Goal: Task Accomplishment & Management: Manage account settings

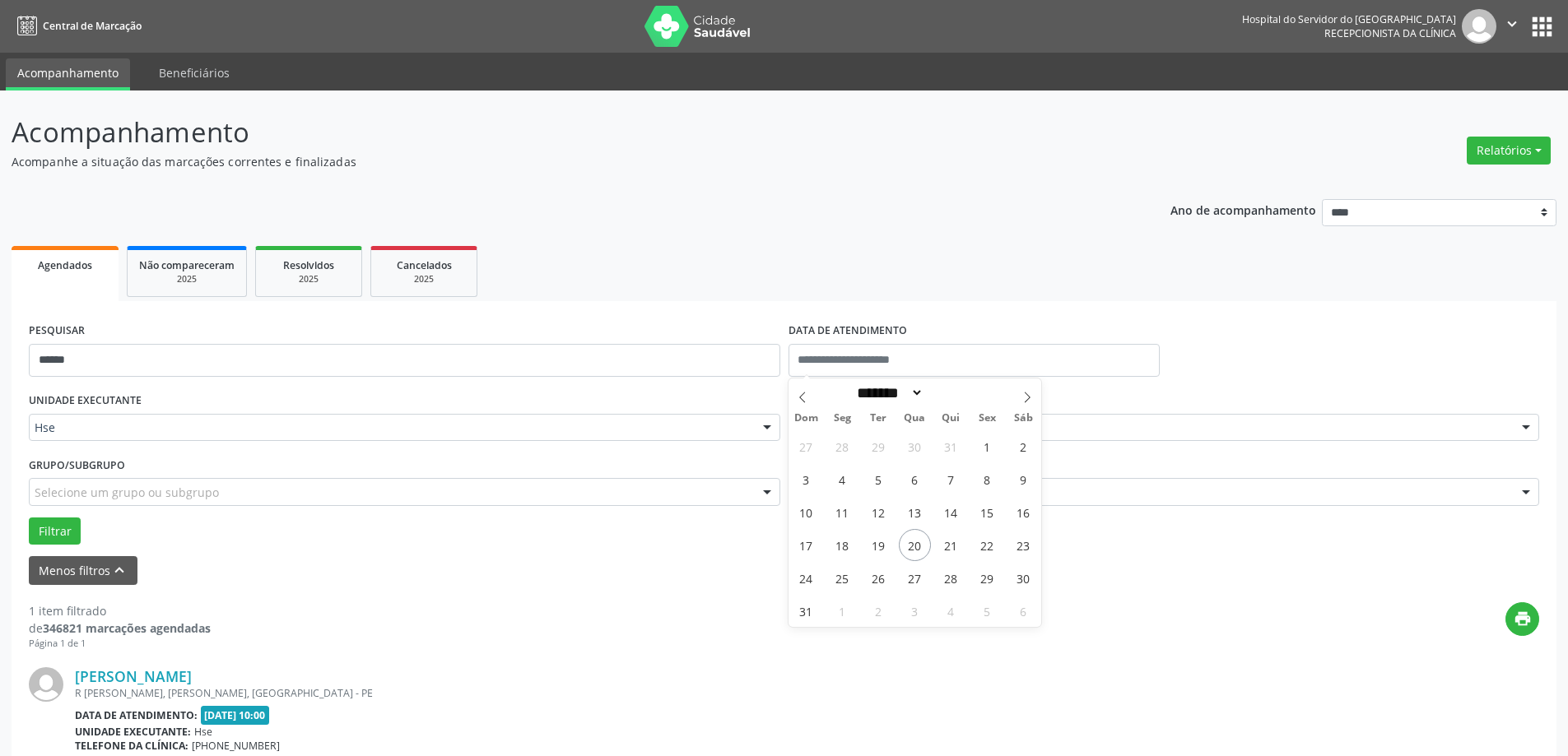
select select "*"
click at [919, 548] on span "20" at bounding box center [914, 545] width 32 height 32
type input "**********"
click at [919, 548] on span "20" at bounding box center [914, 545] width 32 height 32
click at [919, 548] on form "**********" at bounding box center [784, 452] width 1511 height 267
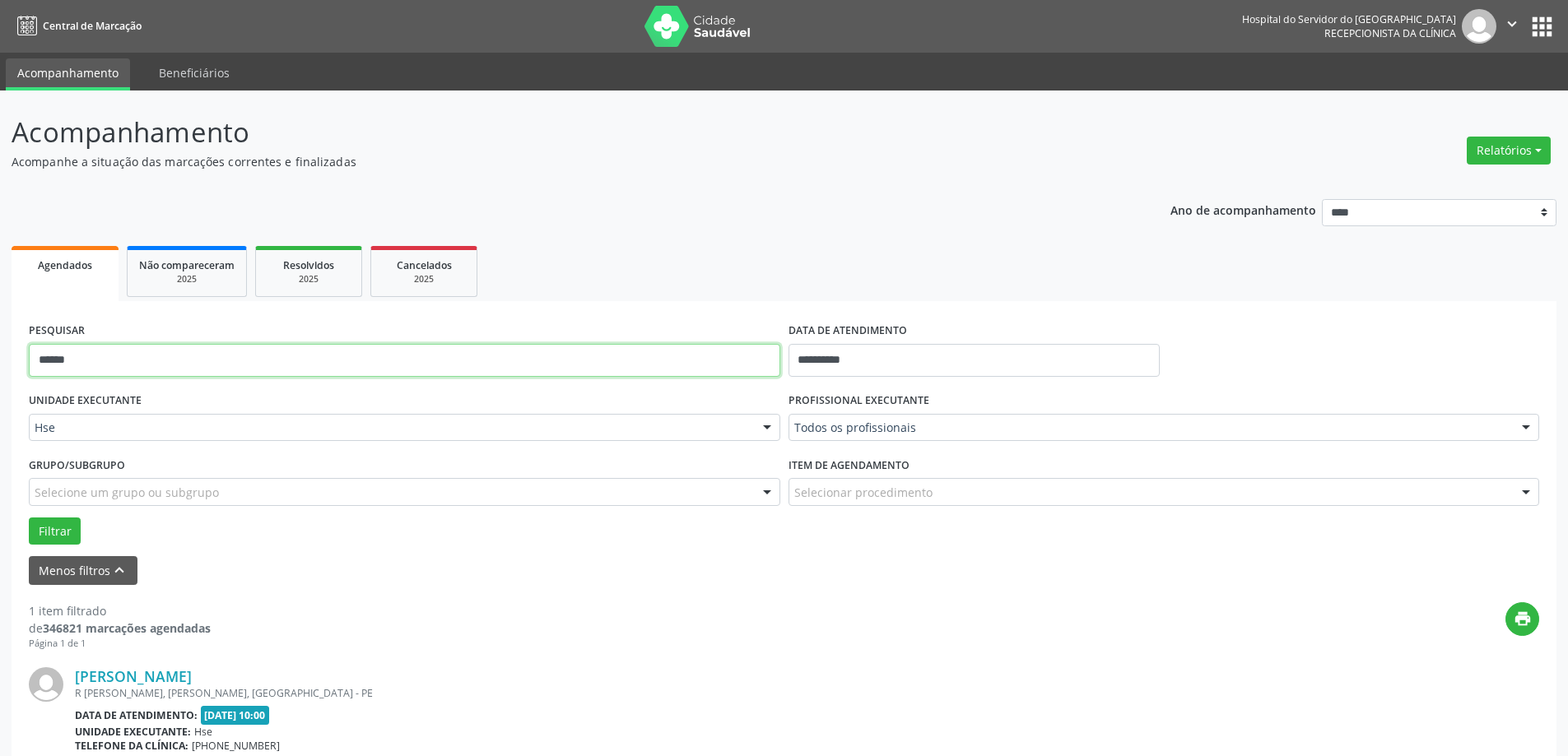
drag, startPoint x: 235, startPoint y: 373, endPoint x: 3, endPoint y: 332, distance: 235.6
click at [3, 332] on div "**********" at bounding box center [784, 510] width 1568 height 839
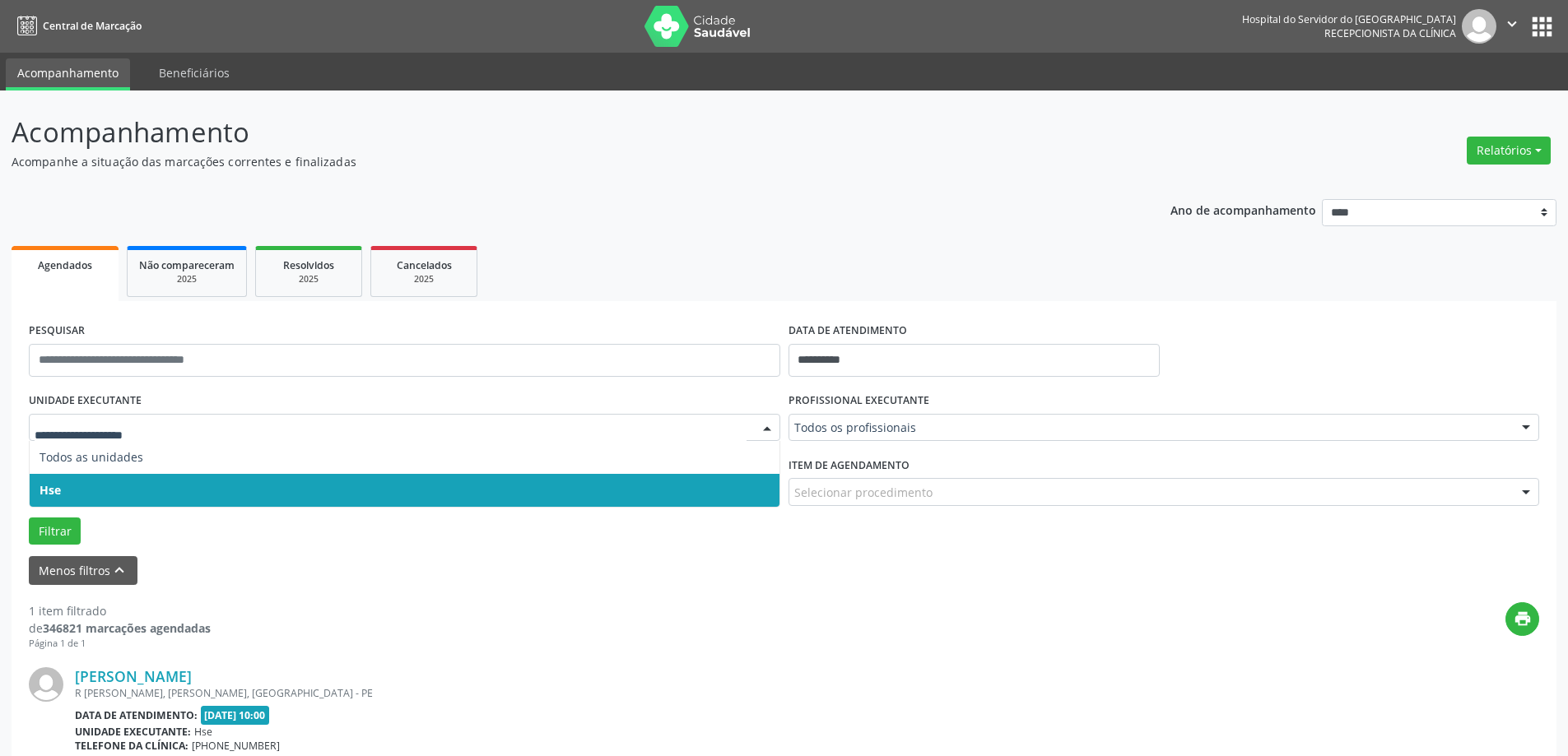
drag, startPoint x: 99, startPoint y: 432, endPoint x: 45, endPoint y: 441, distance: 54.7
click at [177, 490] on span "Hse" at bounding box center [404, 490] width 750 height 33
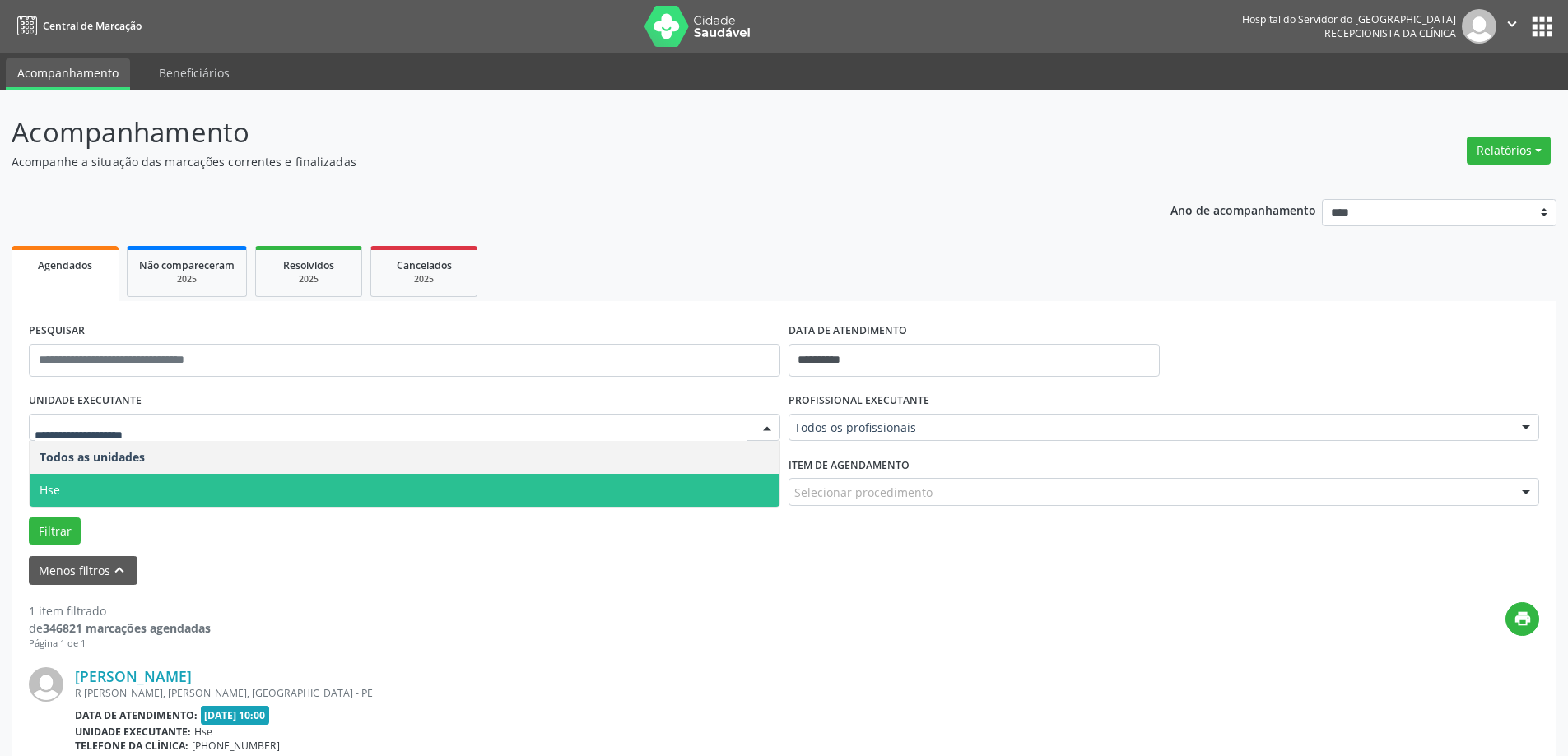
click at [192, 485] on span "Hse" at bounding box center [404, 490] width 750 height 33
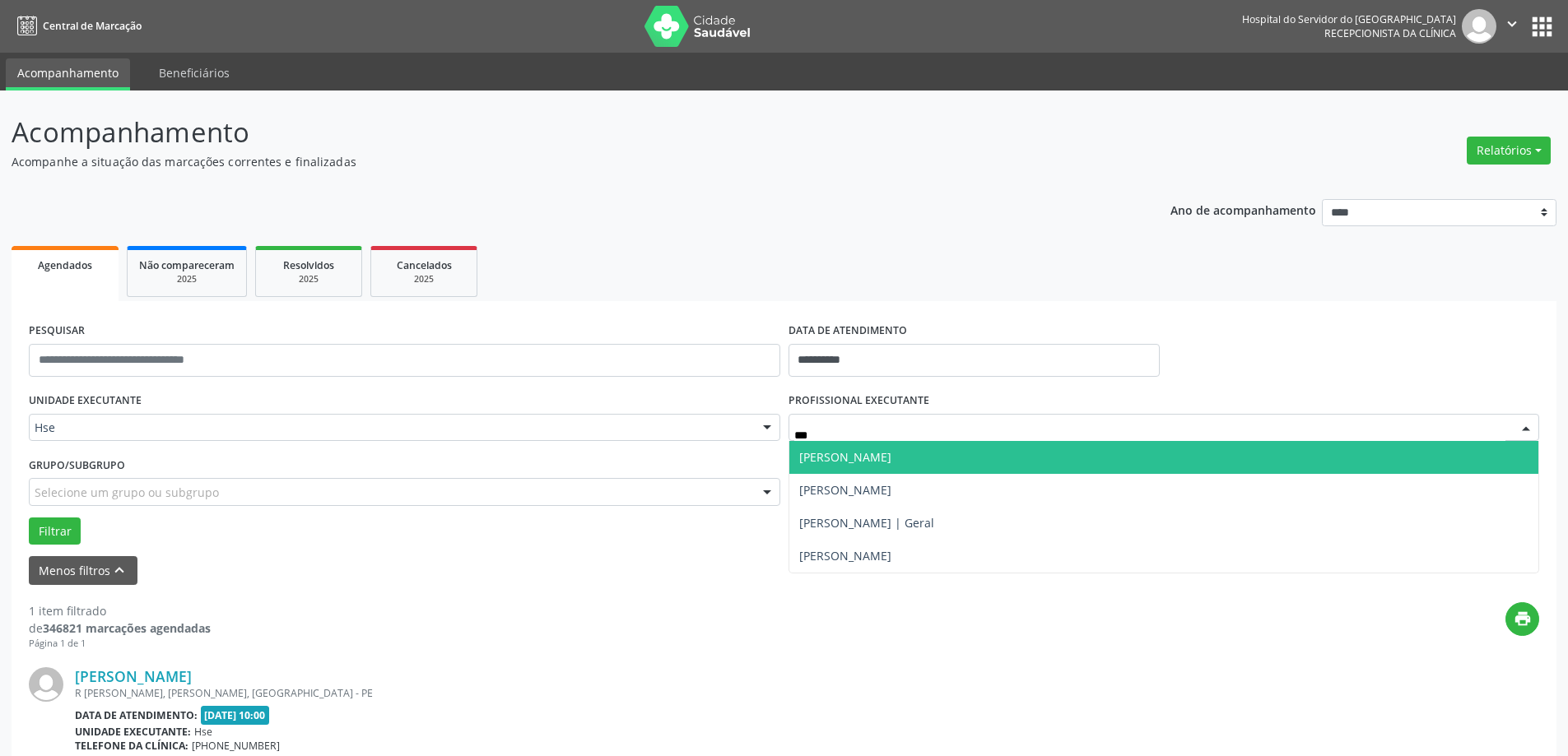
type input "****"
click at [854, 458] on span "[PERSON_NAME]" at bounding box center [845, 457] width 92 height 16
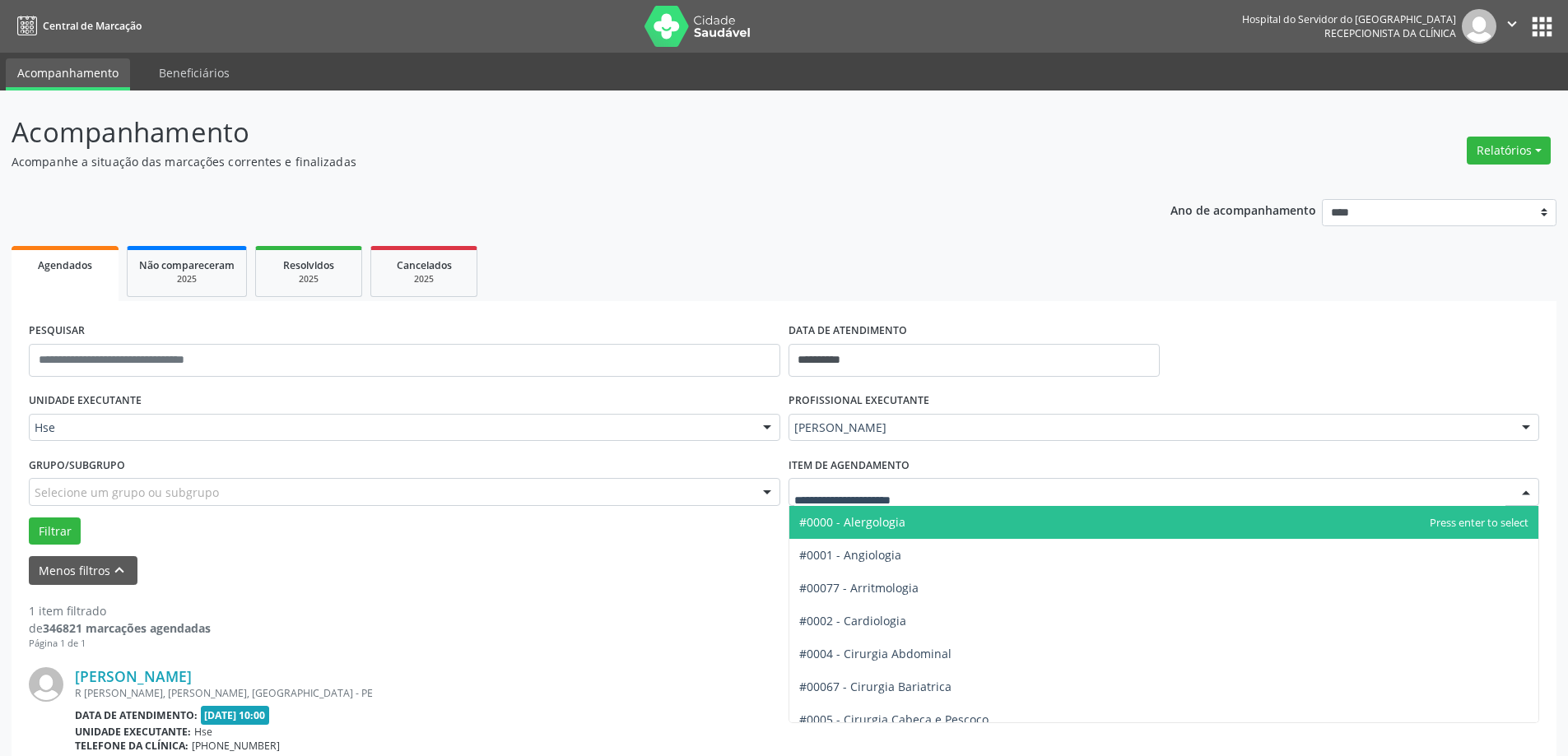
click at [854, 482] on div at bounding box center [1164, 491] width 752 height 28
type input "****"
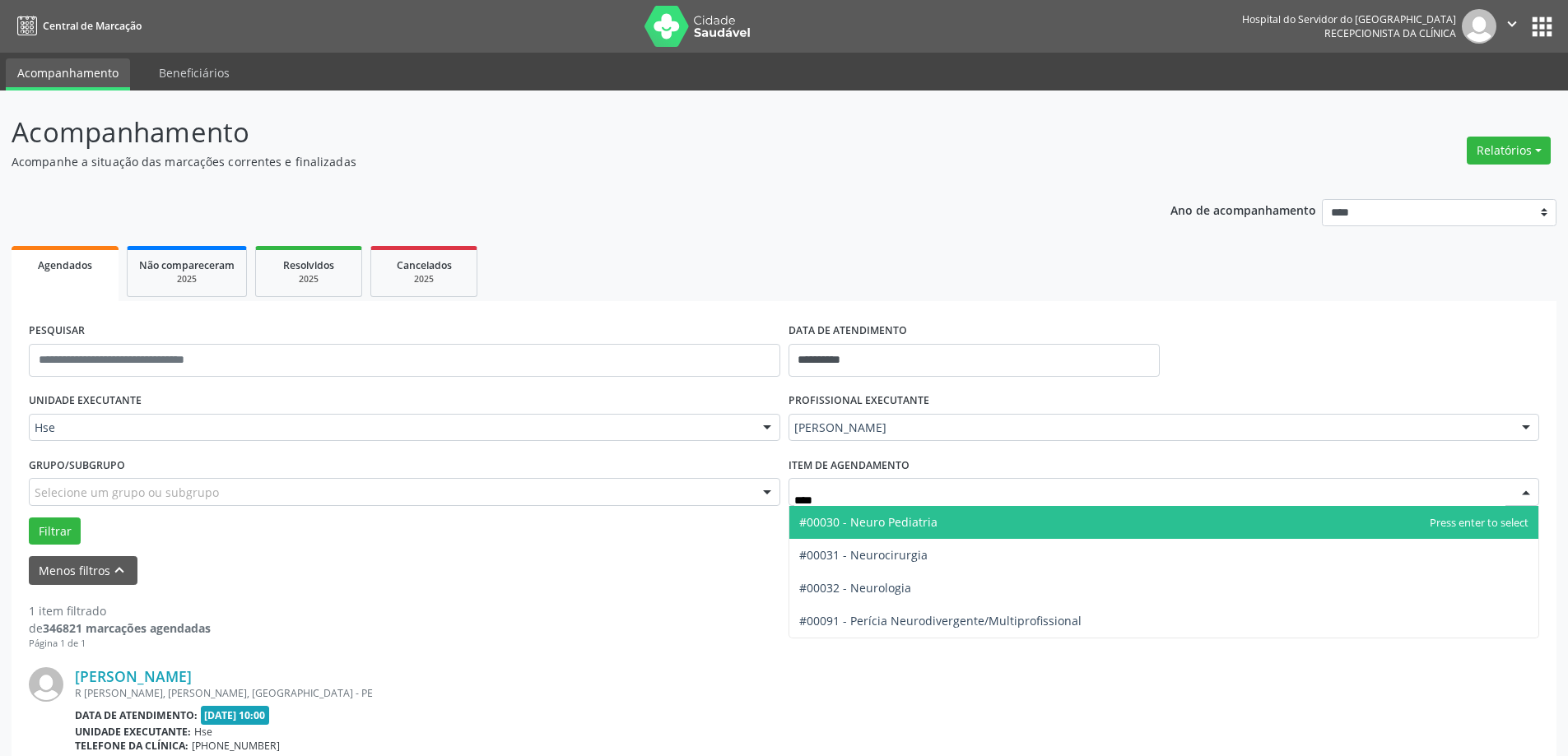
click at [861, 522] on span "#00030 - Neuro Pediatria" at bounding box center [868, 522] width 139 height 16
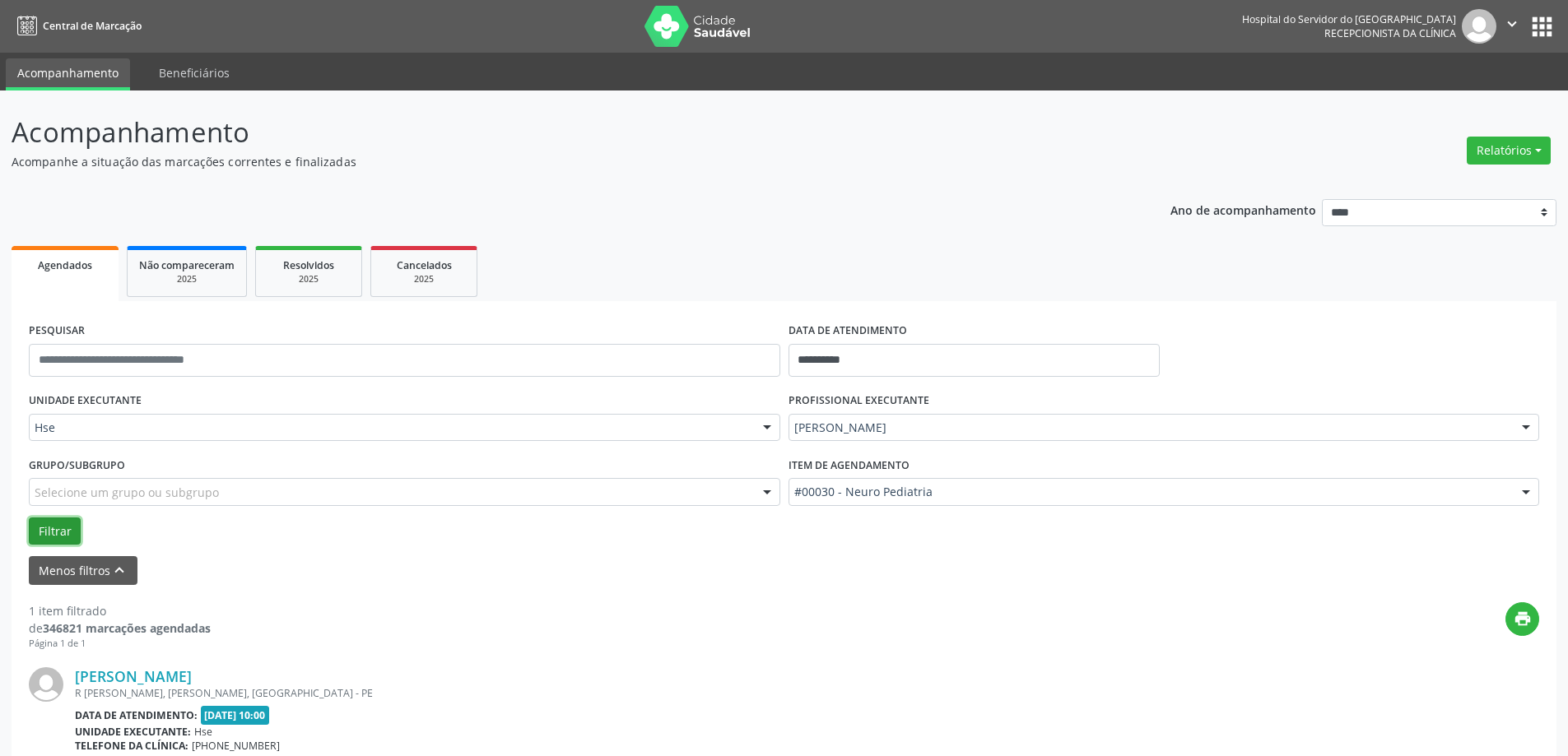
click at [64, 526] on button "Filtrar" at bounding box center [54, 531] width 51 height 28
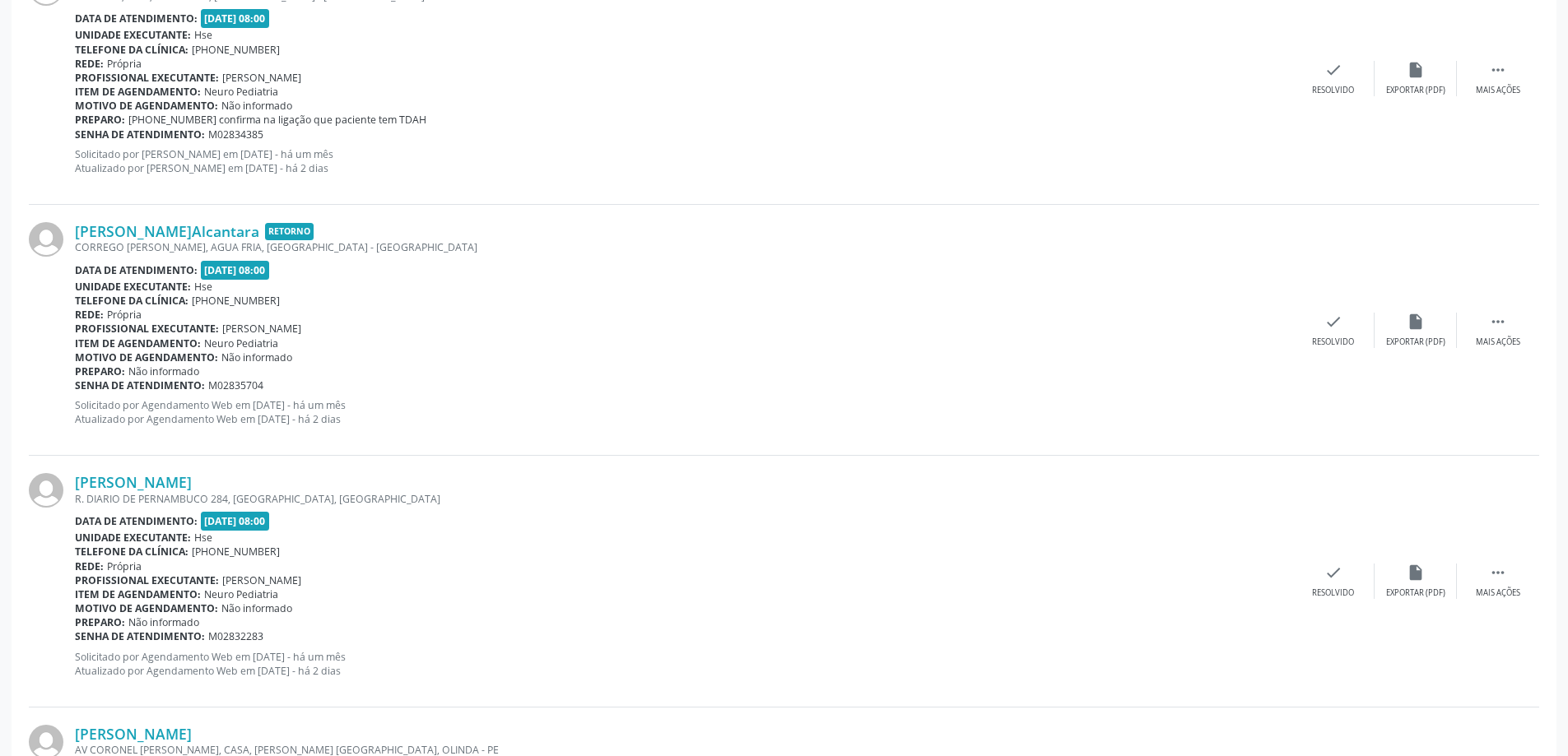
scroll to position [1553, 0]
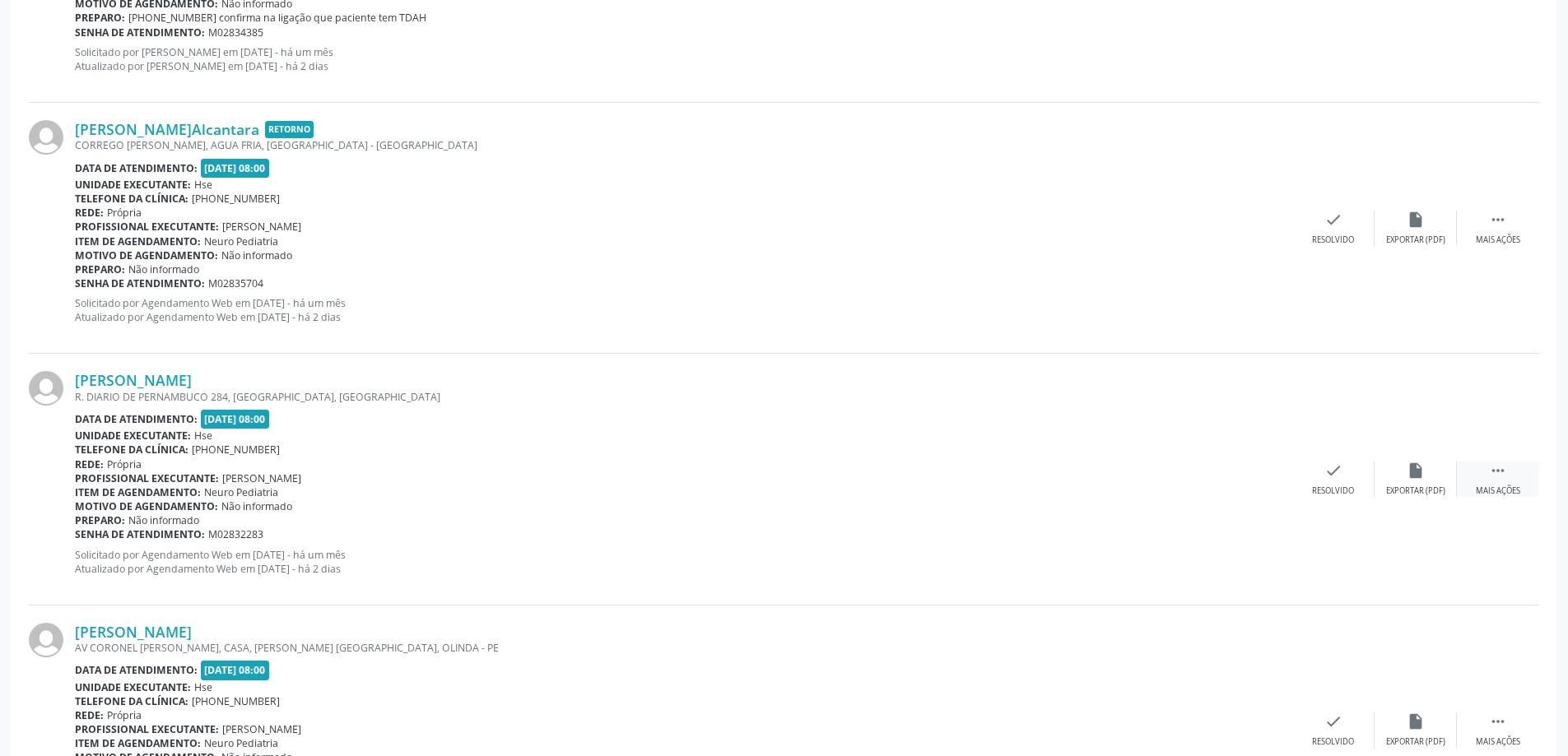
click at [1513, 483] on div " Mais ações" at bounding box center [1498, 479] width 82 height 36
click at [1419, 487] on div "Não compareceu" at bounding box center [1416, 491] width 70 height 12
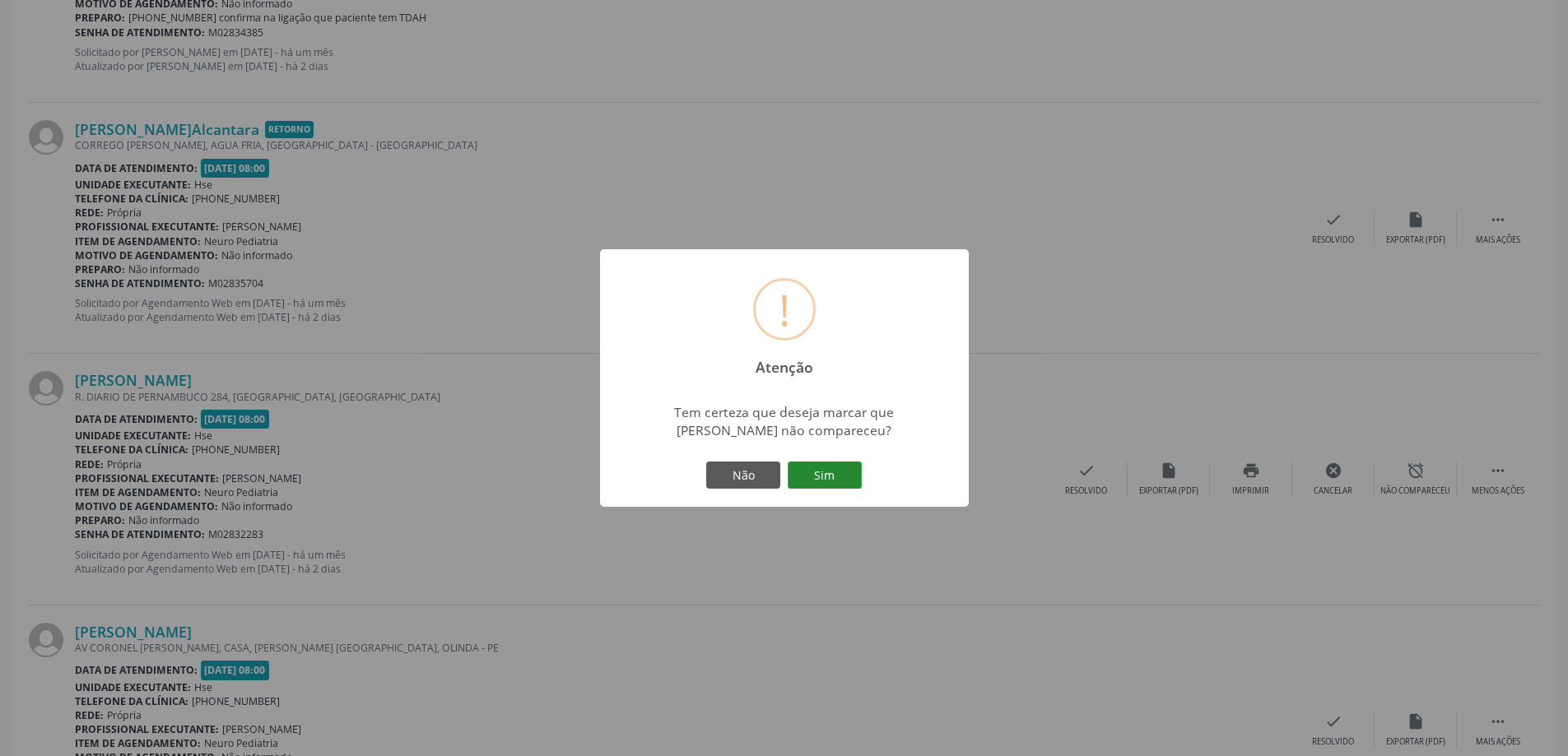
drag, startPoint x: 864, startPoint y: 459, endPoint x: 845, endPoint y: 463, distance: 19.4
click at [857, 460] on div "Não Sim" at bounding box center [784, 476] width 163 height 35
click at [842, 463] on button "Sim" at bounding box center [824, 475] width 74 height 28
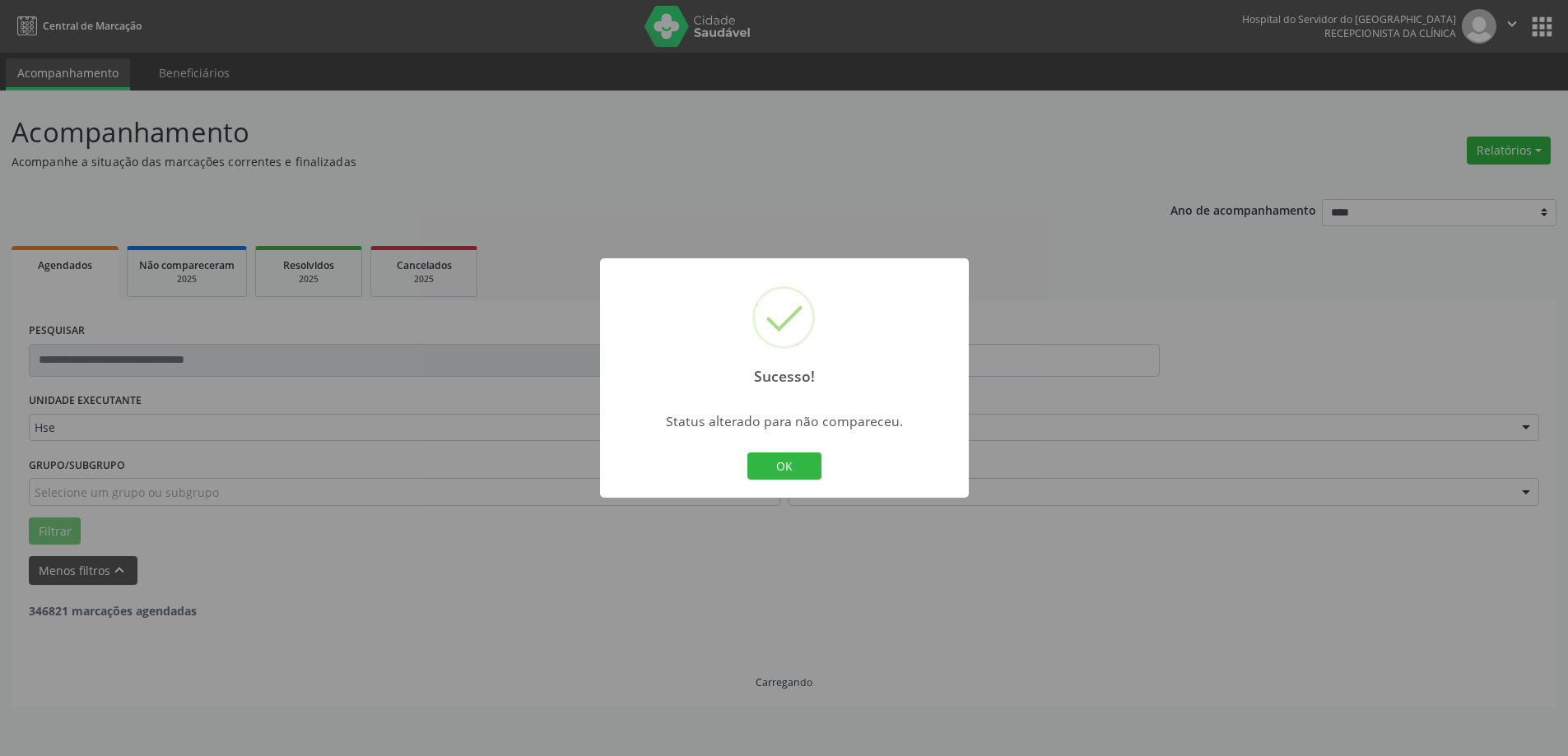
scroll to position [0, 0]
click at [784, 464] on button "OK" at bounding box center [790, 466] width 74 height 28
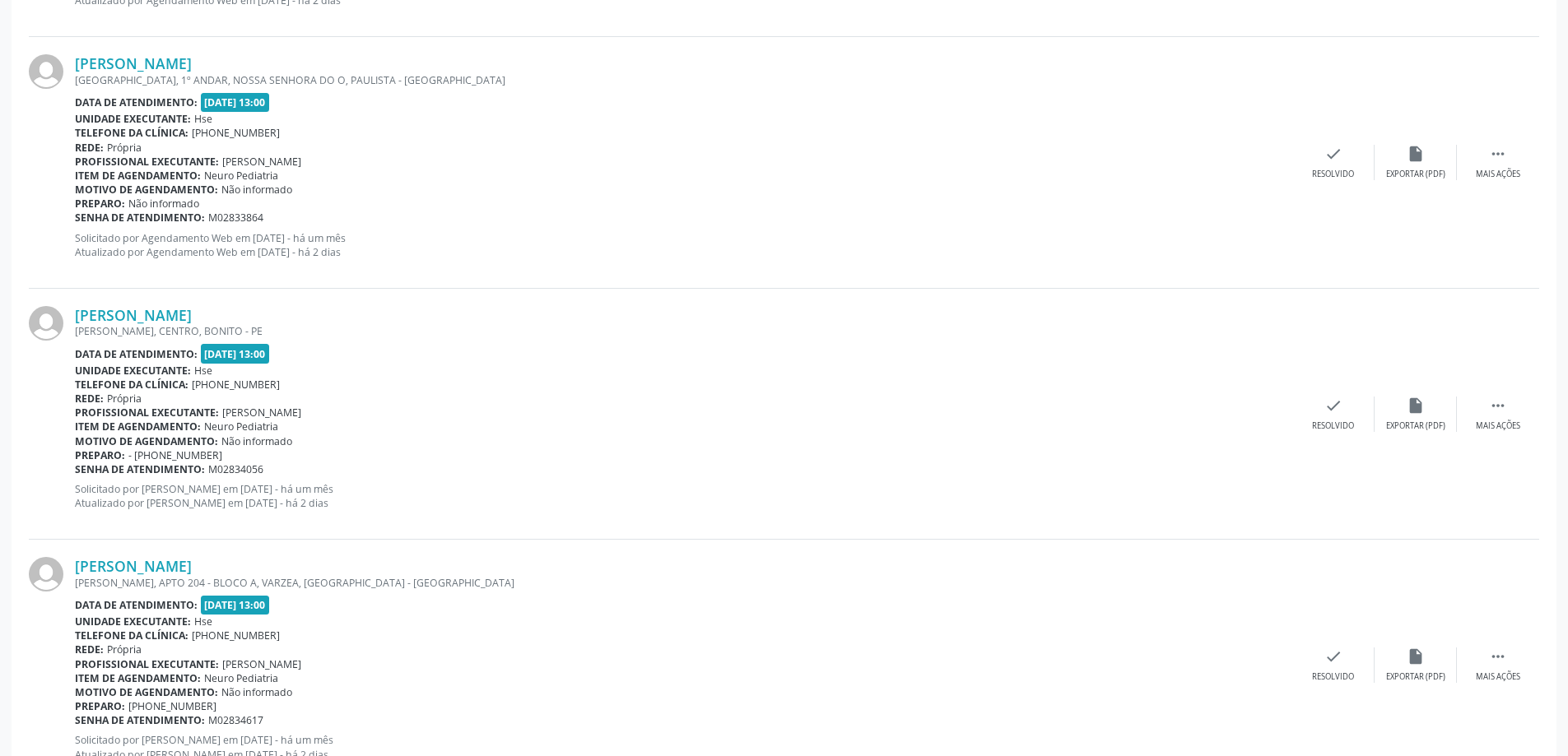
scroll to position [3127, 0]
click at [1499, 411] on icon "" at bounding box center [1498, 404] width 18 height 18
click at [1421, 411] on icon "alarm_off" at bounding box center [1416, 404] width 18 height 18
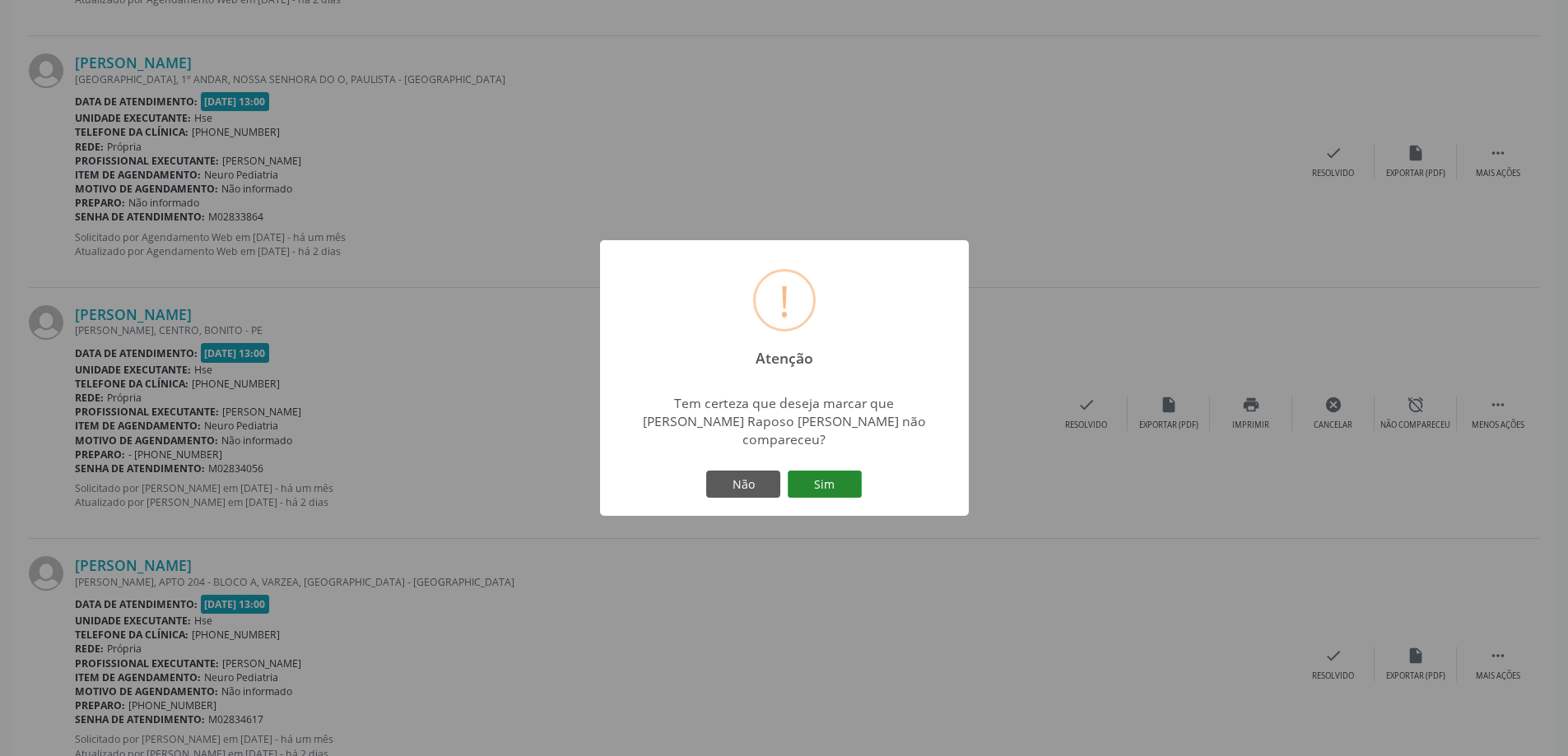
click at [841, 477] on button "Sim" at bounding box center [824, 485] width 74 height 28
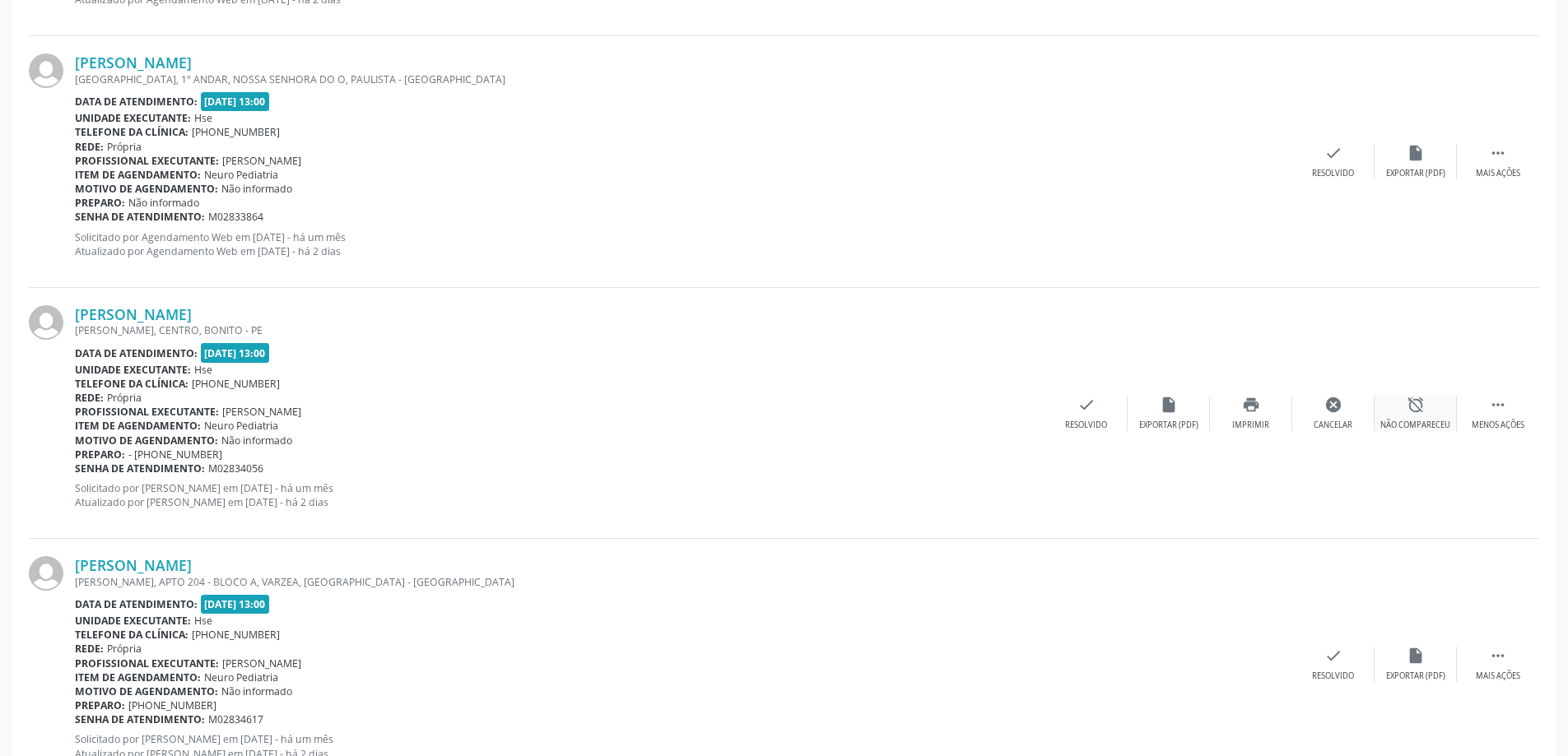
click at [1425, 409] on div "alarm_off Não compareceu" at bounding box center [1416, 413] width 82 height 36
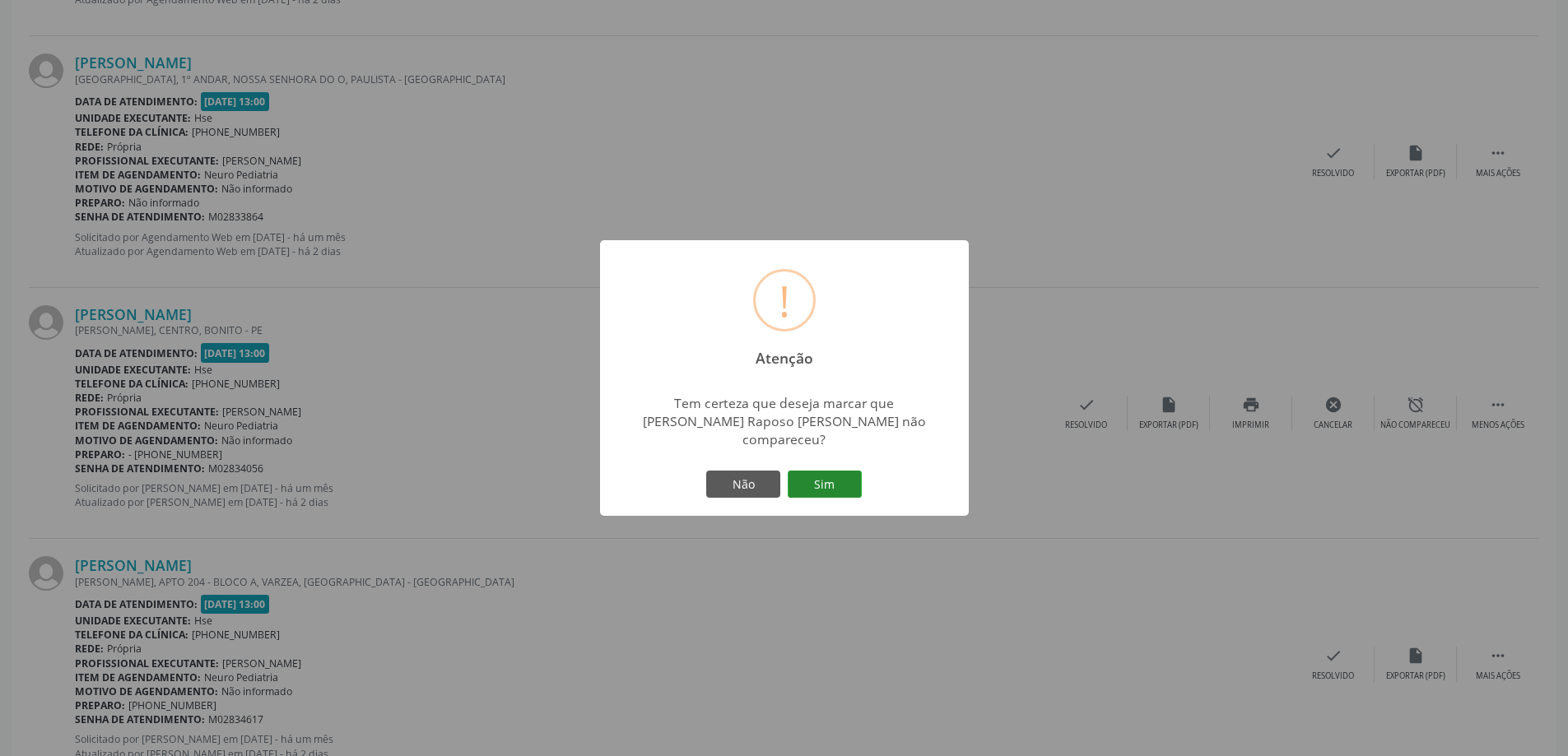
click at [826, 471] on button "Sim" at bounding box center [824, 485] width 74 height 28
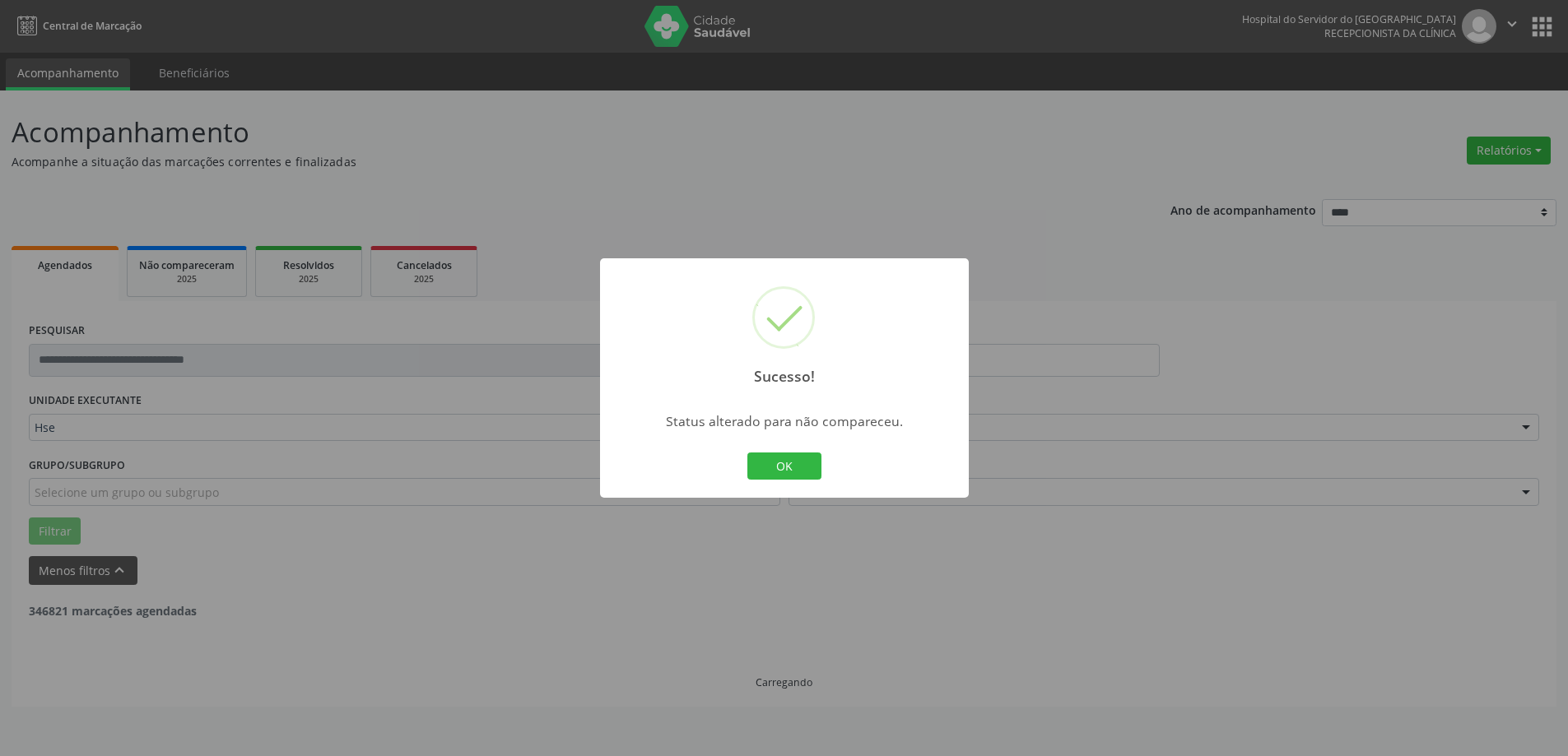
scroll to position [0, 0]
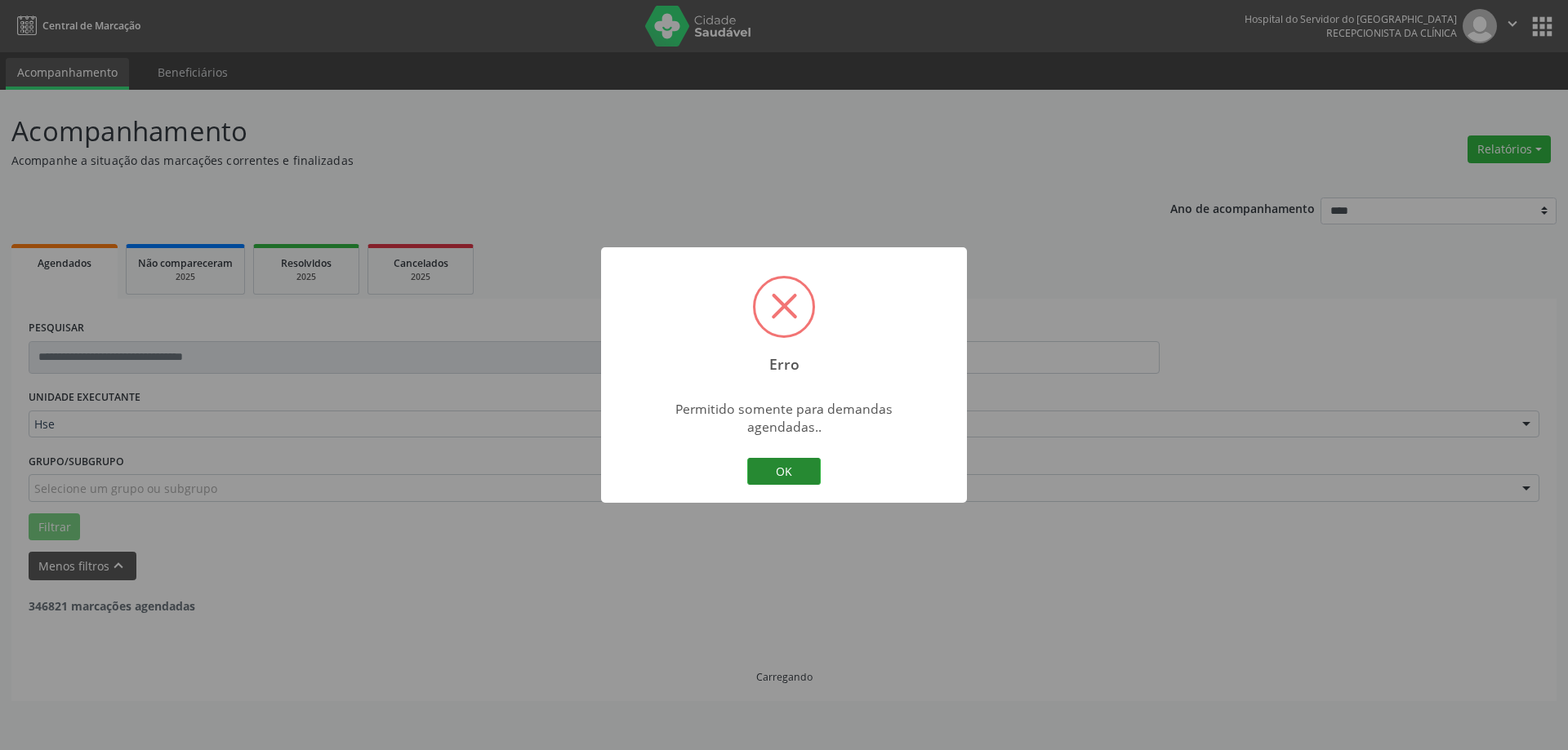
click at [787, 458] on button "OK" at bounding box center [784, 471] width 73 height 28
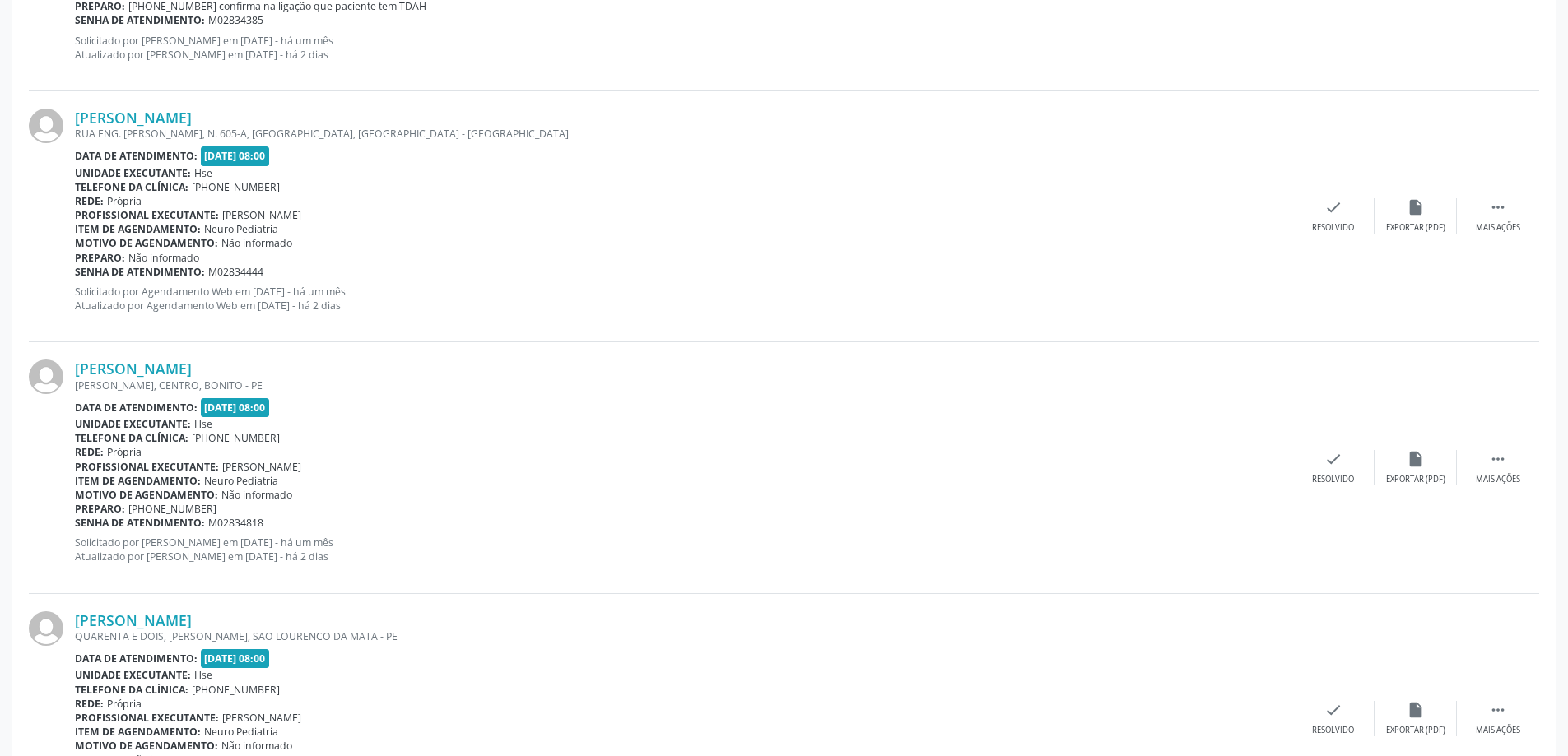
scroll to position [905, 0]
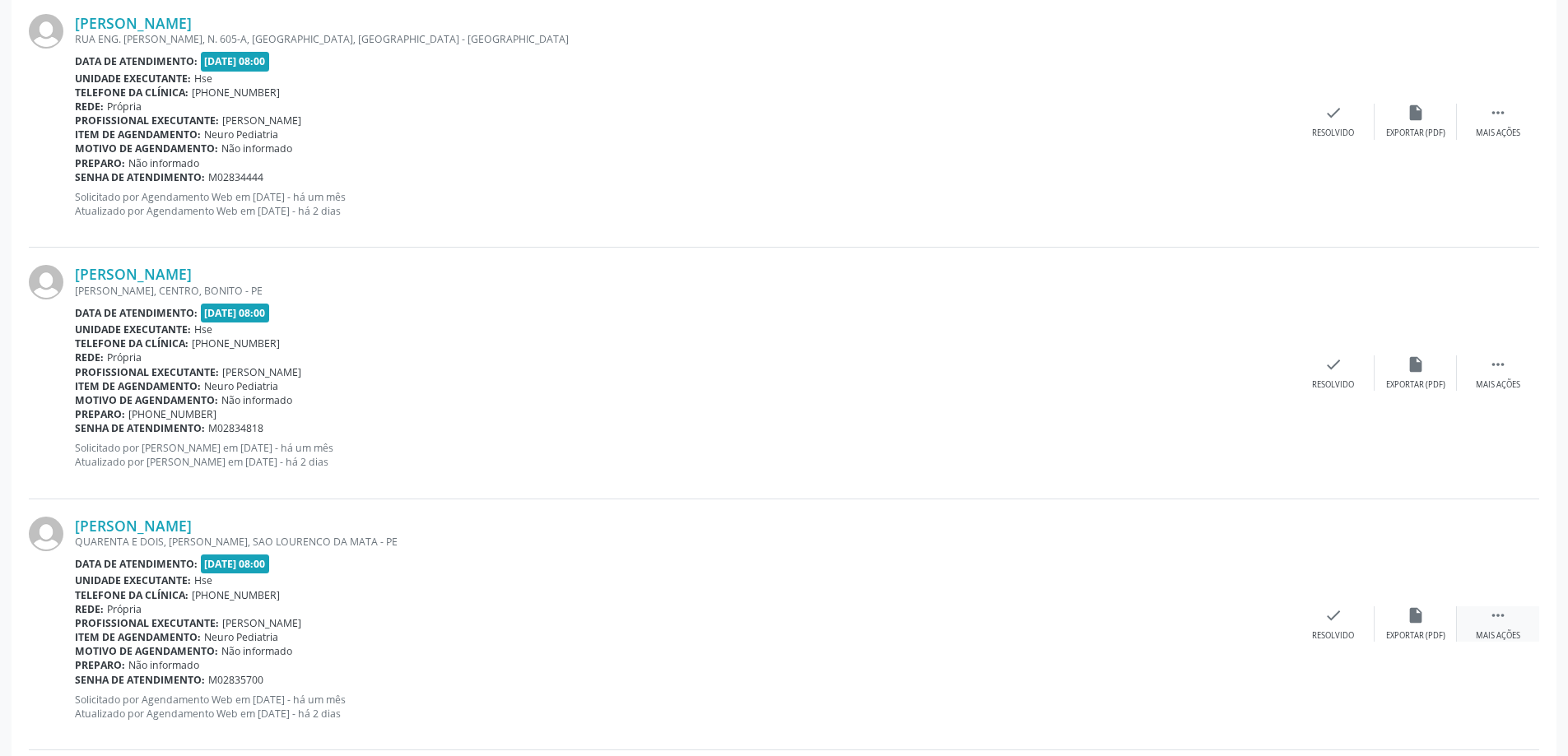
click at [1496, 622] on icon "" at bounding box center [1498, 615] width 18 height 18
click at [1409, 626] on div "alarm_off Não compareceu" at bounding box center [1416, 624] width 82 height 36
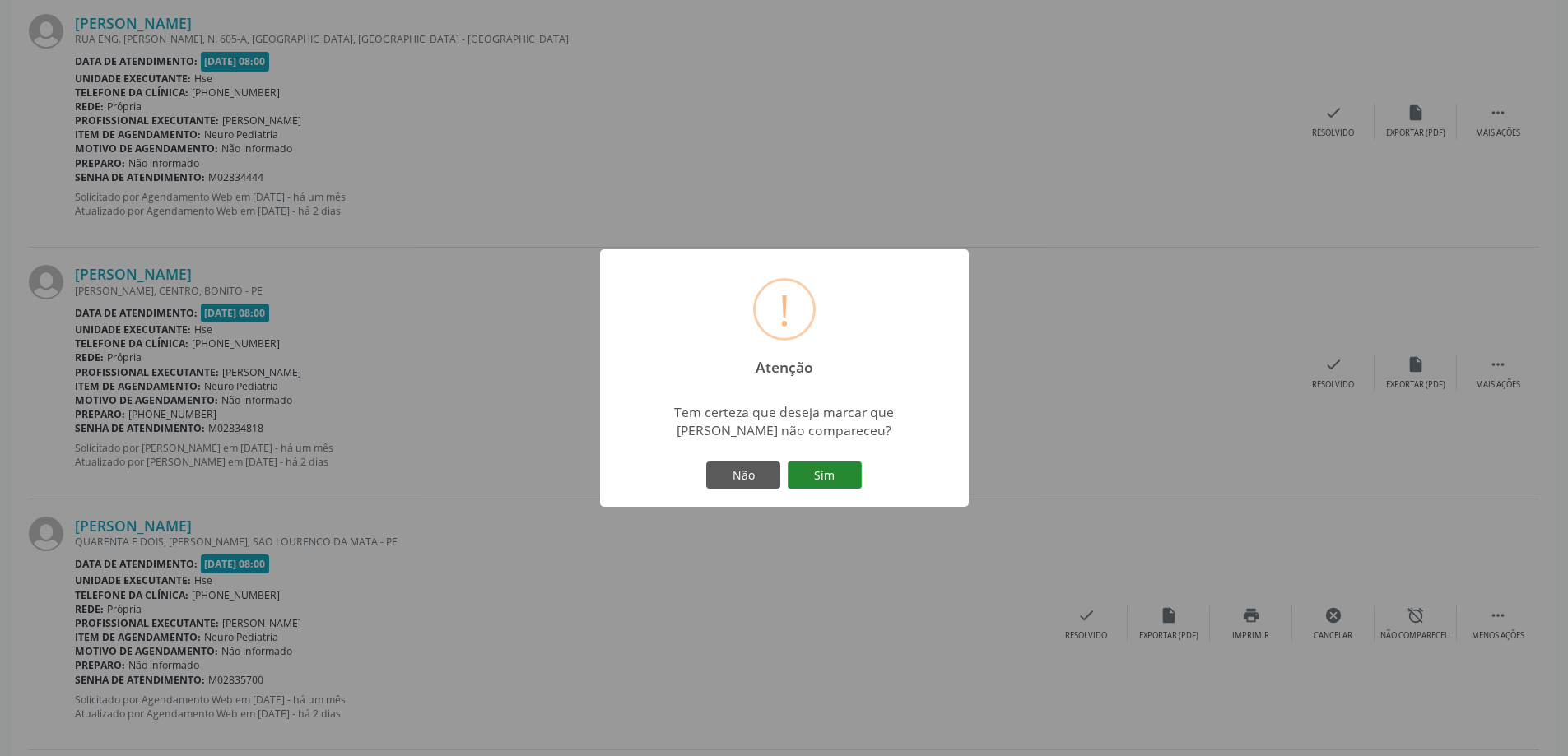
click at [844, 476] on button "Sim" at bounding box center [824, 475] width 74 height 28
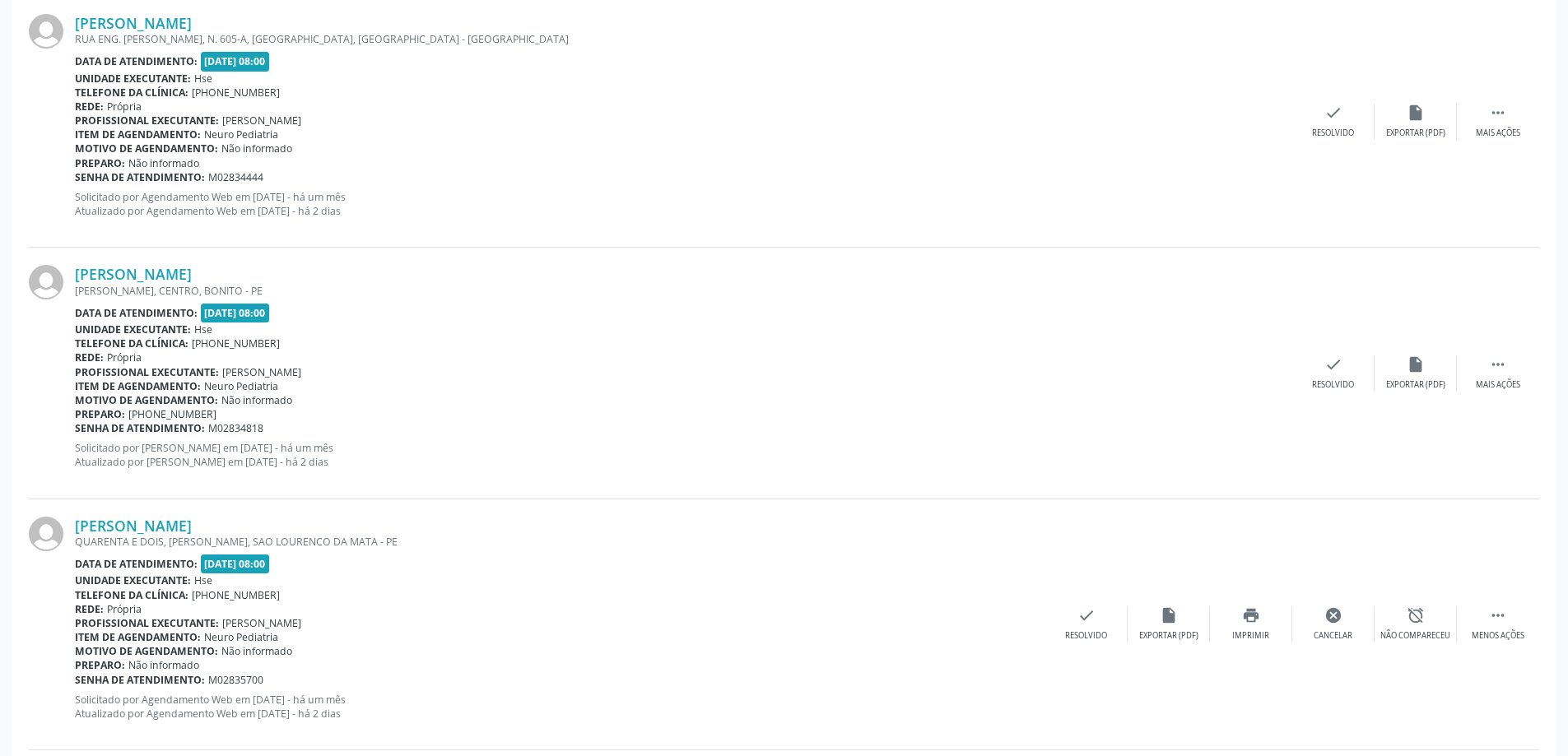
scroll to position [0, 0]
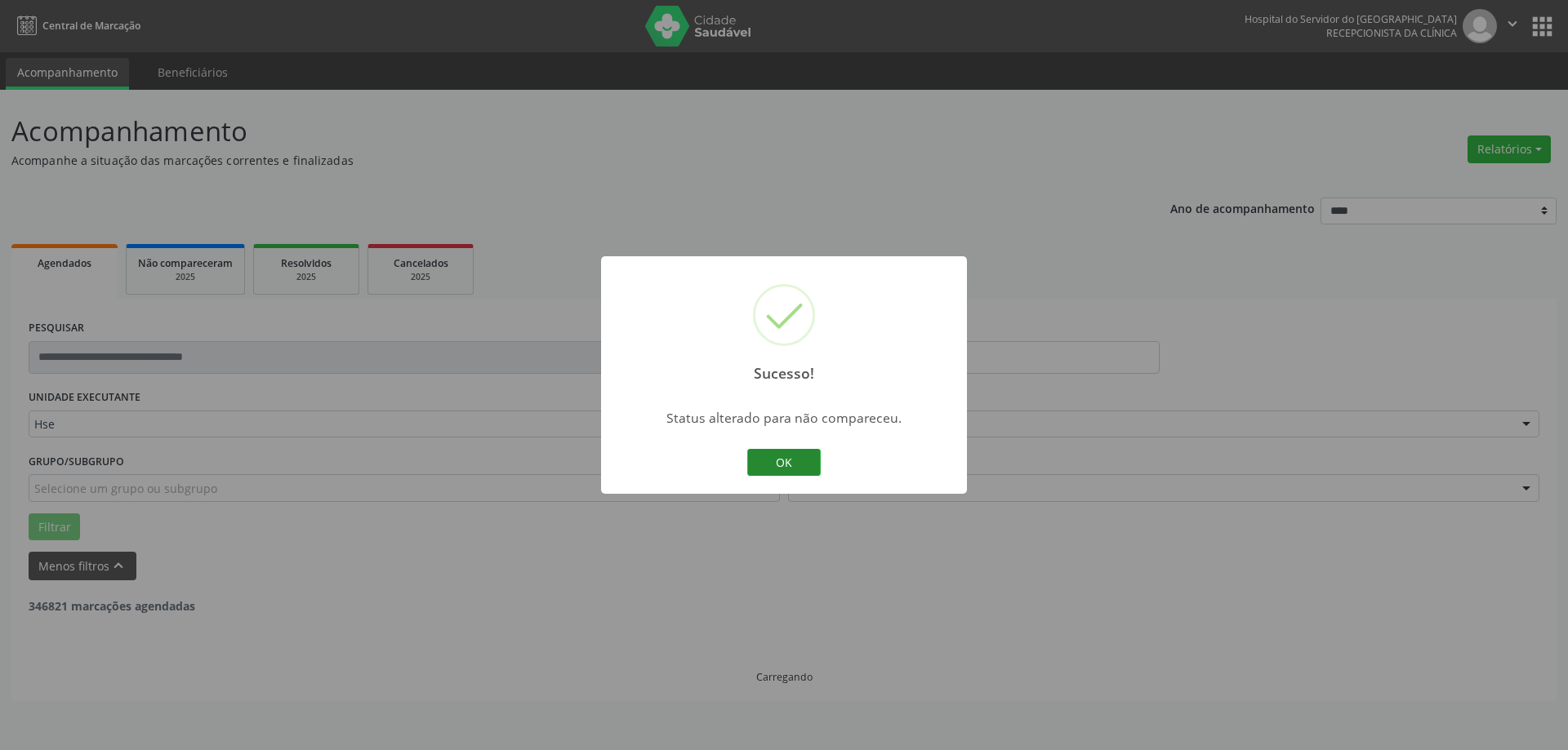
click at [776, 462] on button "OK" at bounding box center [784, 462] width 73 height 28
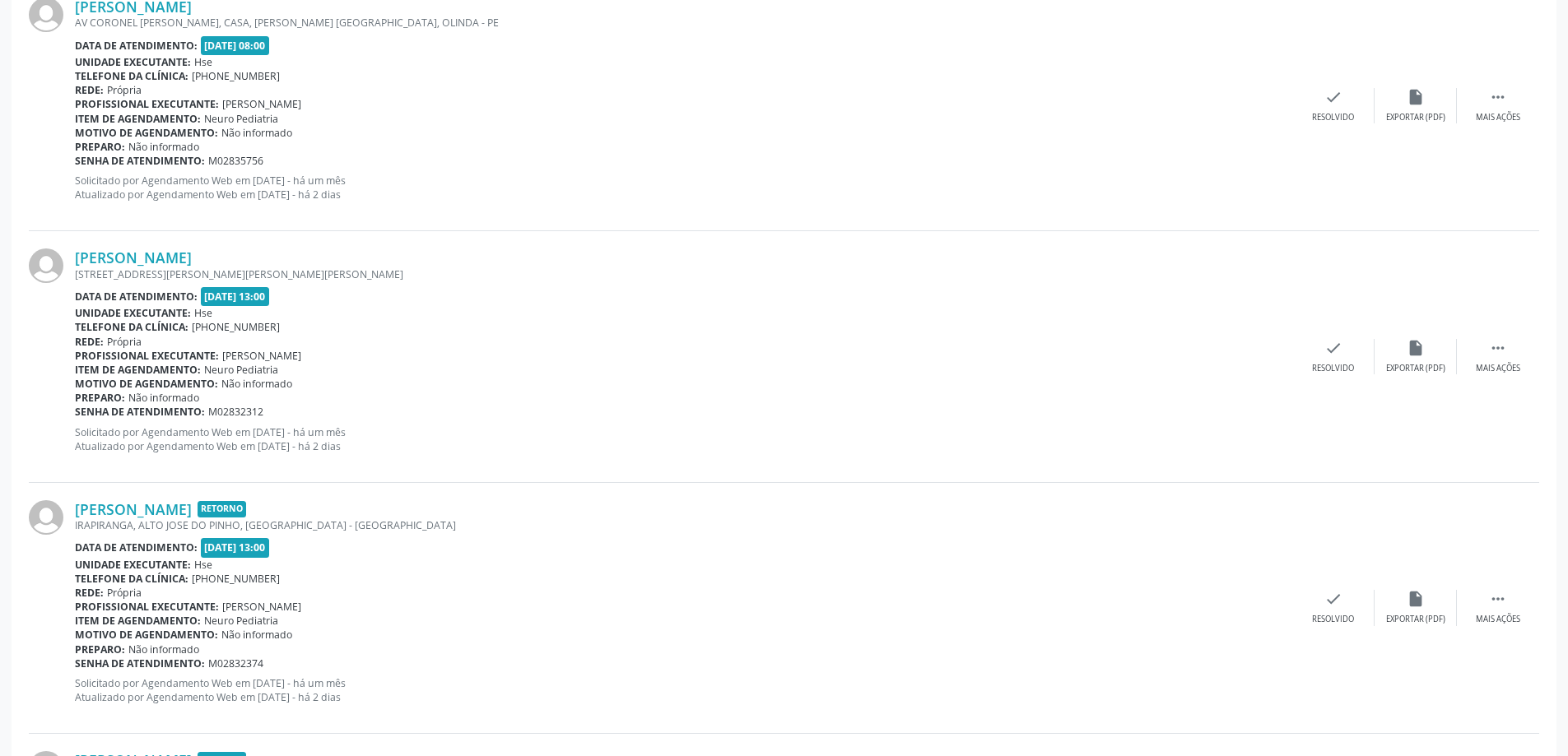
scroll to position [1728, 0]
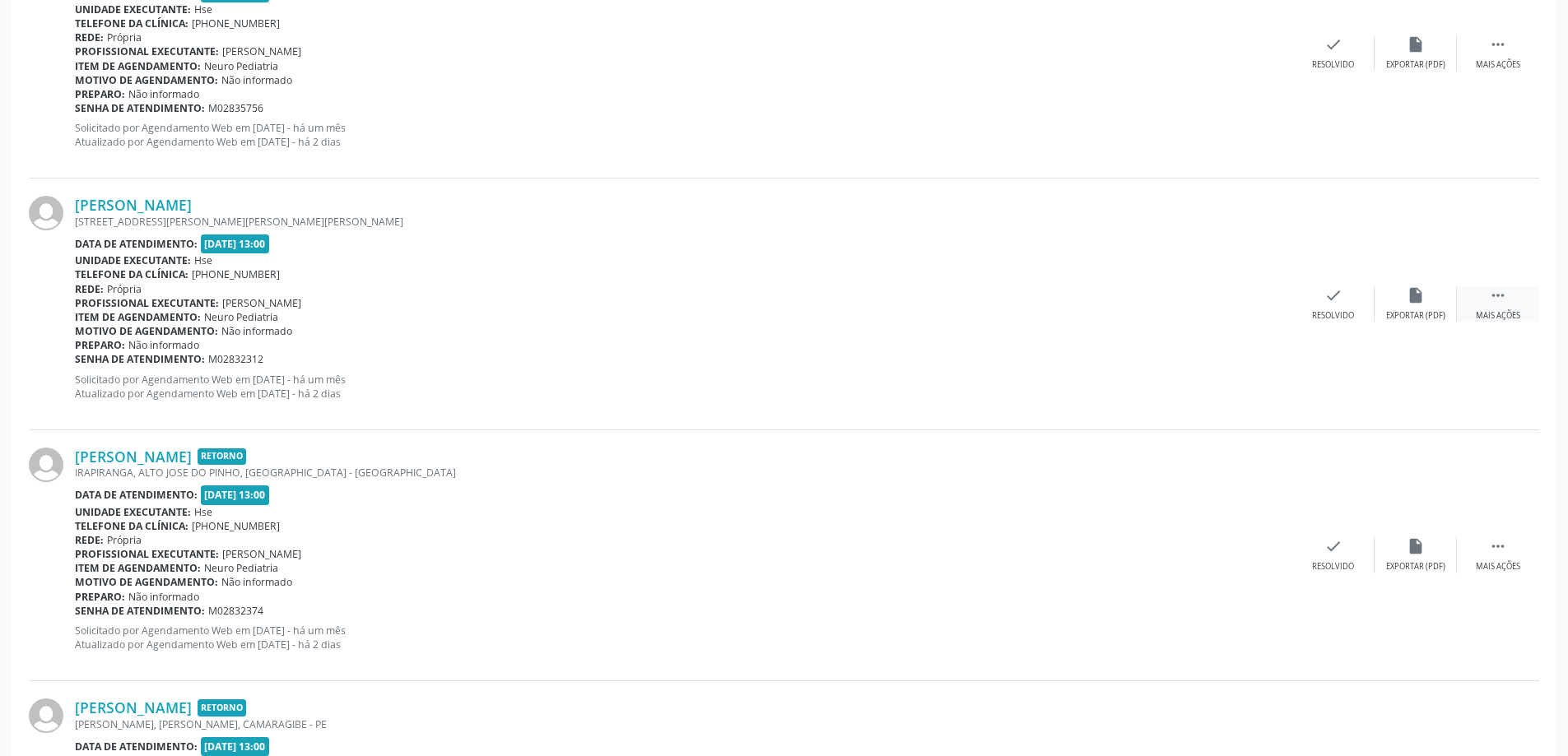
click at [1491, 304] on icon "" at bounding box center [1498, 295] width 18 height 18
click at [1424, 305] on div "alarm_off Não compareceu" at bounding box center [1416, 303] width 82 height 36
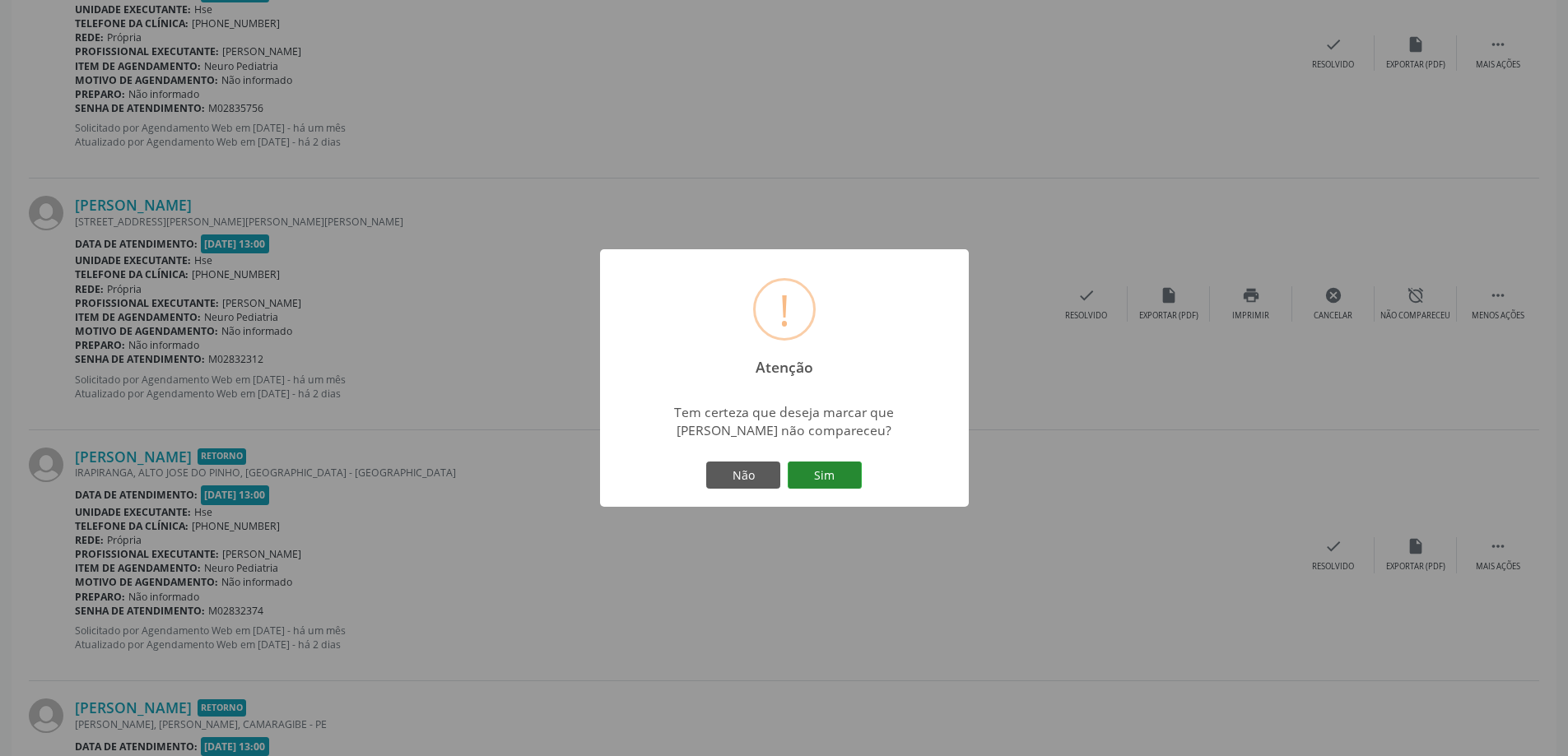
click at [839, 480] on button "Sim" at bounding box center [824, 475] width 74 height 28
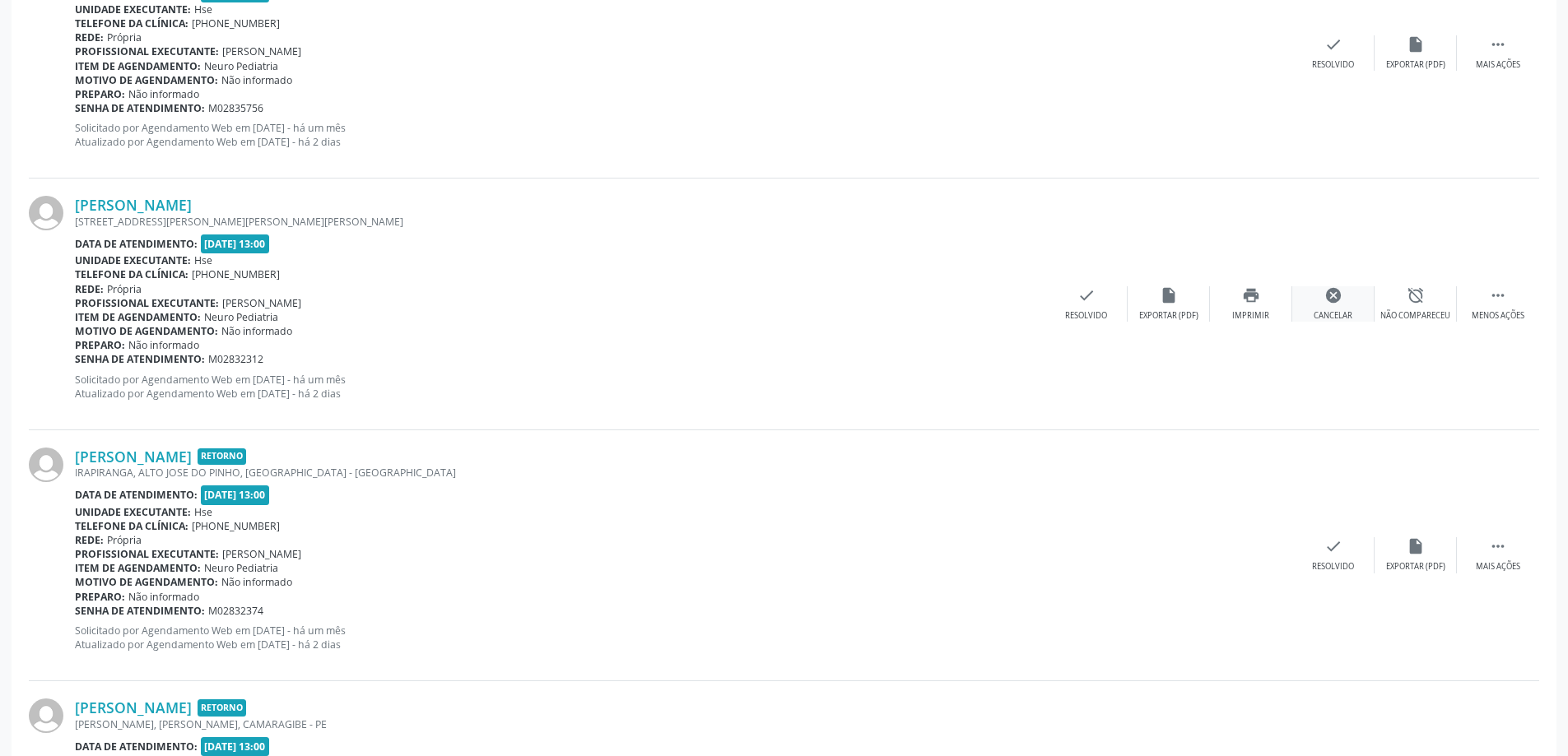
scroll to position [0, 0]
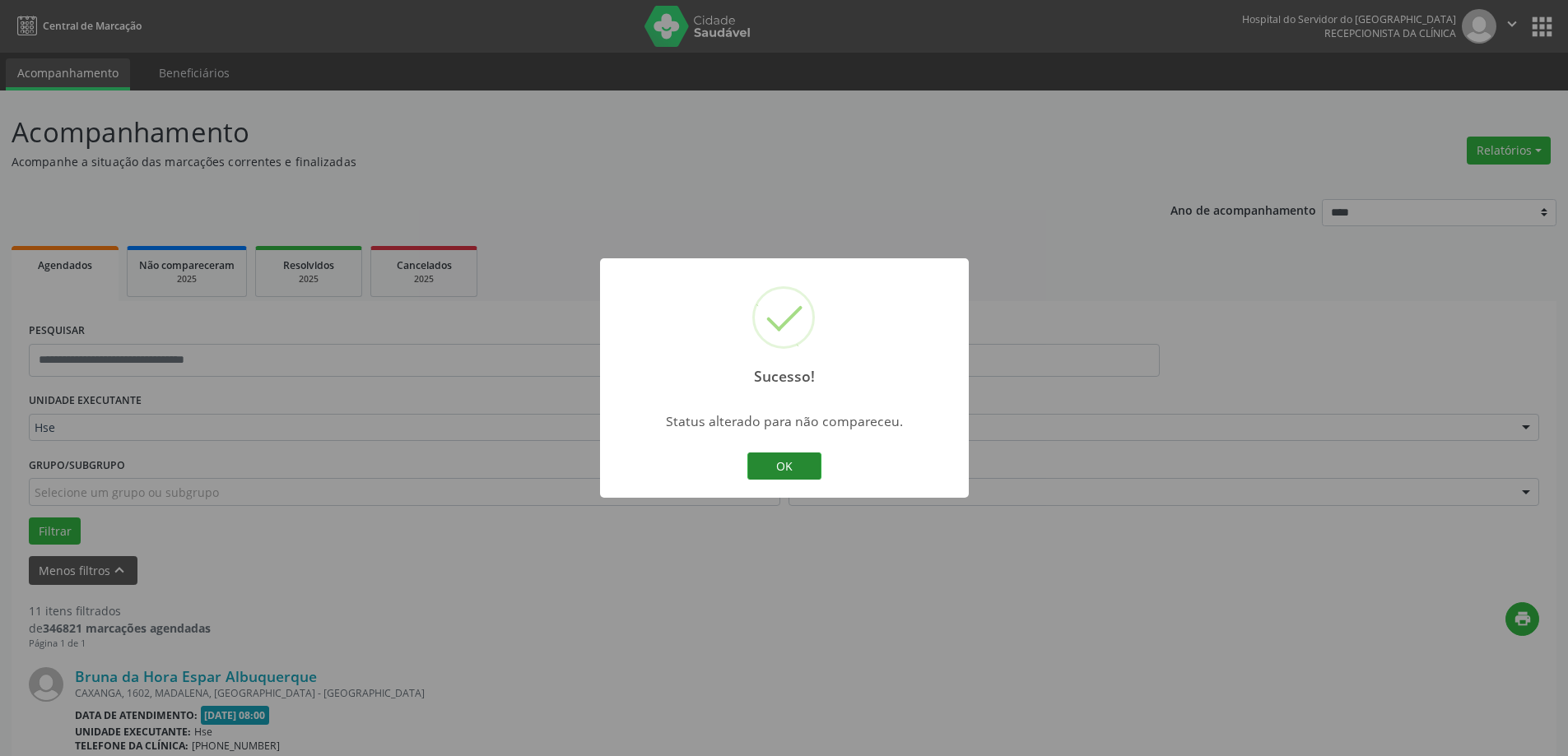
click at [785, 471] on button "OK" at bounding box center [784, 466] width 74 height 28
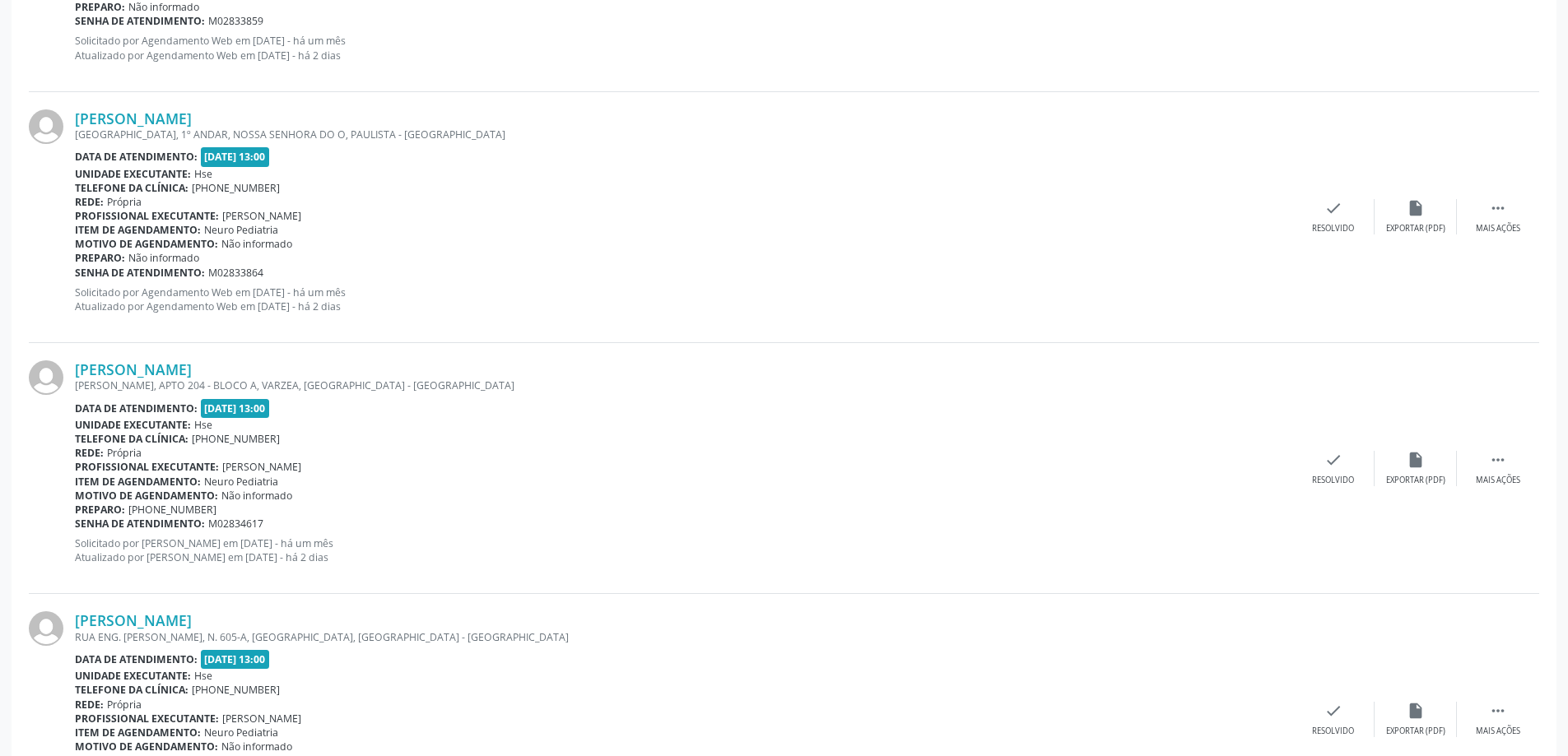
scroll to position [2687, 0]
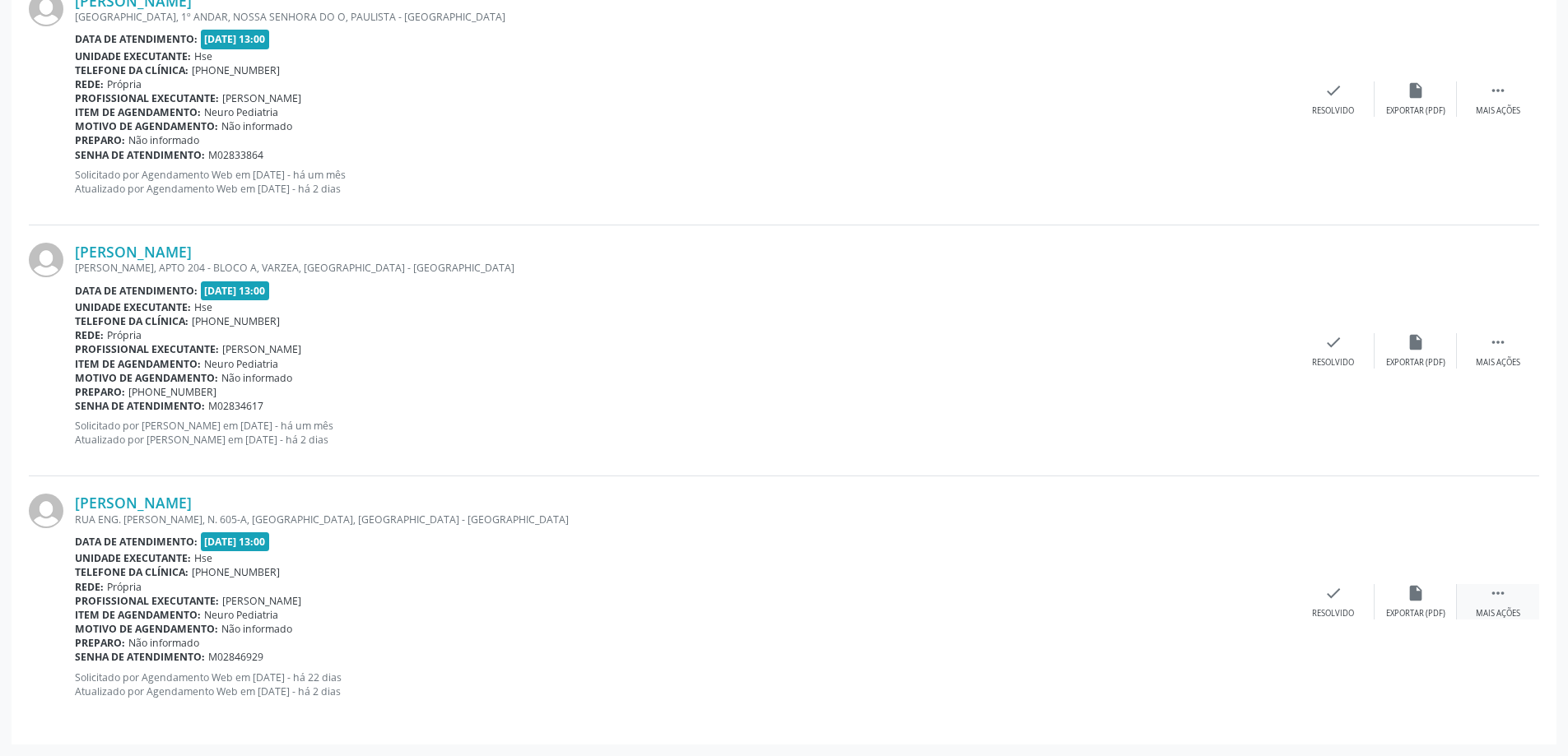
click at [1505, 594] on icon "" at bounding box center [1498, 593] width 18 height 18
click at [1440, 603] on div "alarm_off Não compareceu" at bounding box center [1416, 602] width 82 height 36
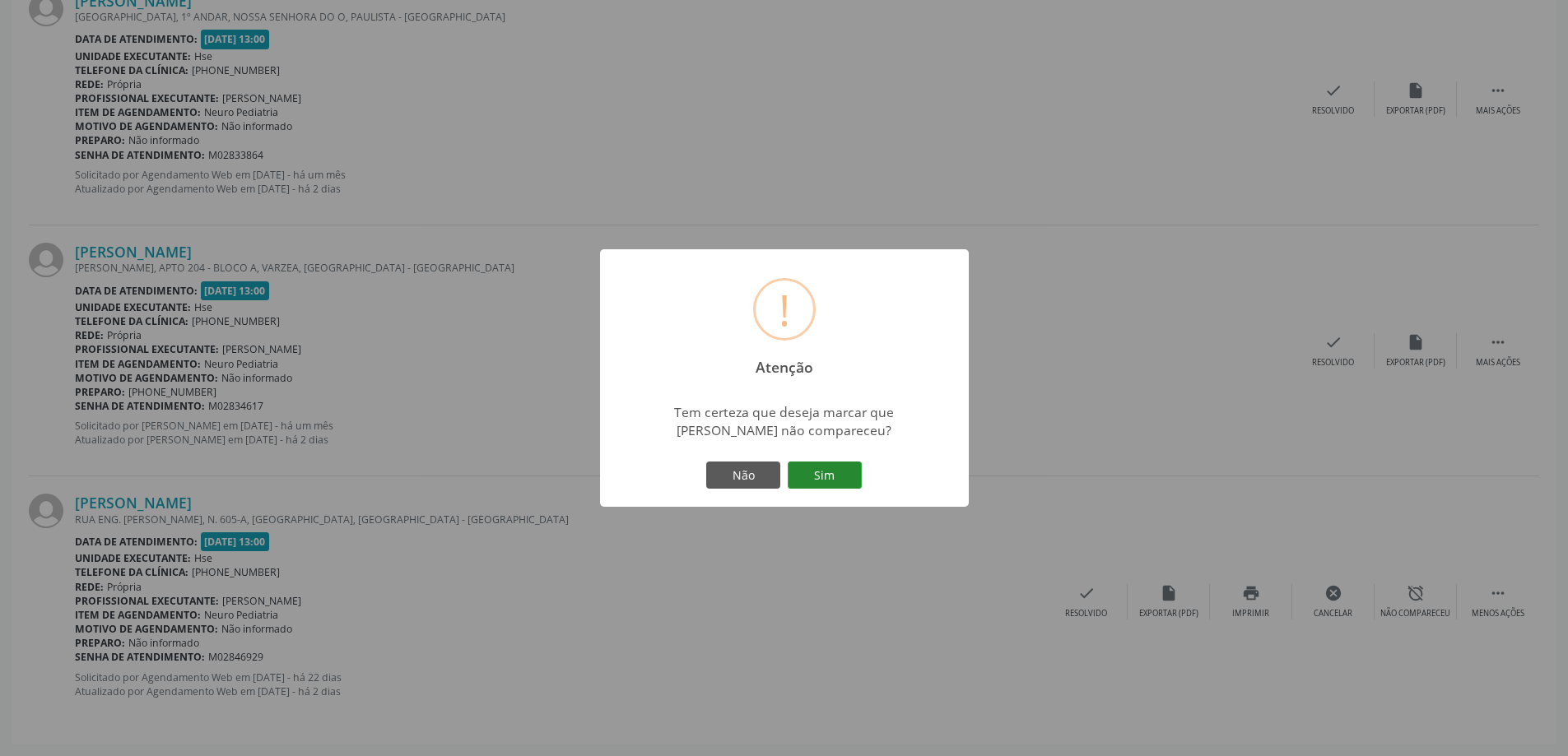
click at [850, 483] on button "Sim" at bounding box center [824, 475] width 74 height 28
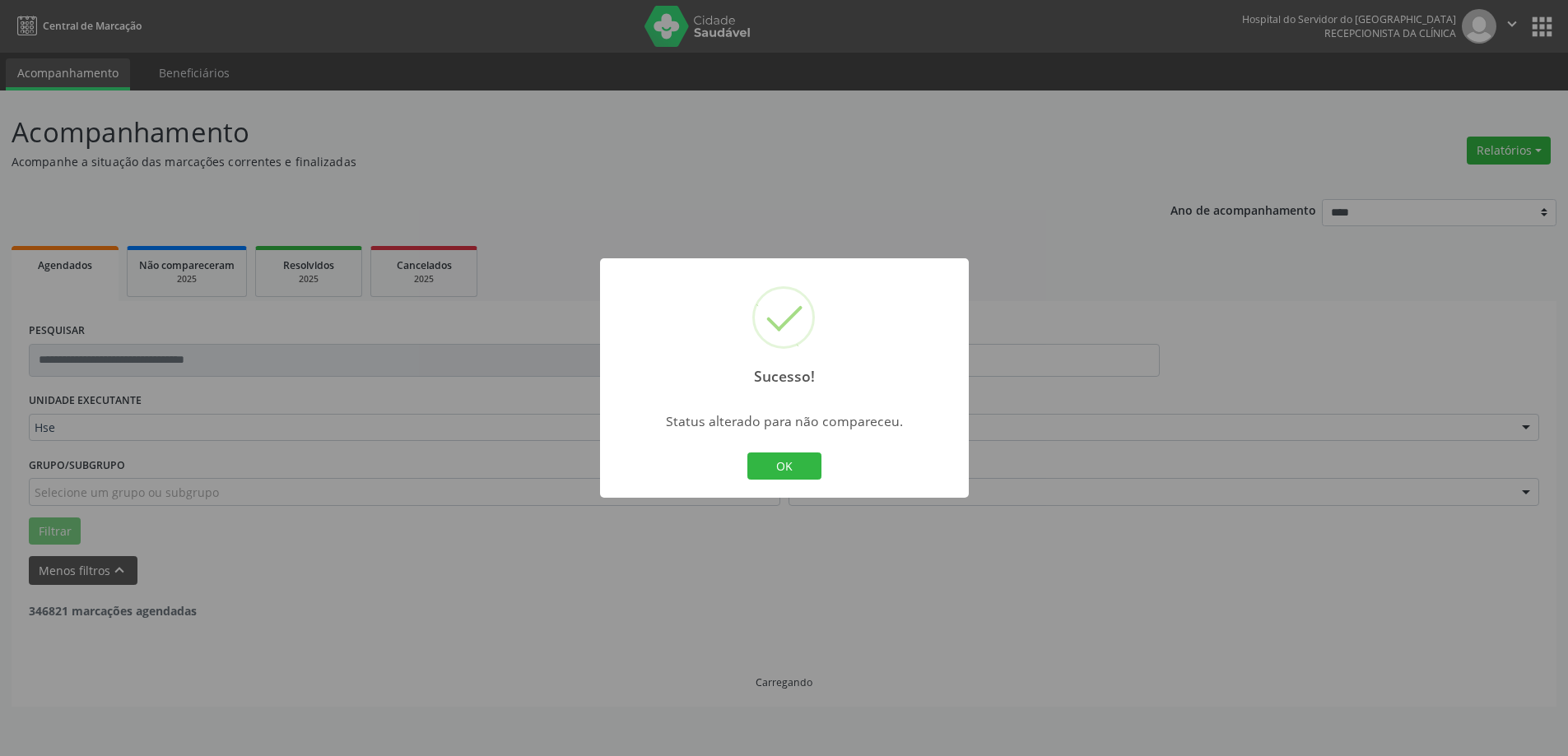
scroll to position [0, 0]
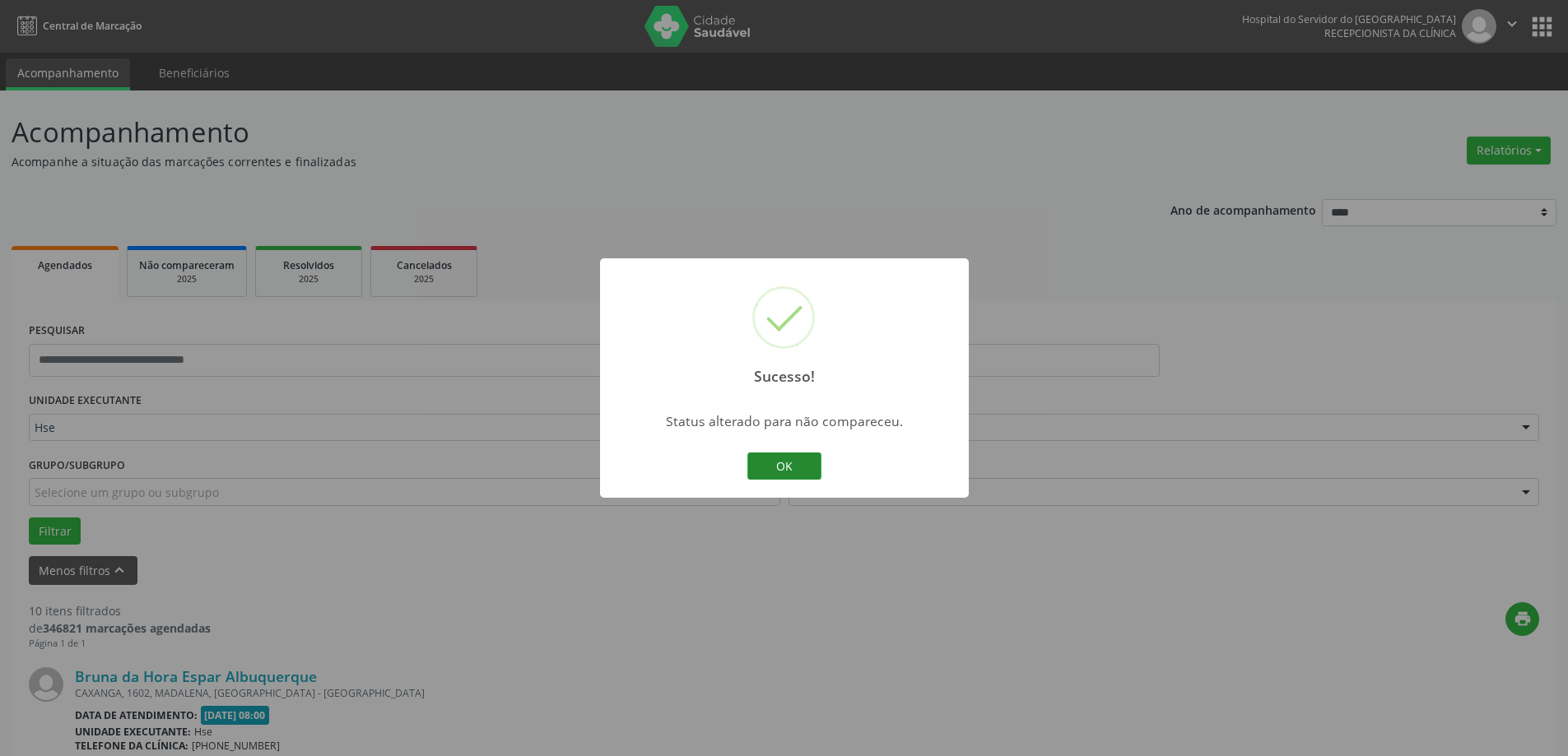
click at [804, 476] on button "OK" at bounding box center [784, 466] width 74 height 28
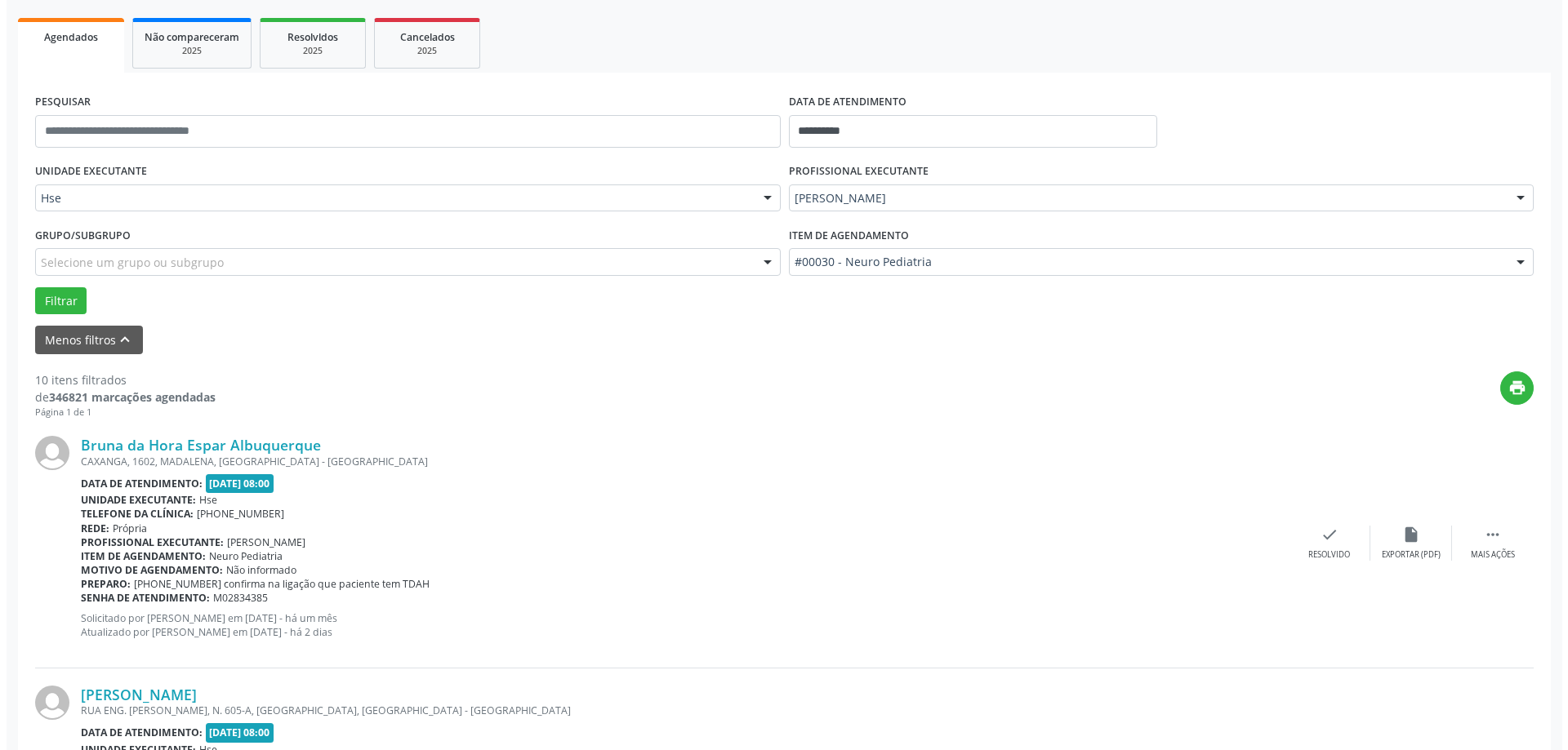
scroll to position [245, 0]
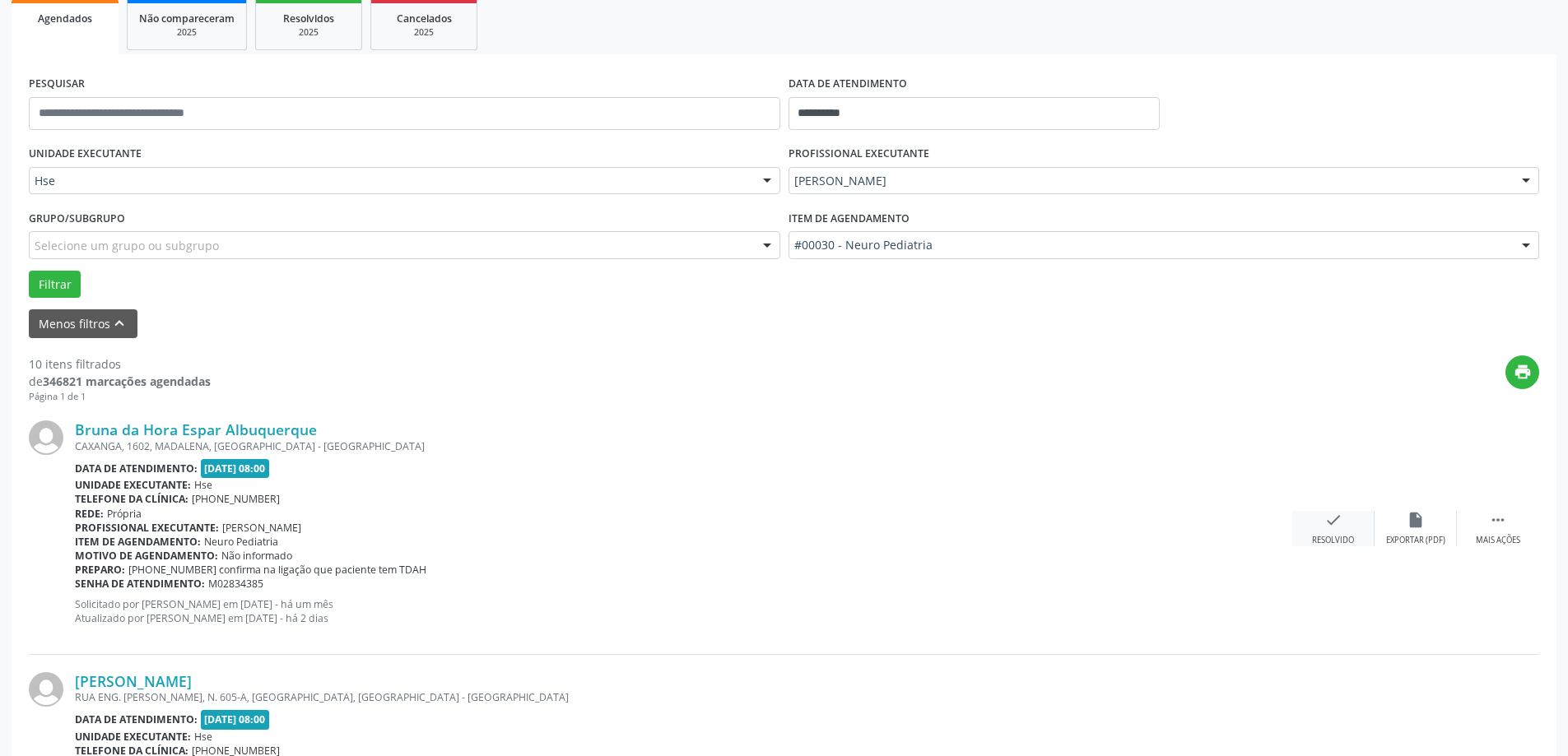
click at [1341, 527] on icon "check" at bounding box center [1333, 520] width 18 height 18
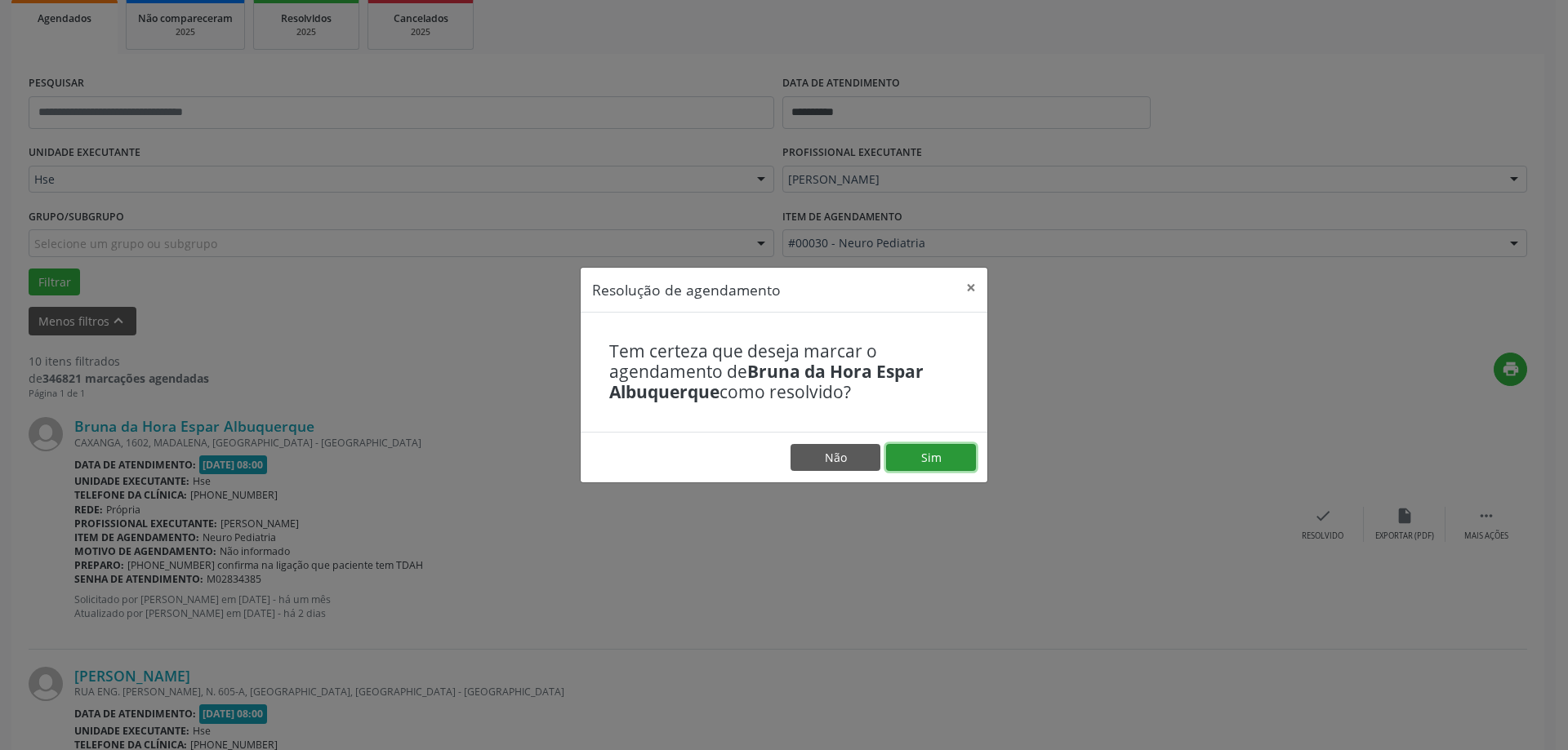
click at [927, 448] on button "Sim" at bounding box center [930, 458] width 89 height 28
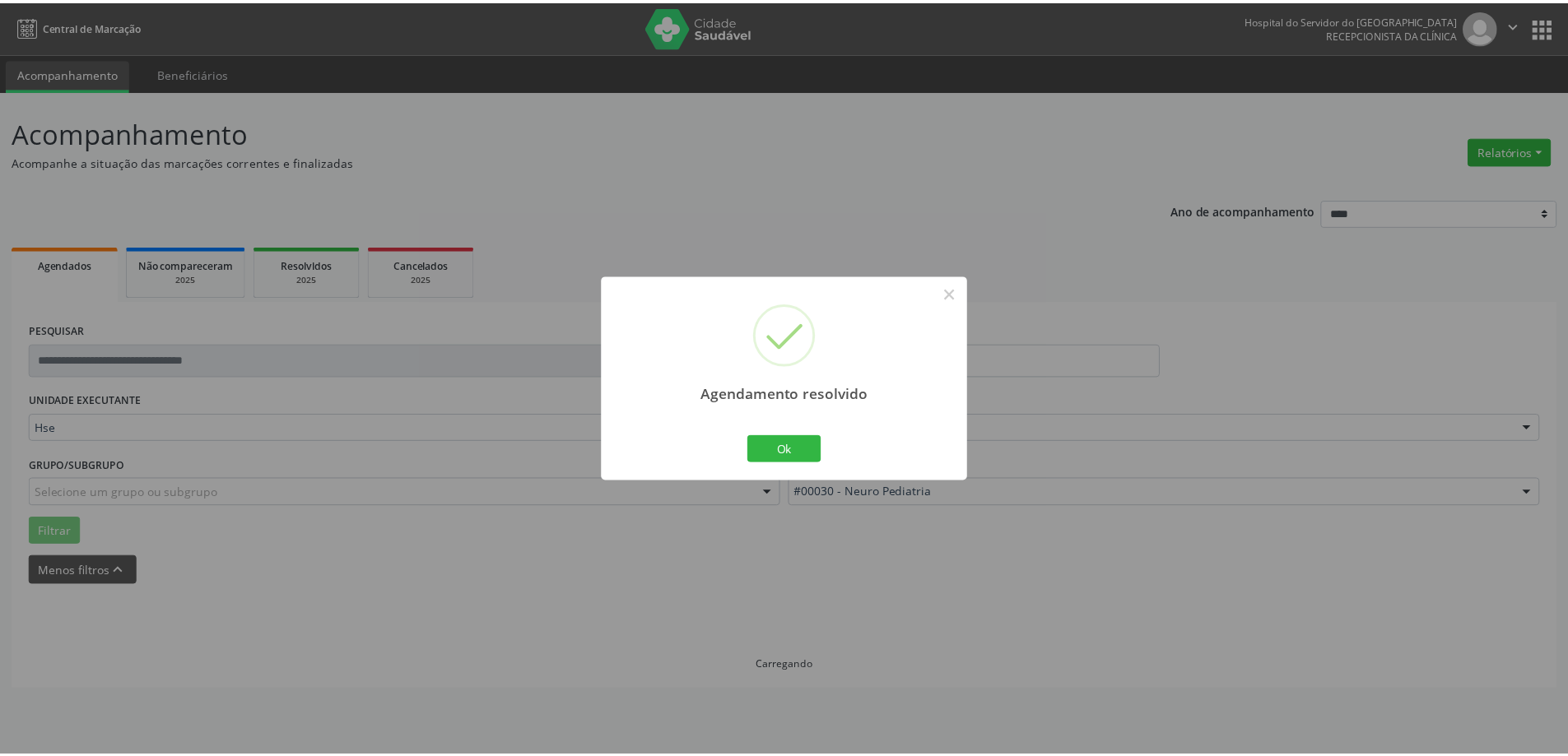
scroll to position [0, 0]
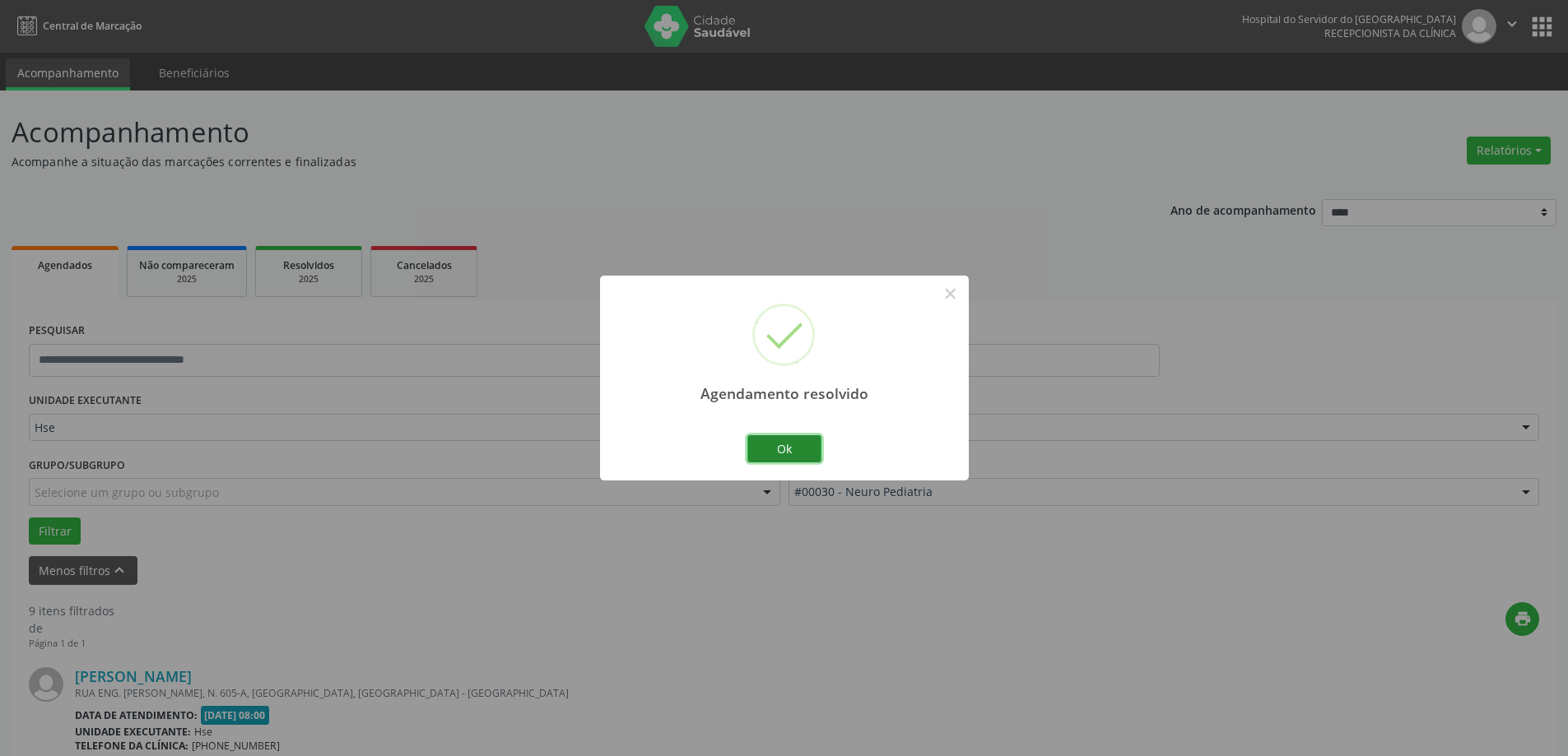
click at [793, 453] on button "Ok" at bounding box center [784, 449] width 74 height 28
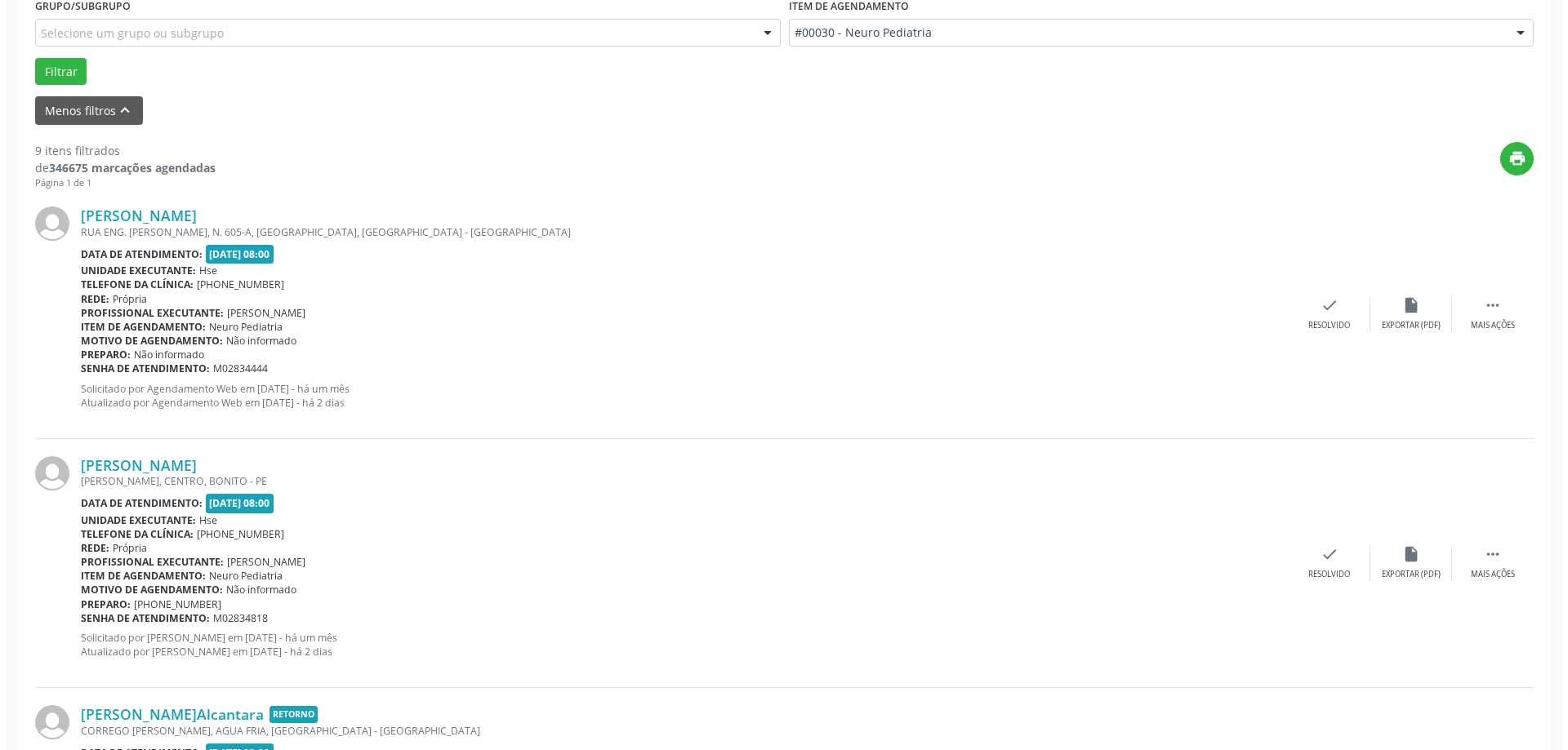
scroll to position [489, 0]
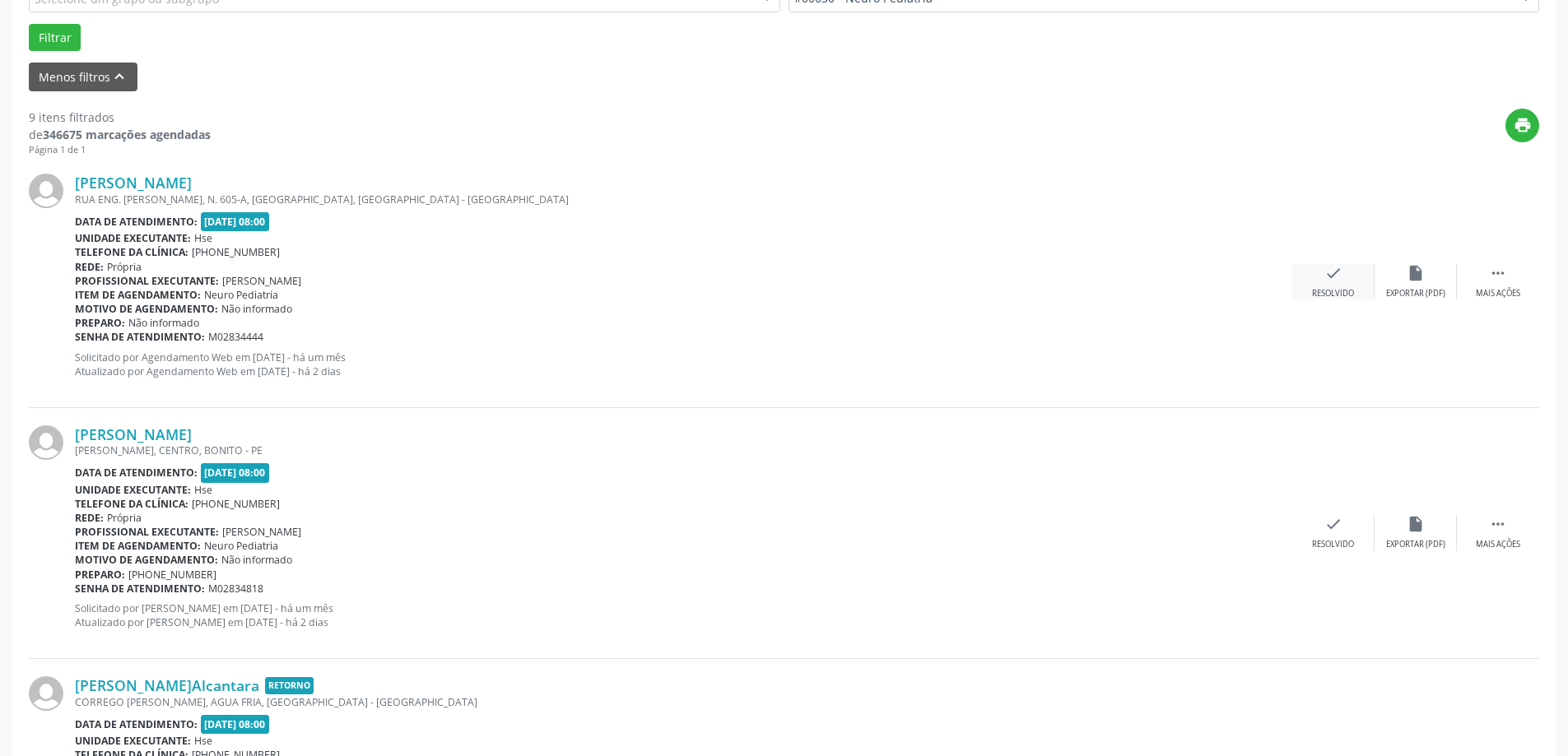
click at [1333, 275] on icon "check" at bounding box center [1333, 273] width 18 height 18
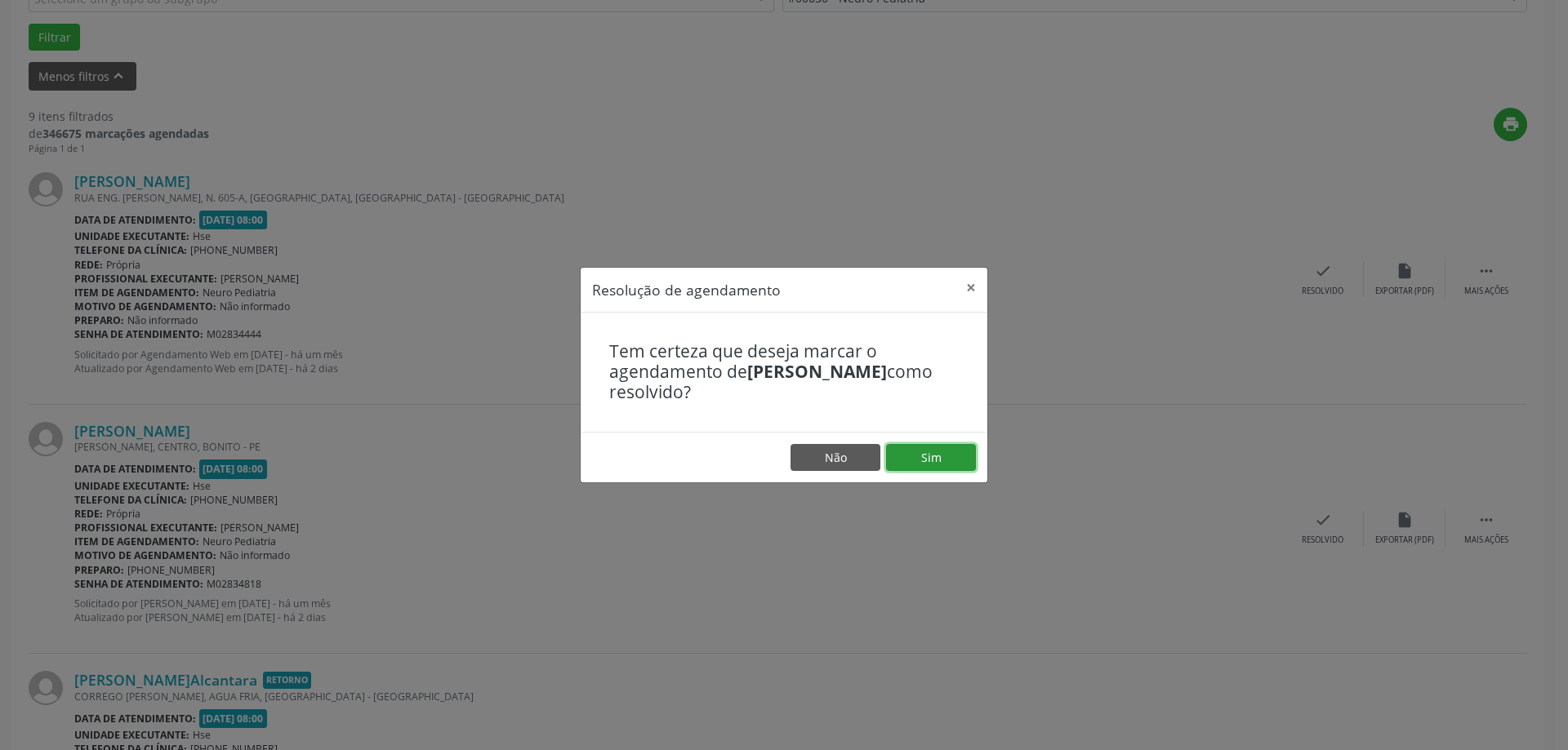
click at [916, 462] on button "Sim" at bounding box center [930, 458] width 89 height 28
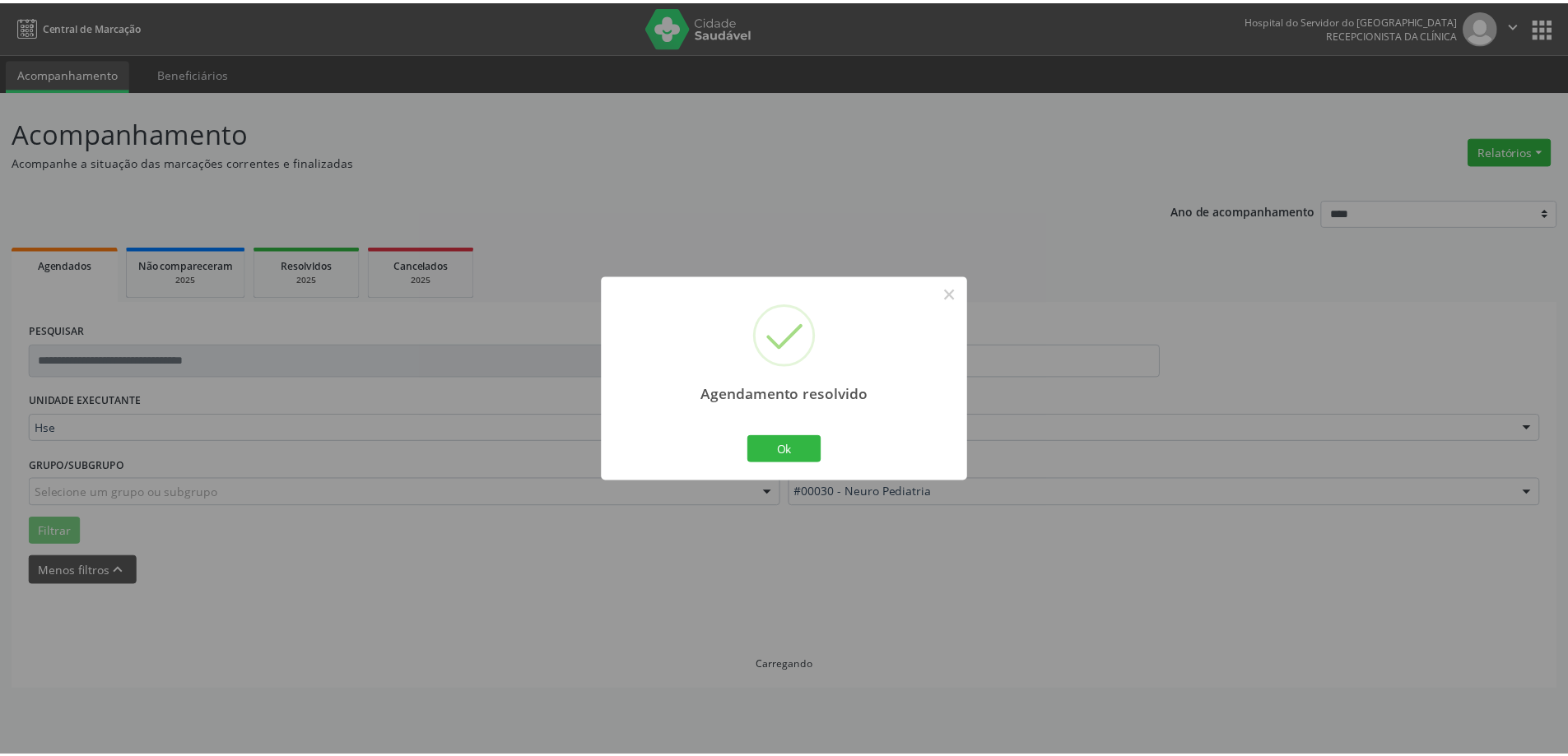
scroll to position [0, 0]
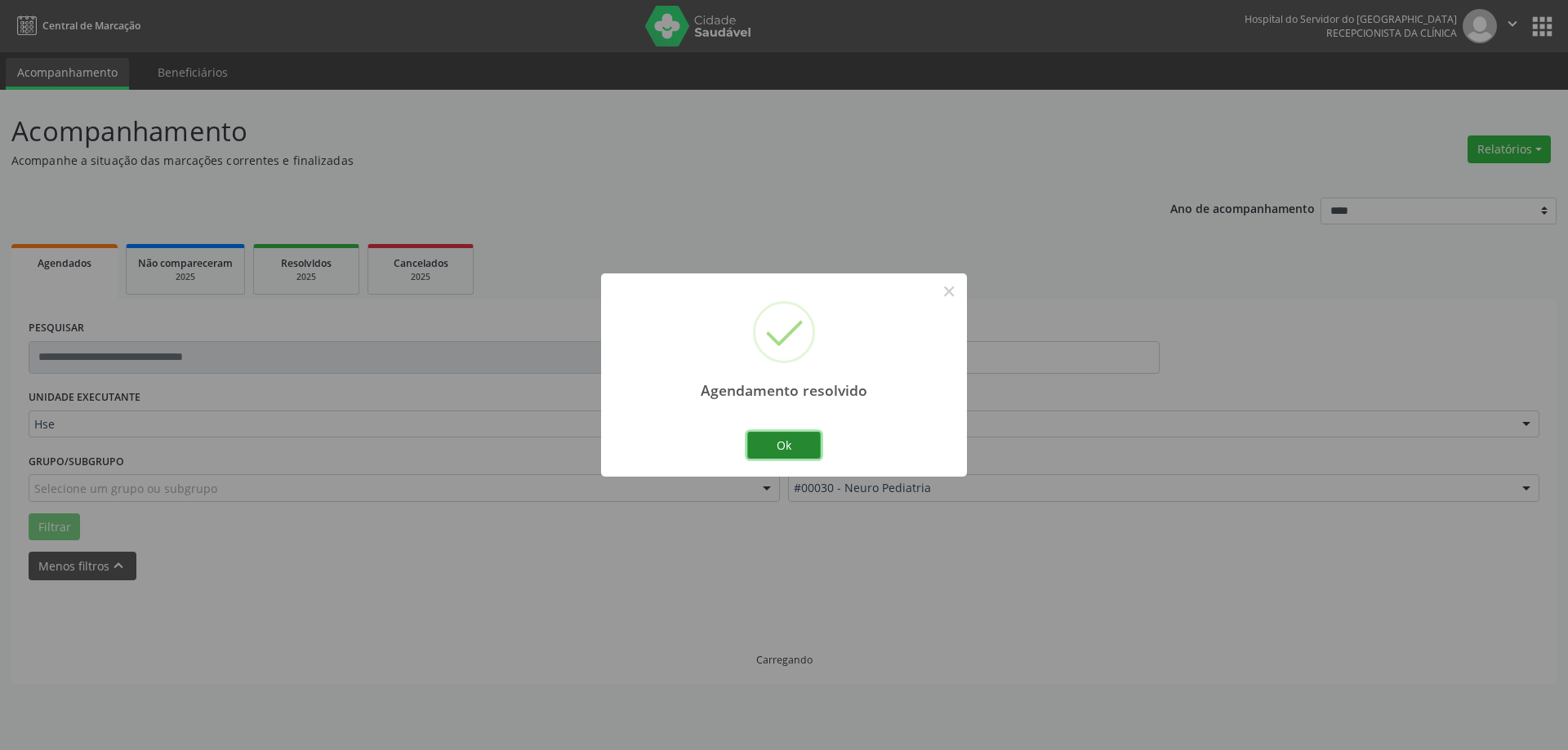
click at [782, 446] on button "Ok" at bounding box center [784, 445] width 73 height 28
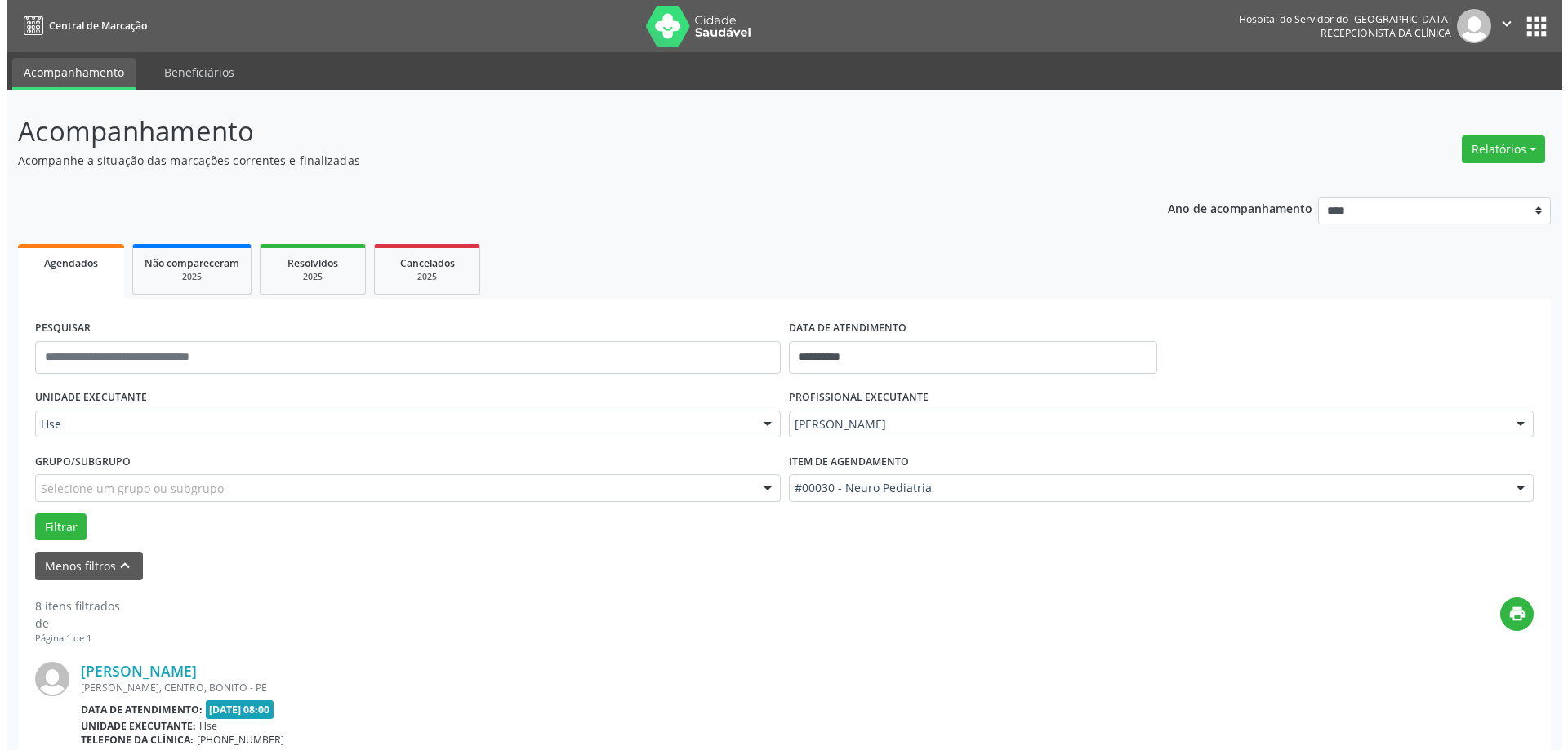
scroll to position [245, 0]
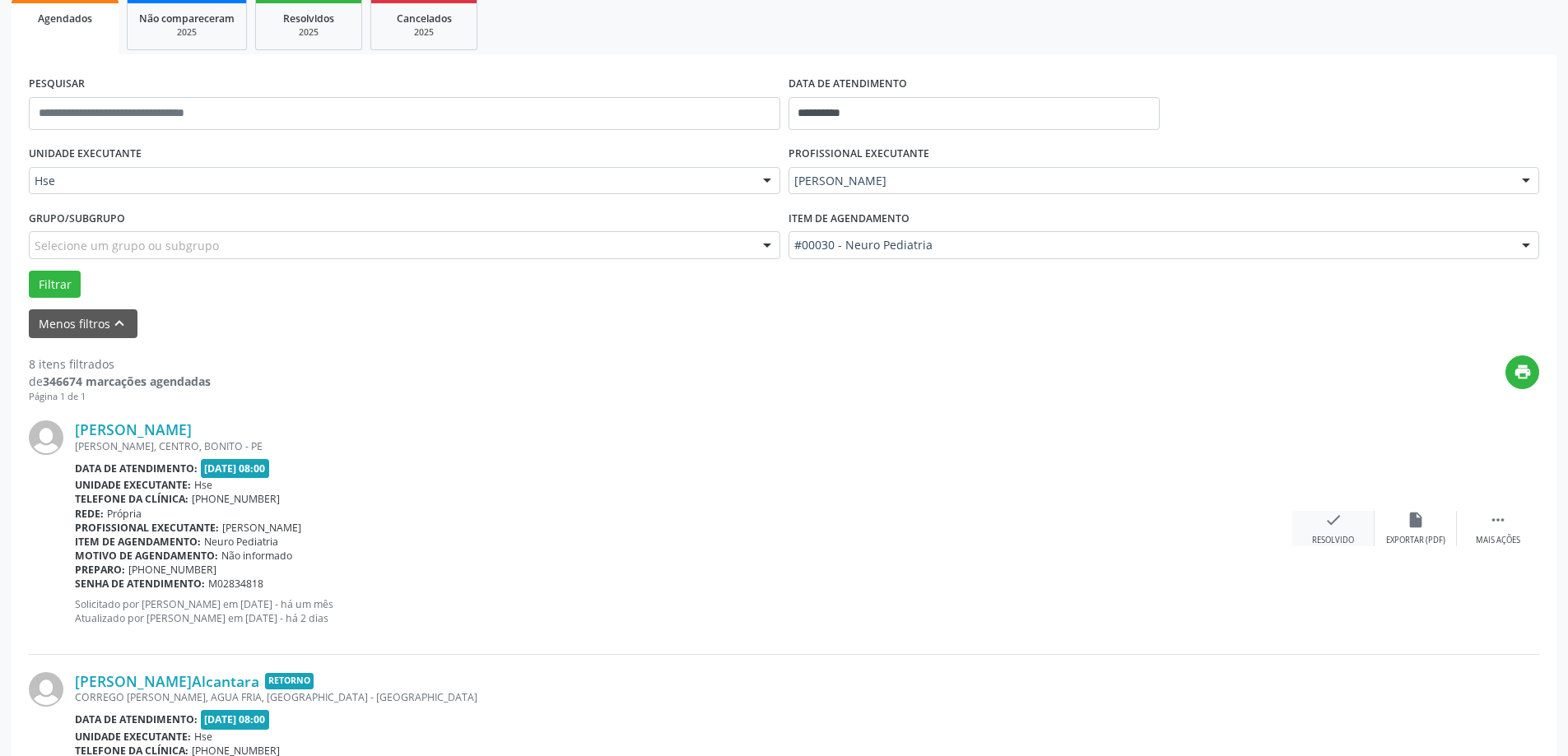
click at [1321, 520] on div "check Resolvido" at bounding box center [1333, 528] width 82 height 36
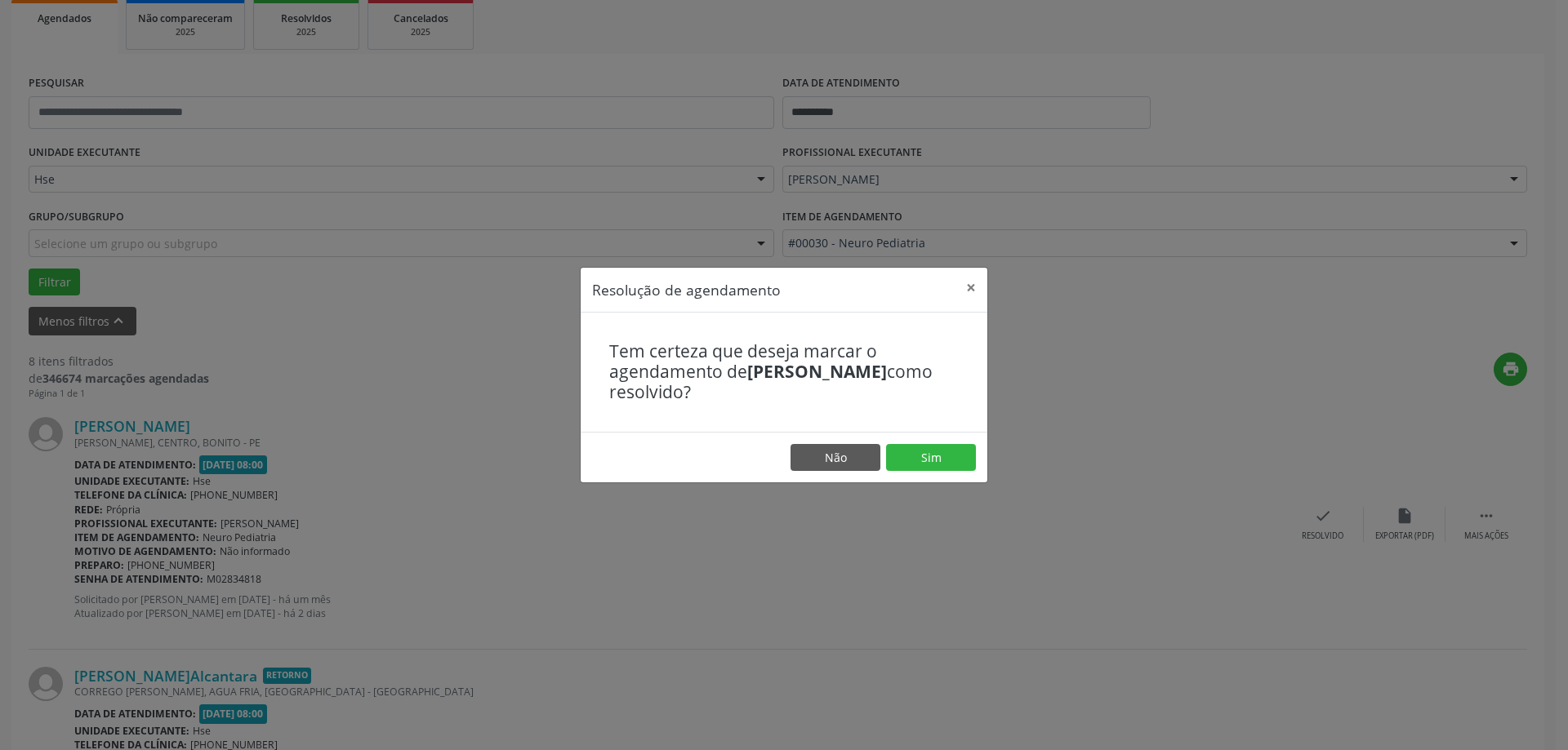
click at [895, 437] on footer "Não Sim" at bounding box center [784, 457] width 407 height 51
click at [932, 455] on button "Sim" at bounding box center [930, 458] width 89 height 28
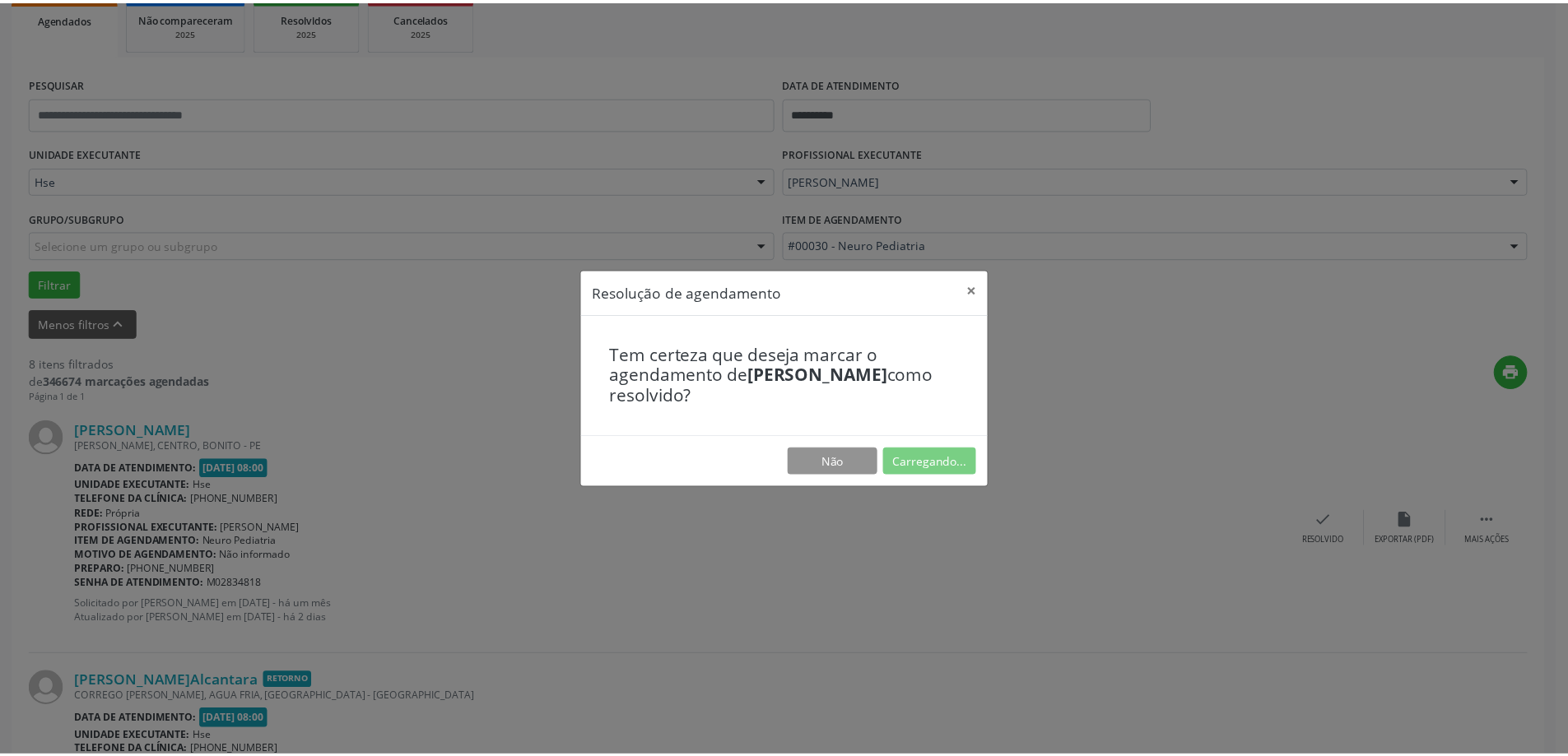
scroll to position [0, 0]
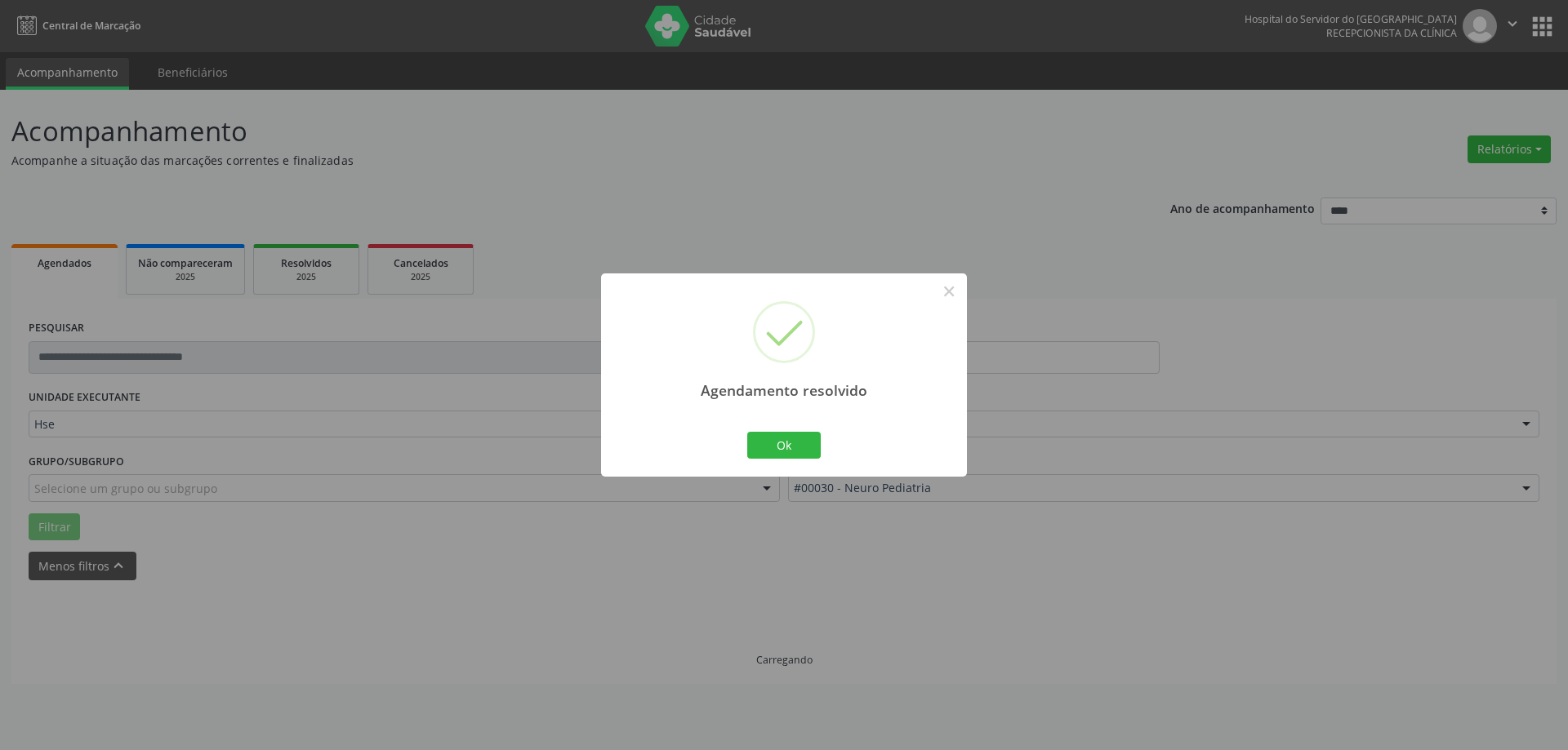
click at [752, 462] on div "Ok Cancel" at bounding box center [784, 445] width 81 height 35
click at [775, 451] on button "Ok" at bounding box center [784, 445] width 73 height 28
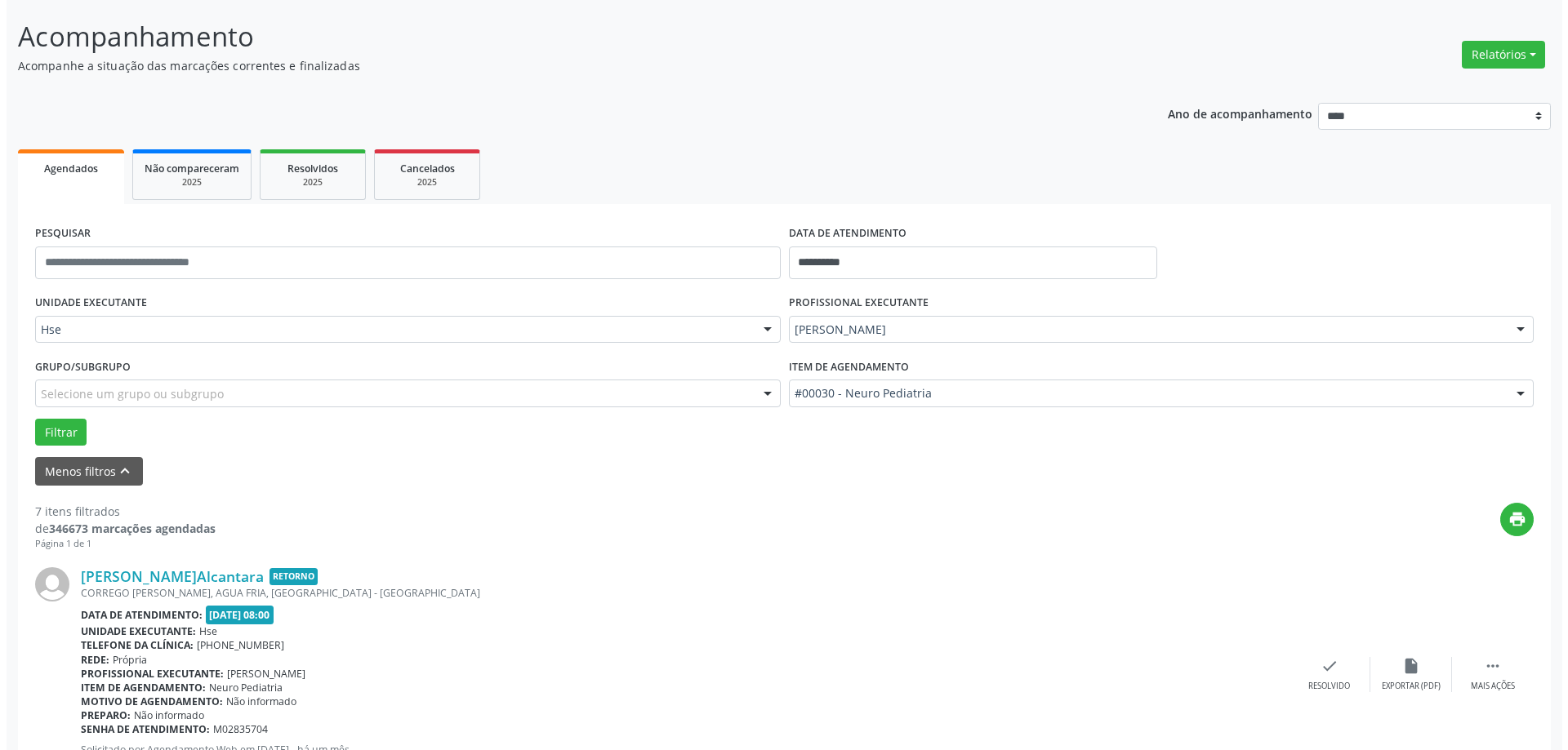
scroll to position [327, 0]
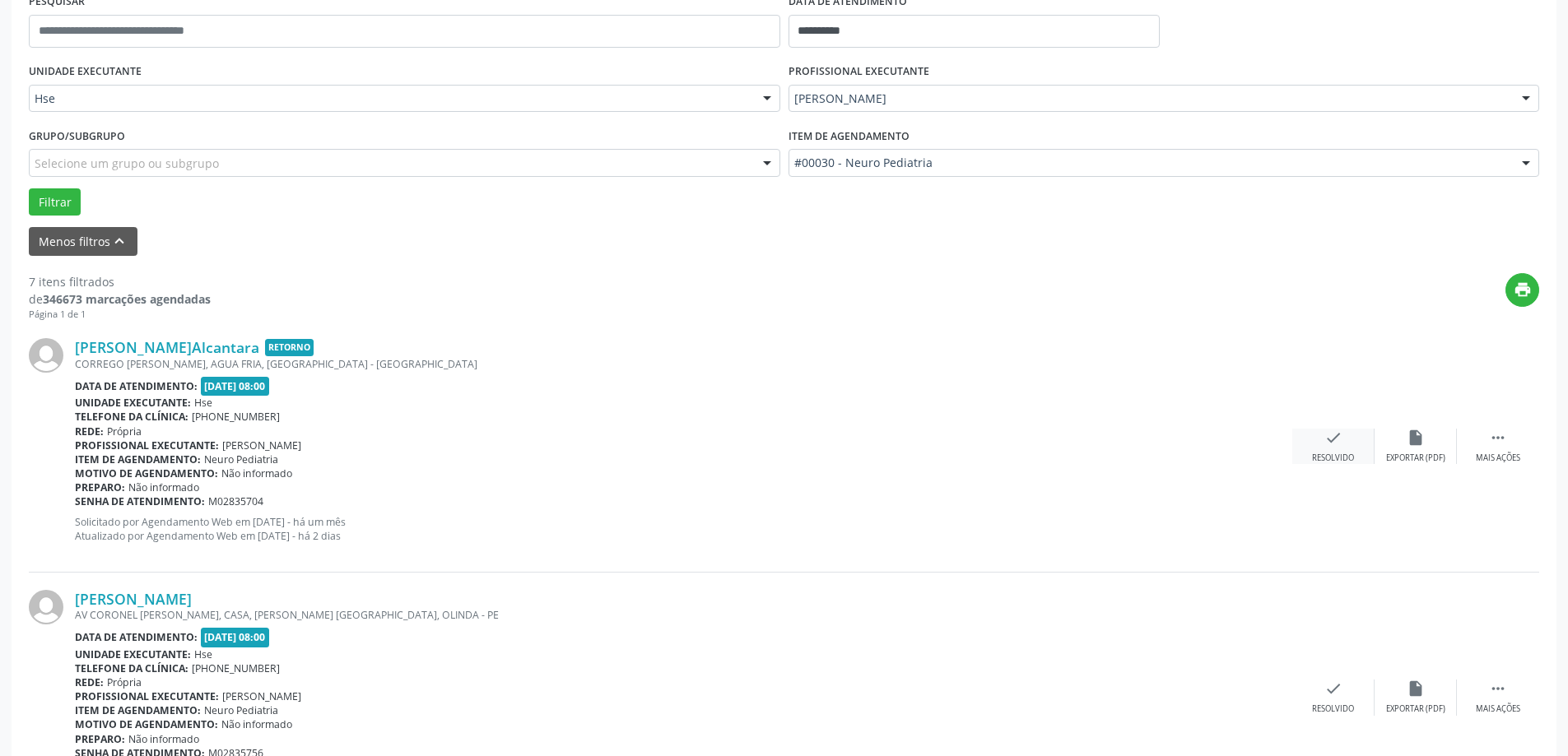
click at [1331, 444] on icon "check" at bounding box center [1333, 437] width 18 height 18
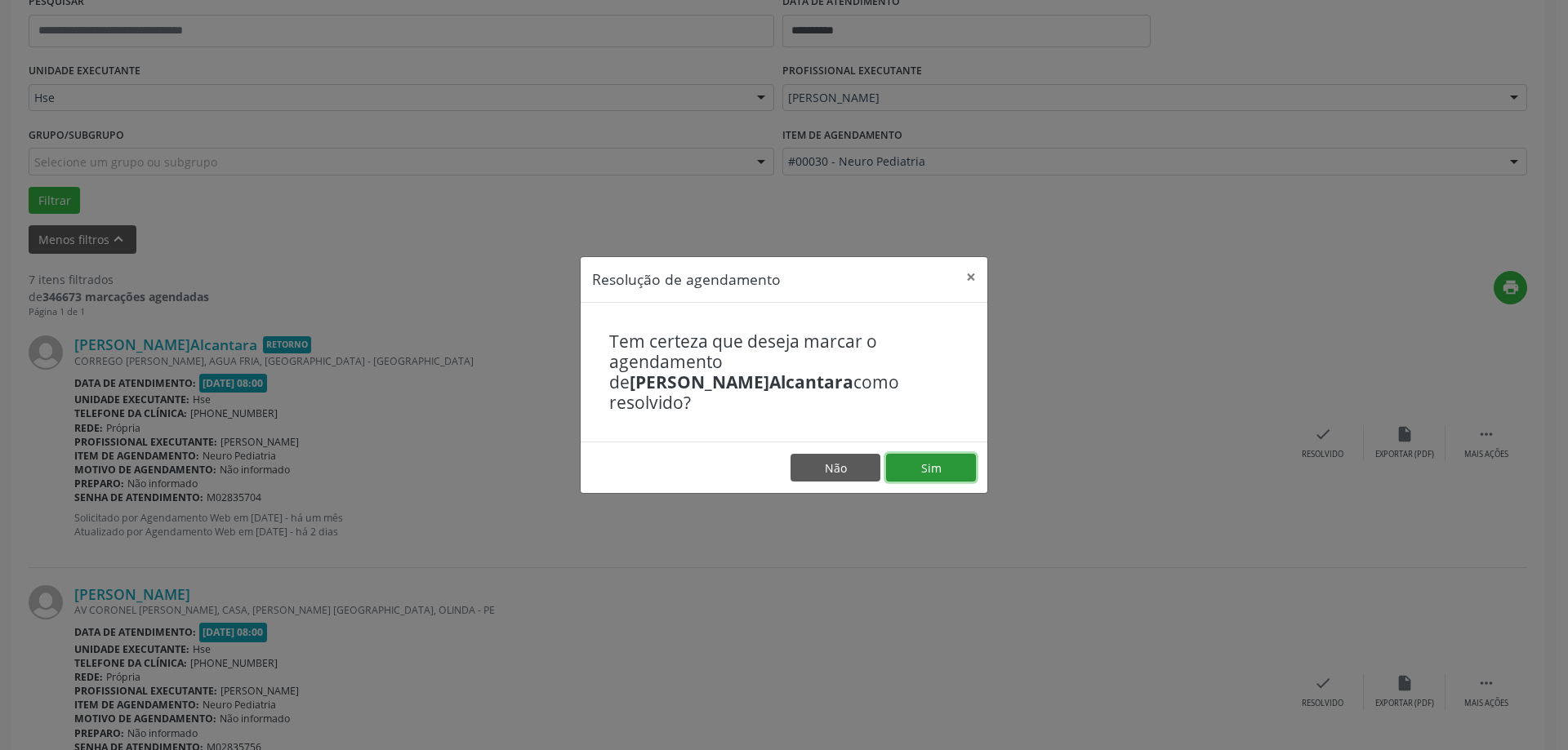
click at [954, 462] on button "Sim" at bounding box center [930, 467] width 89 height 28
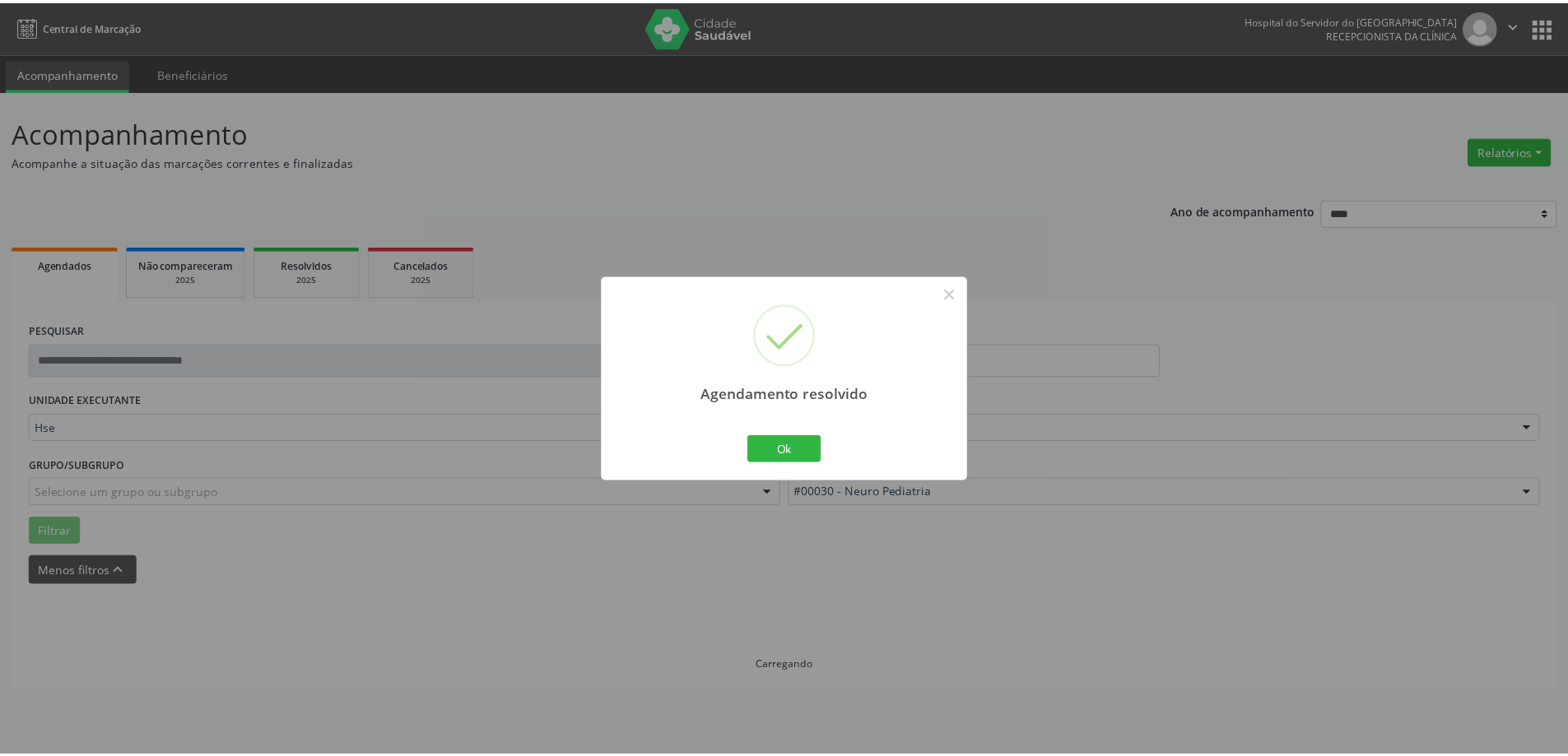
scroll to position [0, 0]
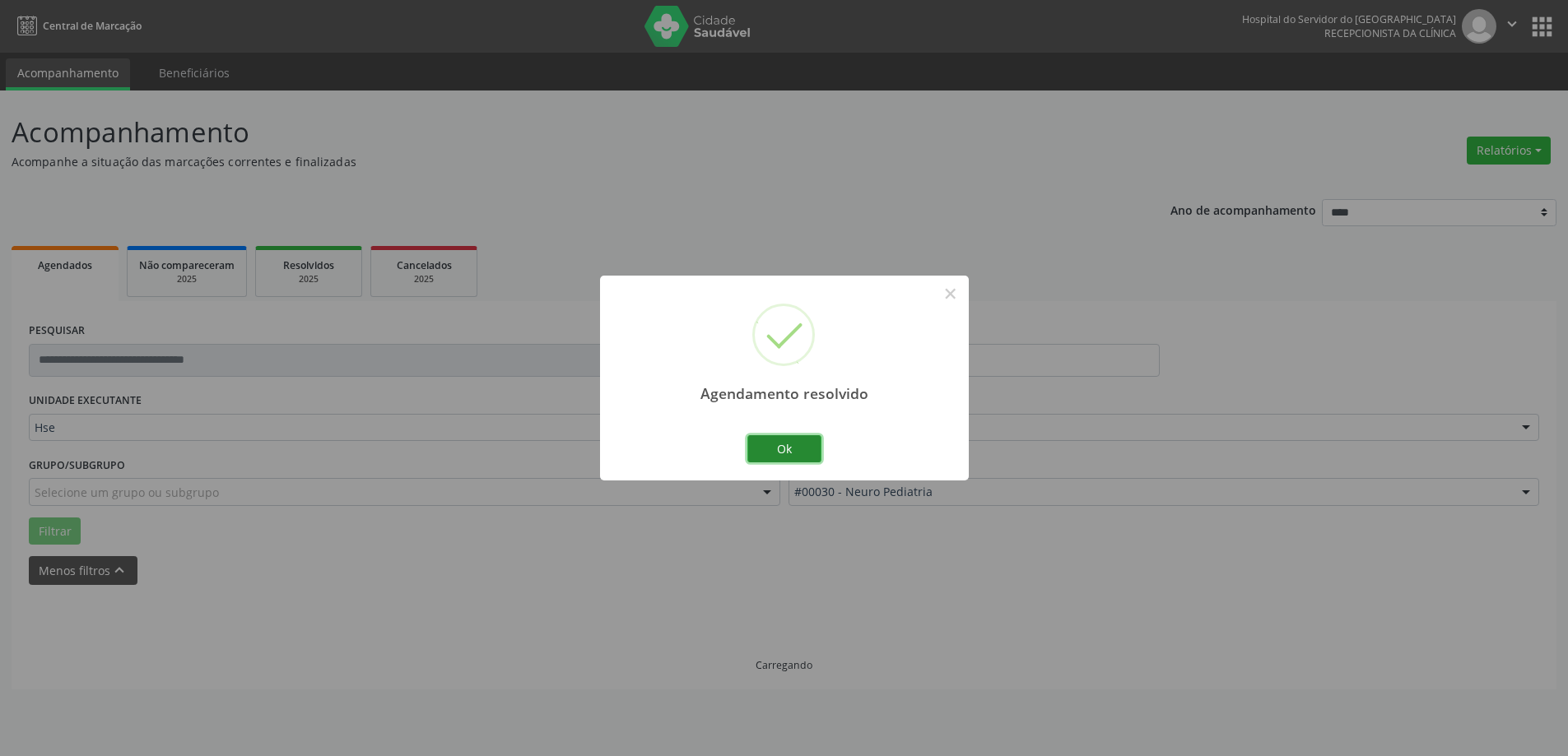
click at [764, 449] on button "Ok" at bounding box center [784, 449] width 74 height 28
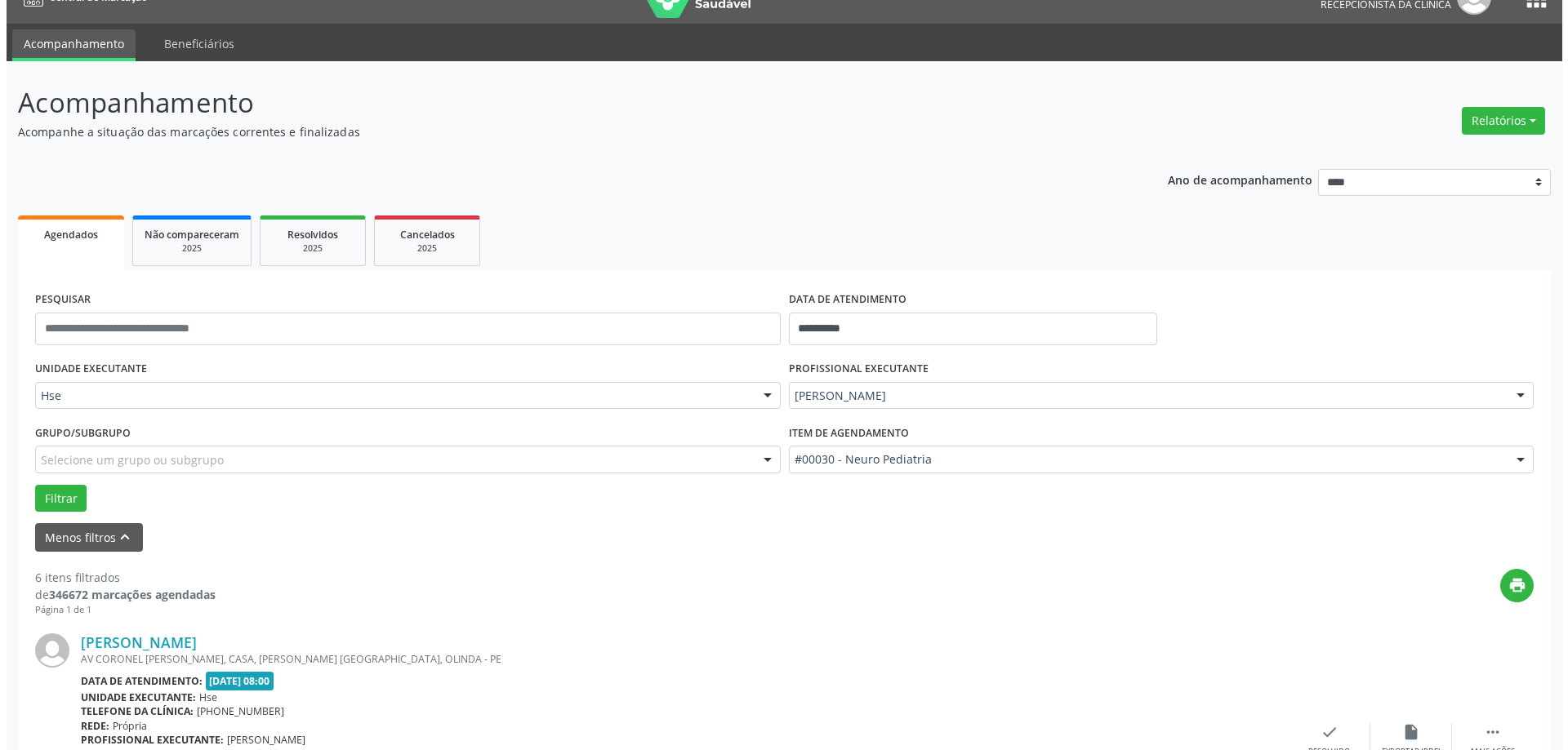
scroll to position [327, 0]
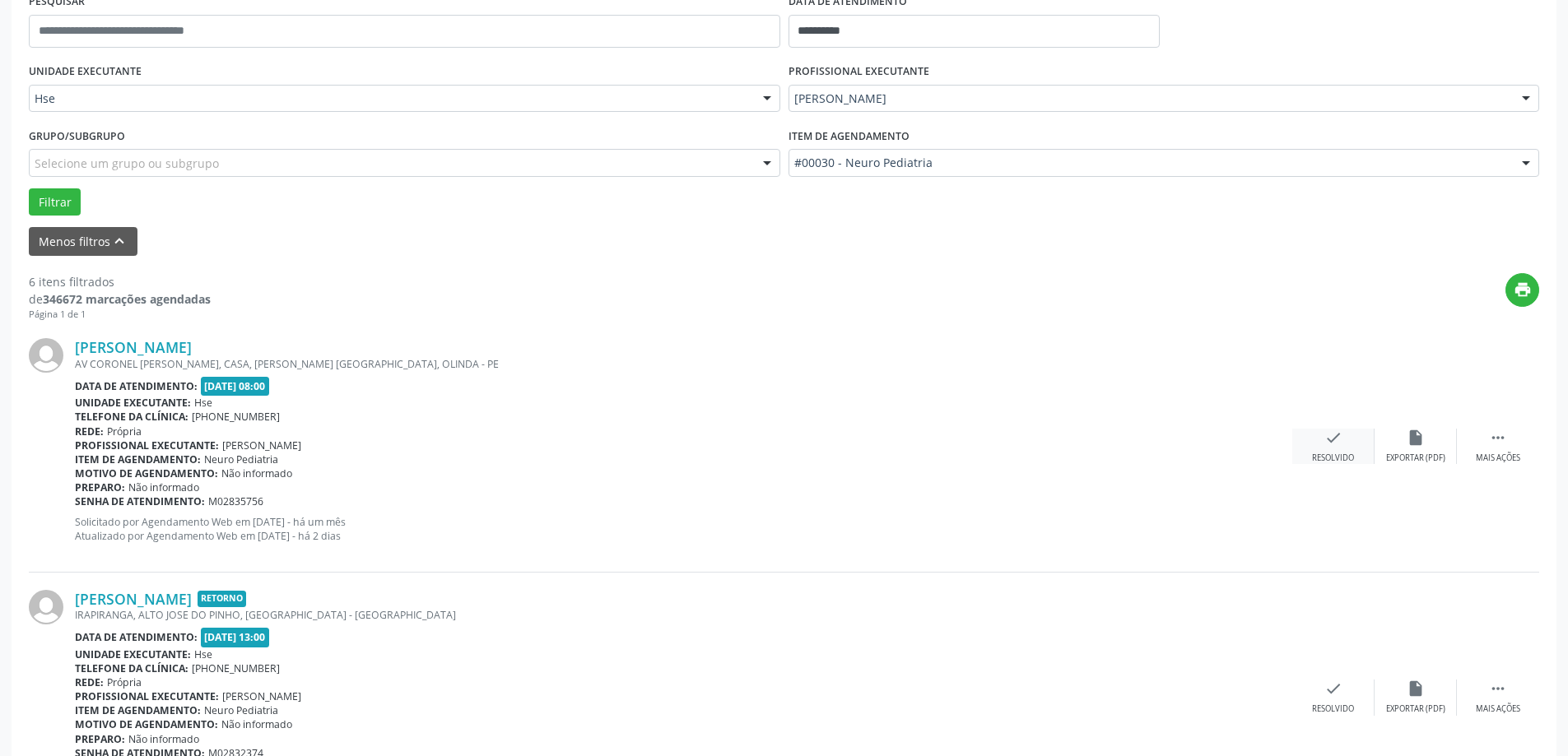
click at [1330, 440] on icon "check" at bounding box center [1333, 437] width 18 height 18
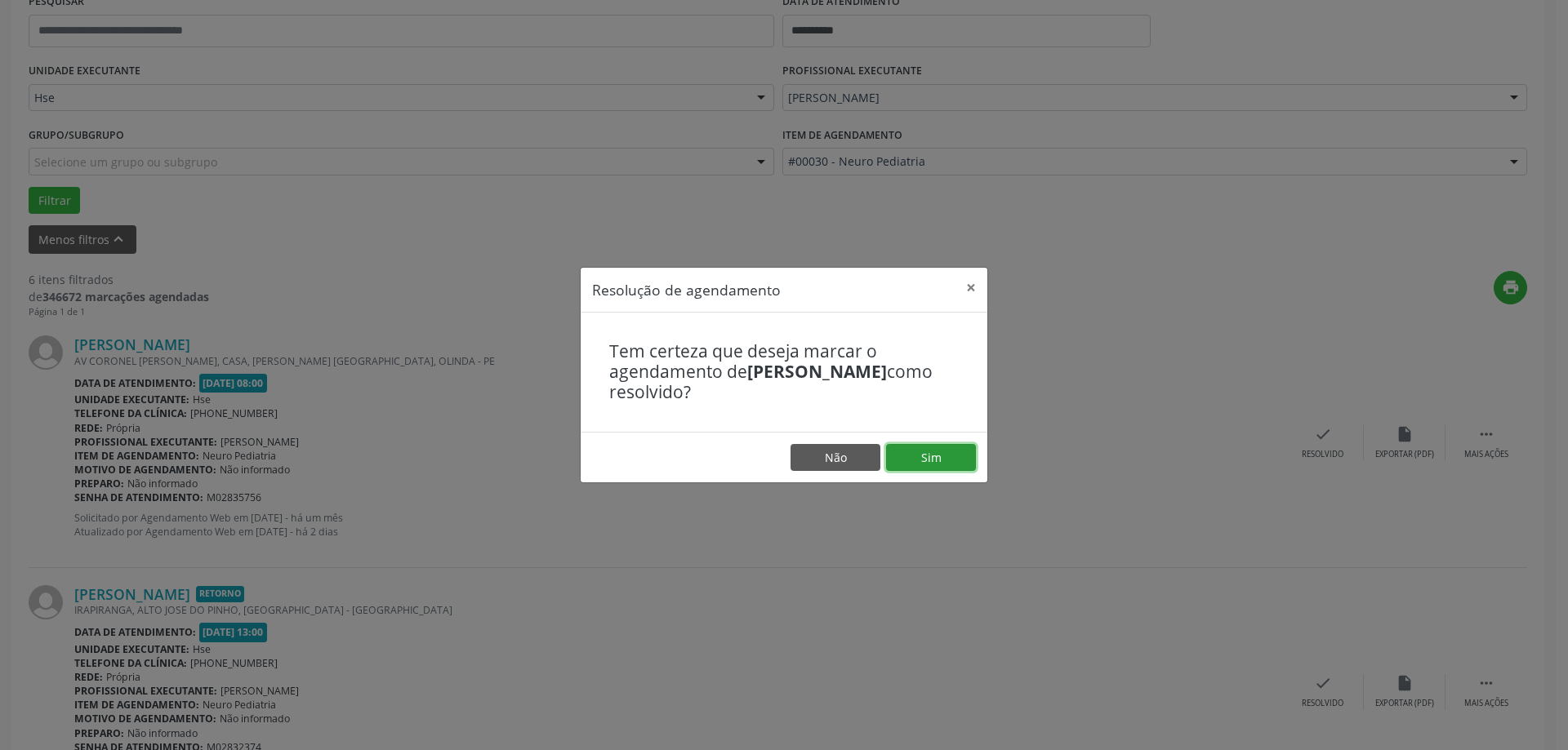
click at [933, 451] on button "Sim" at bounding box center [930, 458] width 89 height 28
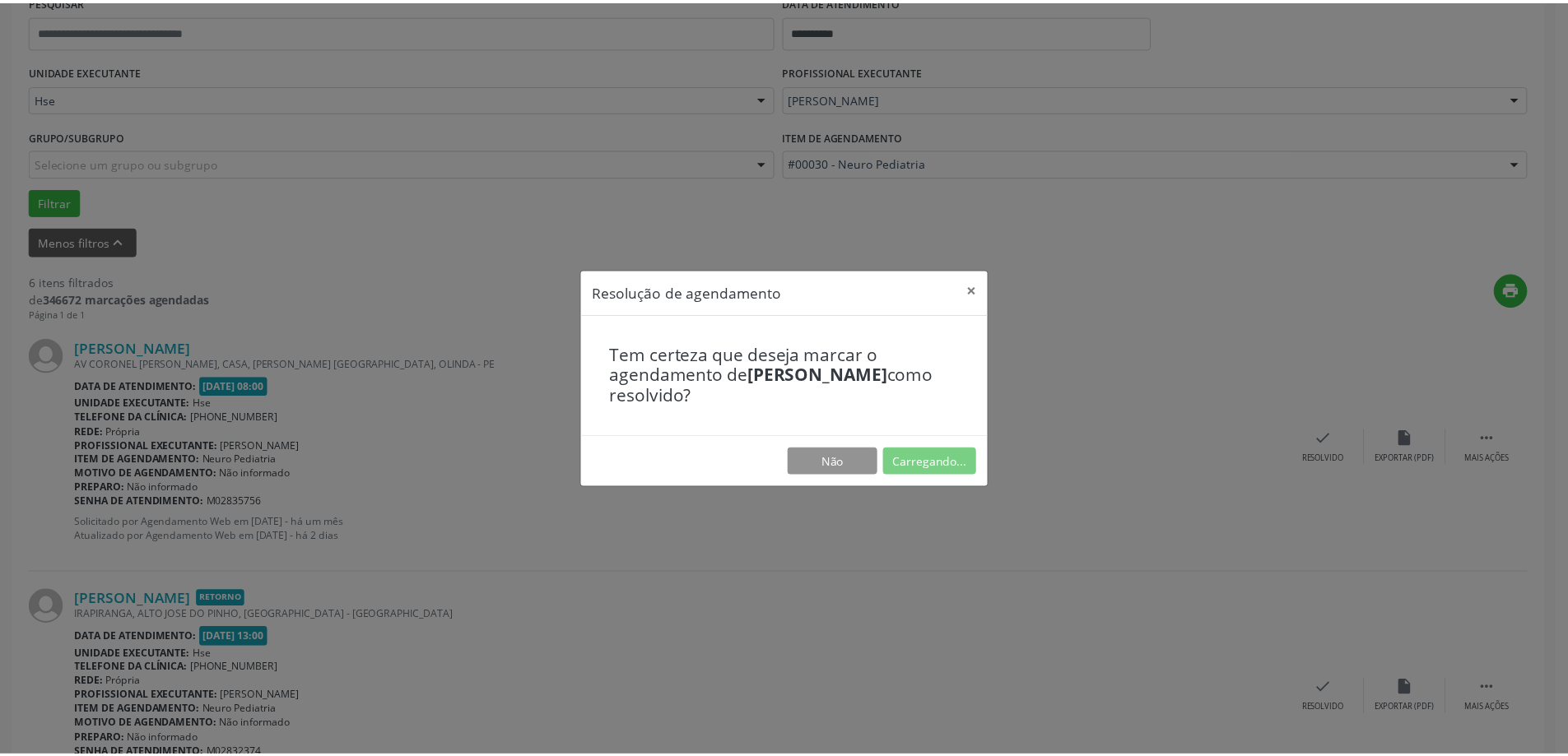
scroll to position [0, 0]
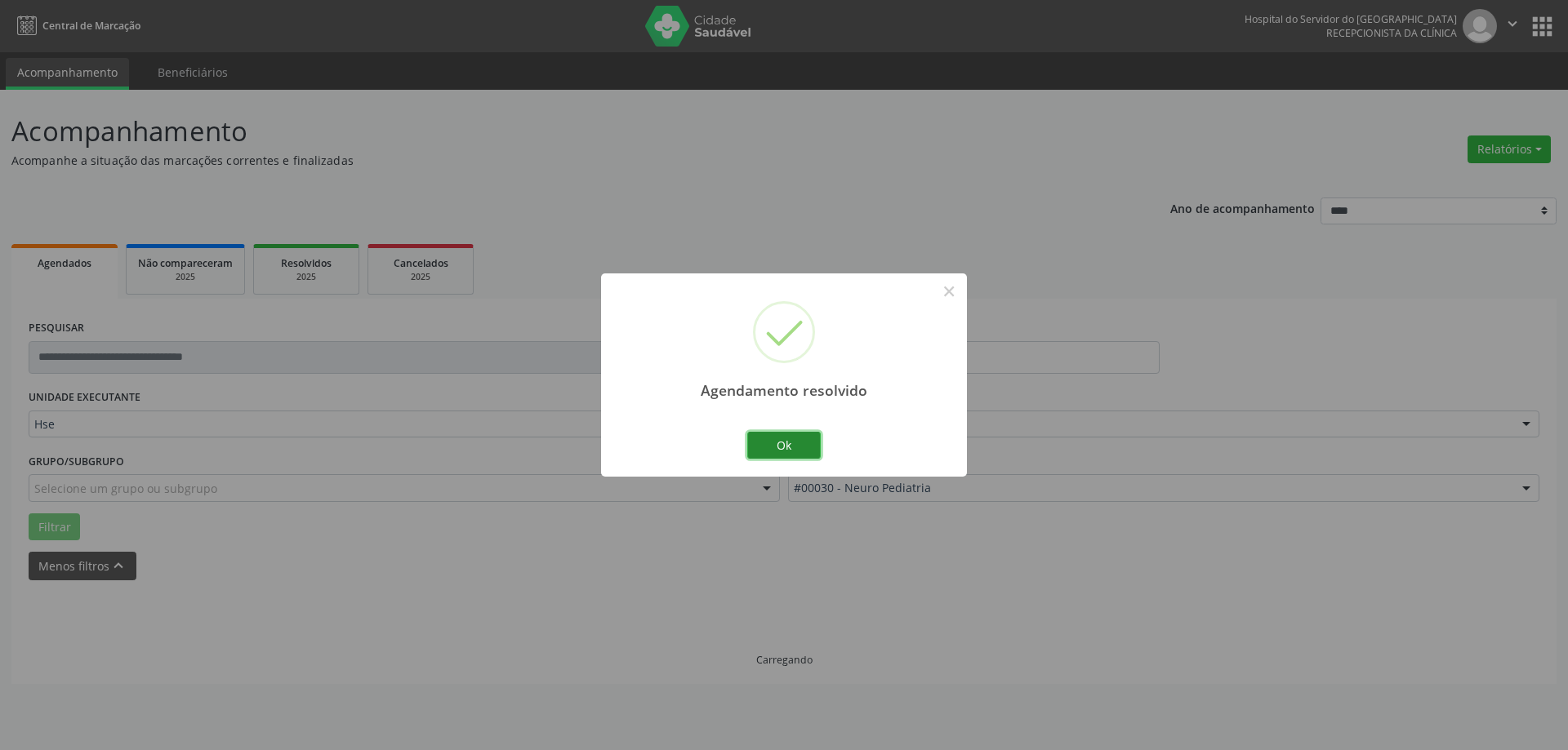
click at [794, 451] on button "Ok" at bounding box center [784, 445] width 73 height 28
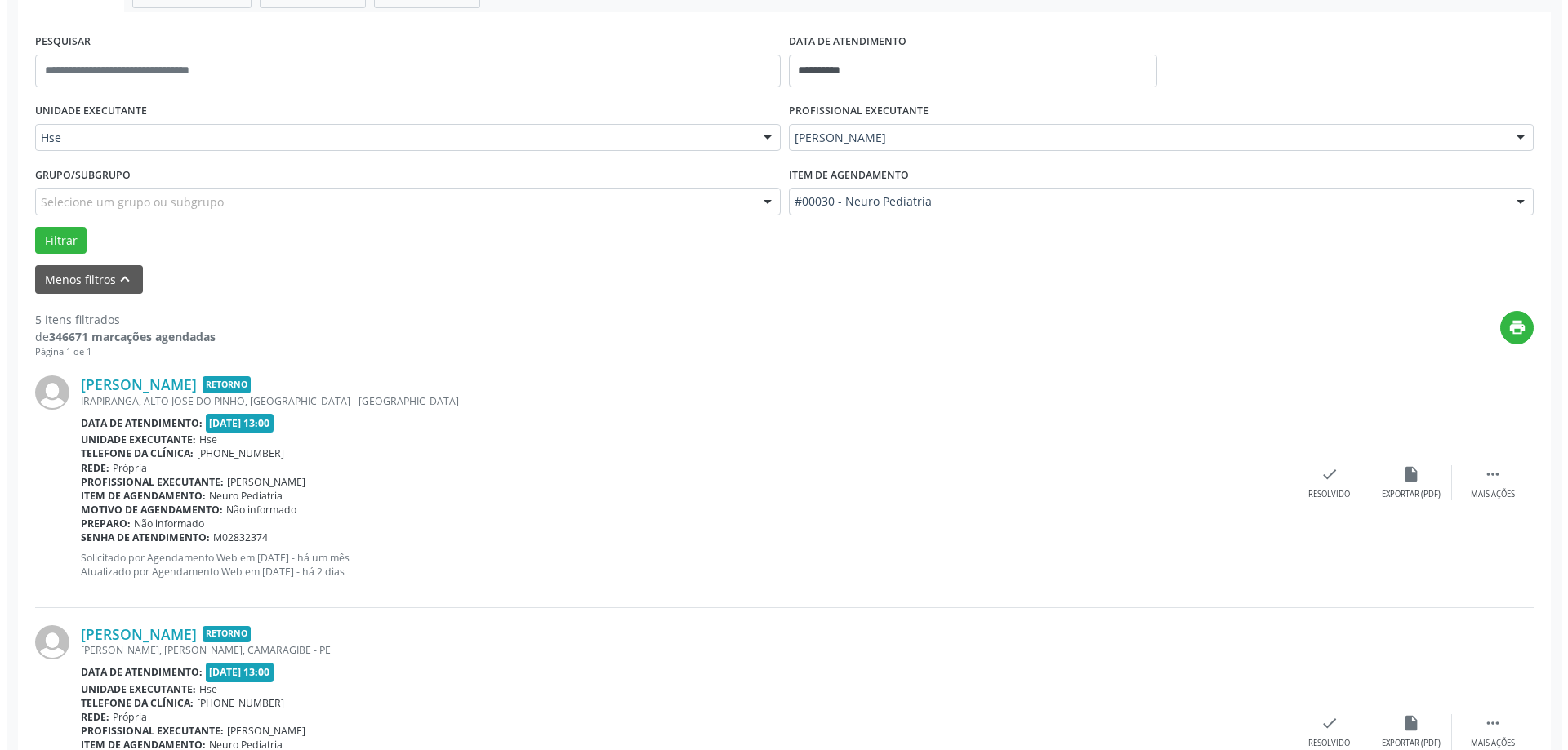
scroll to position [327, 0]
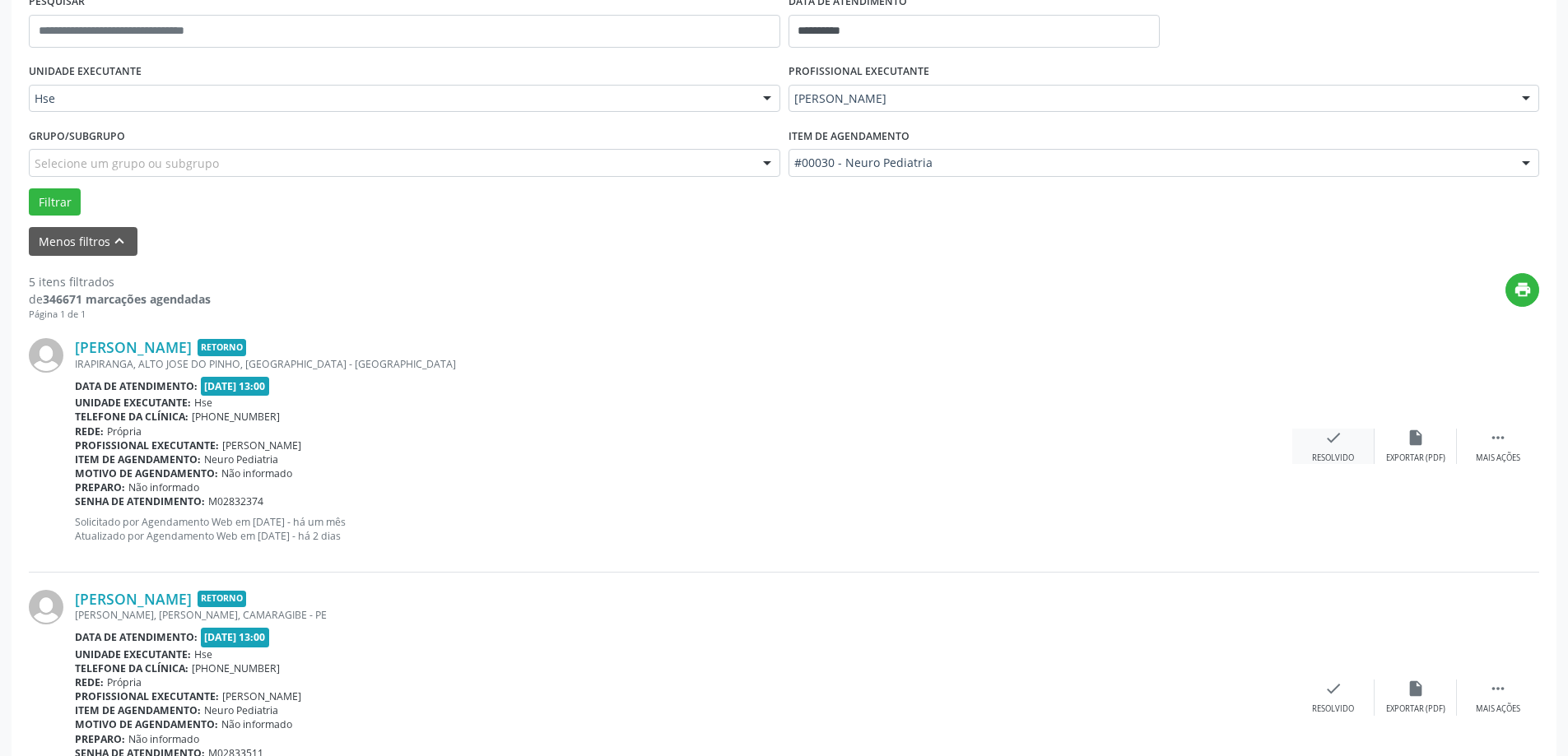
click at [1339, 447] on icon "check" at bounding box center [1333, 437] width 18 height 18
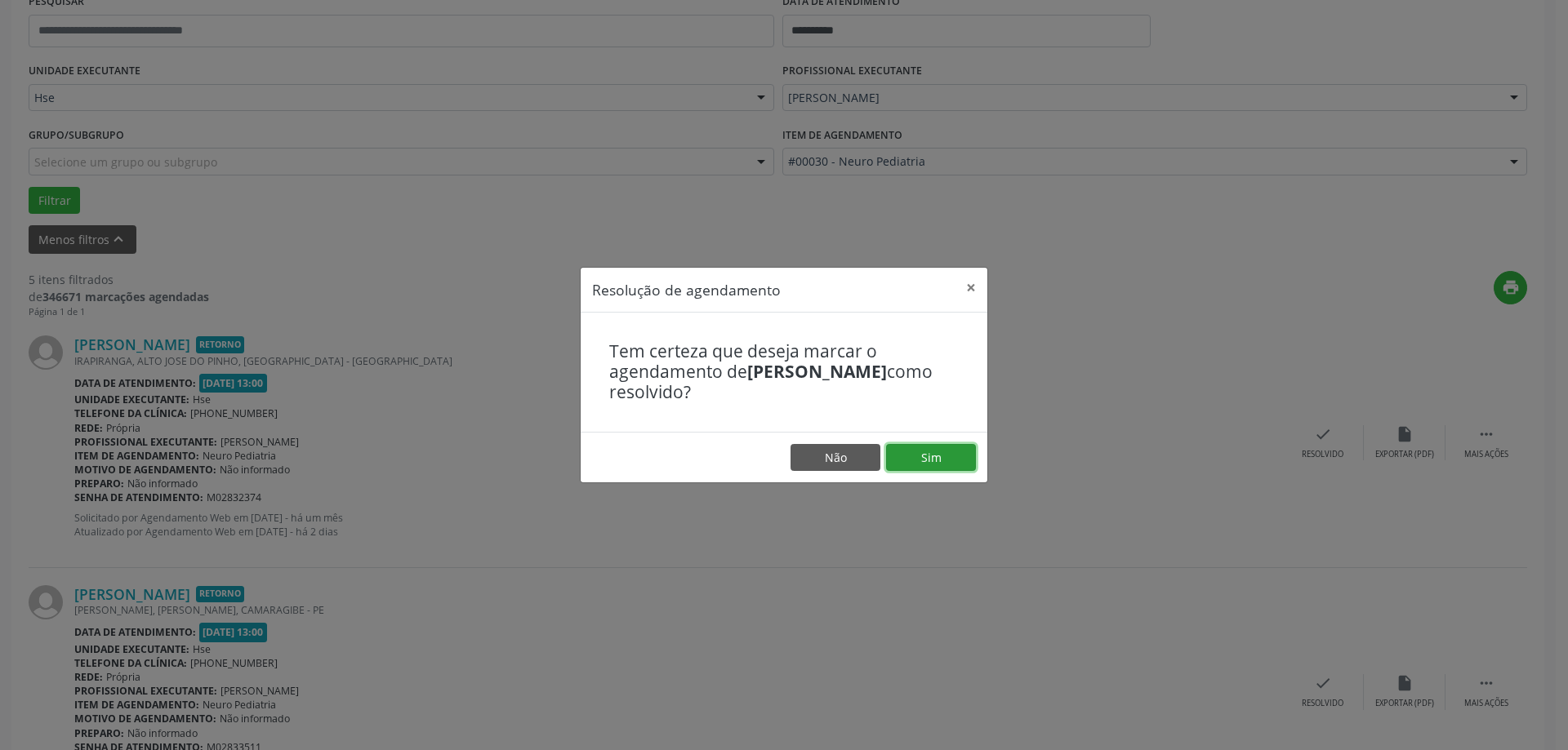
click at [917, 460] on button "Sim" at bounding box center [930, 458] width 89 height 28
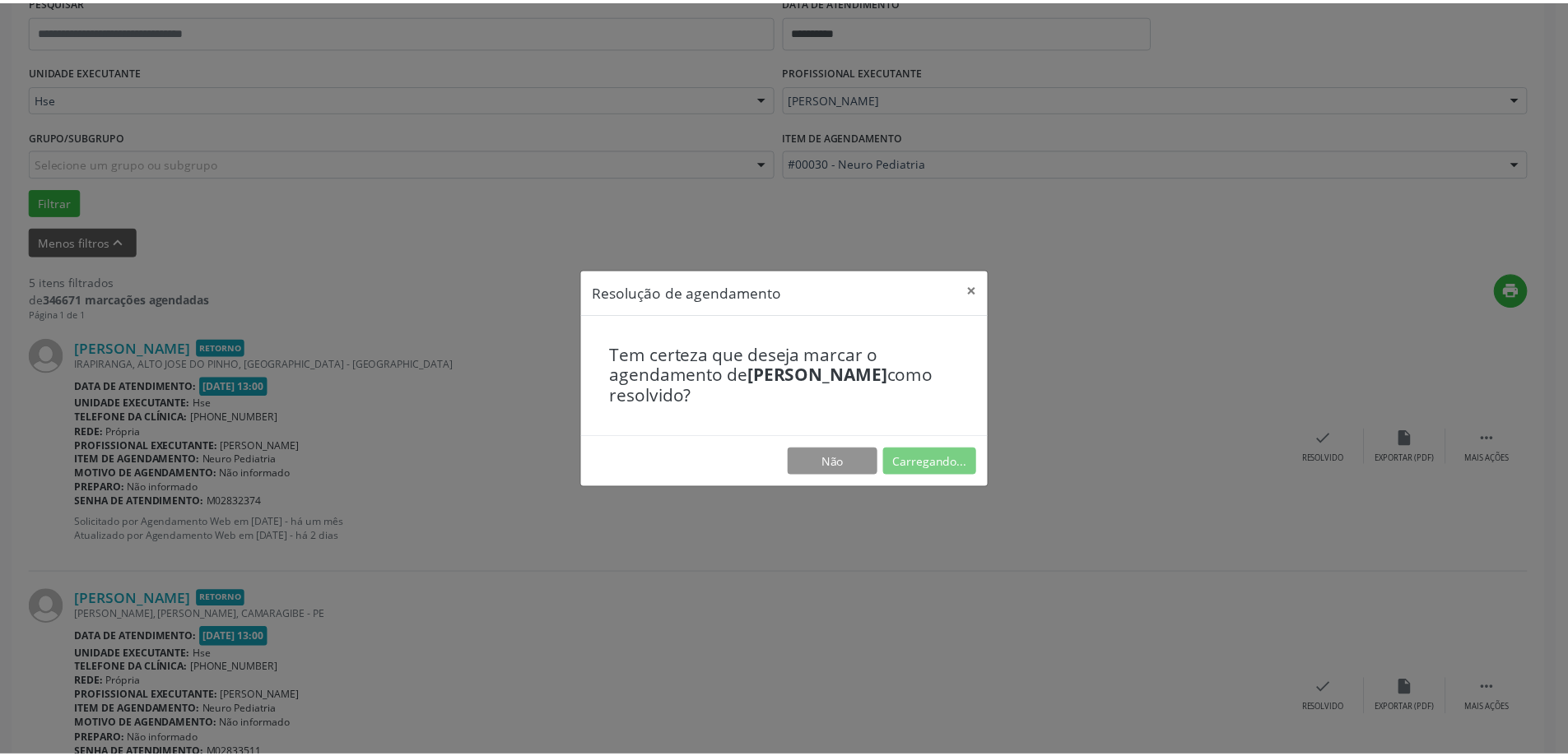
scroll to position [0, 0]
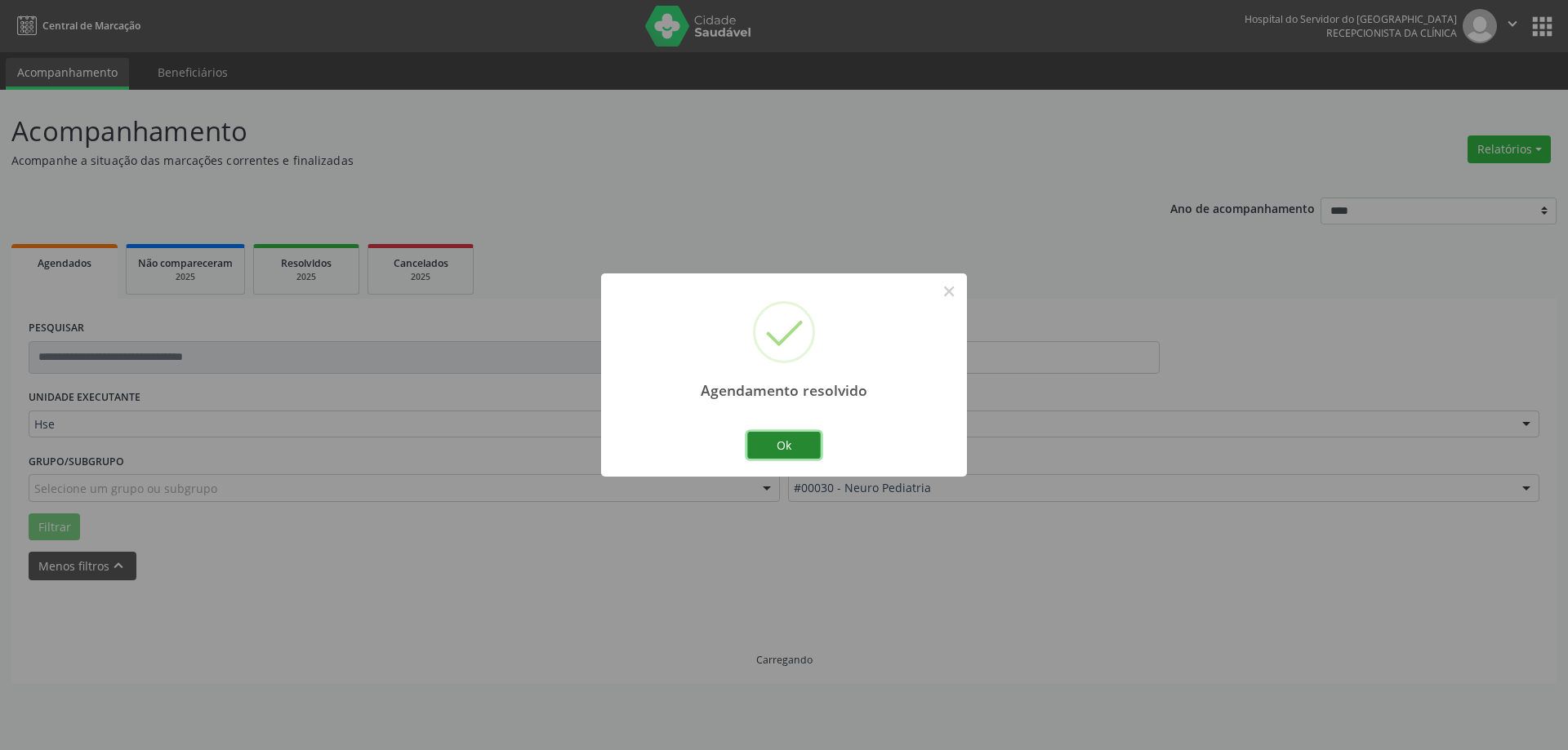
click at [776, 440] on button "Ok" at bounding box center [784, 445] width 73 height 28
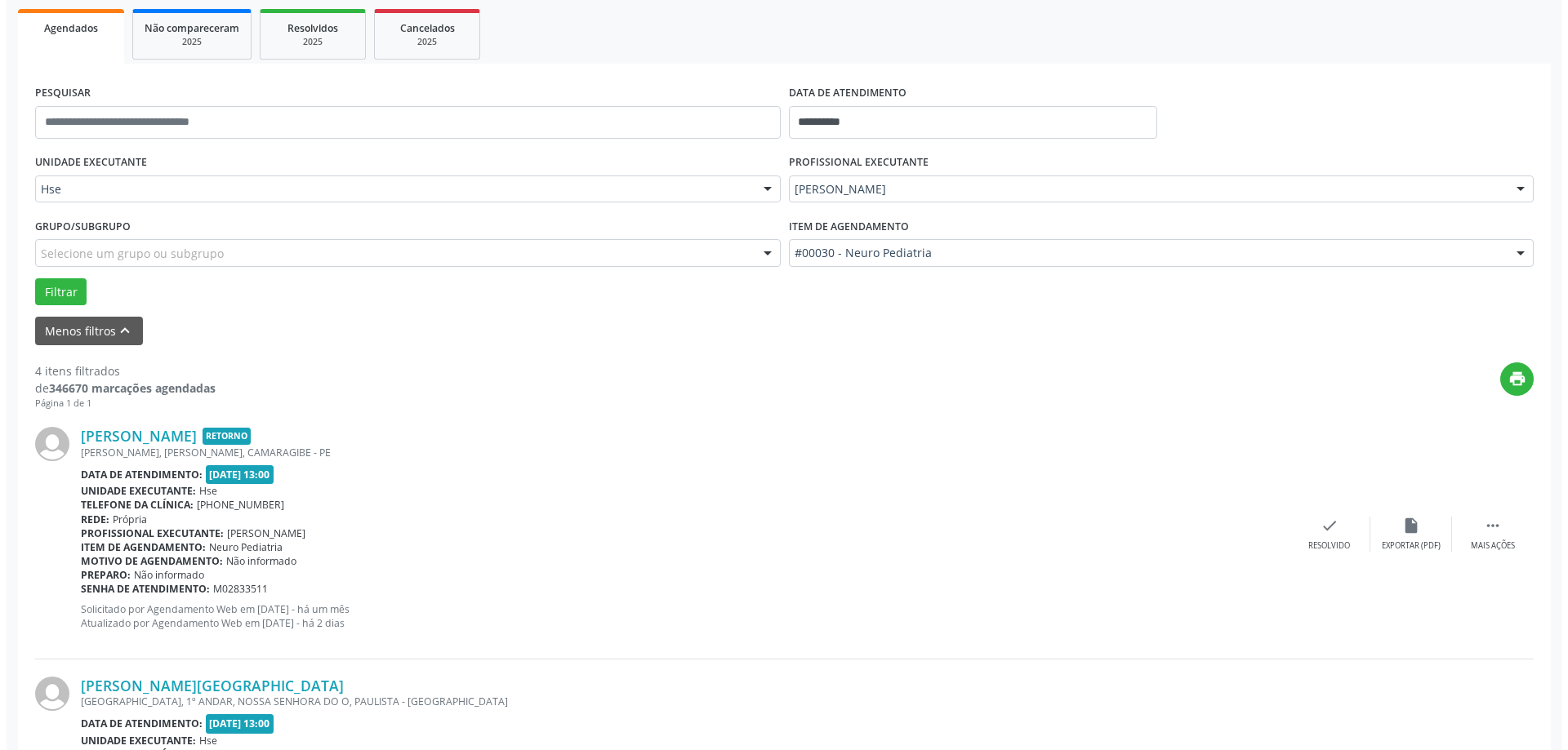
scroll to position [245, 0]
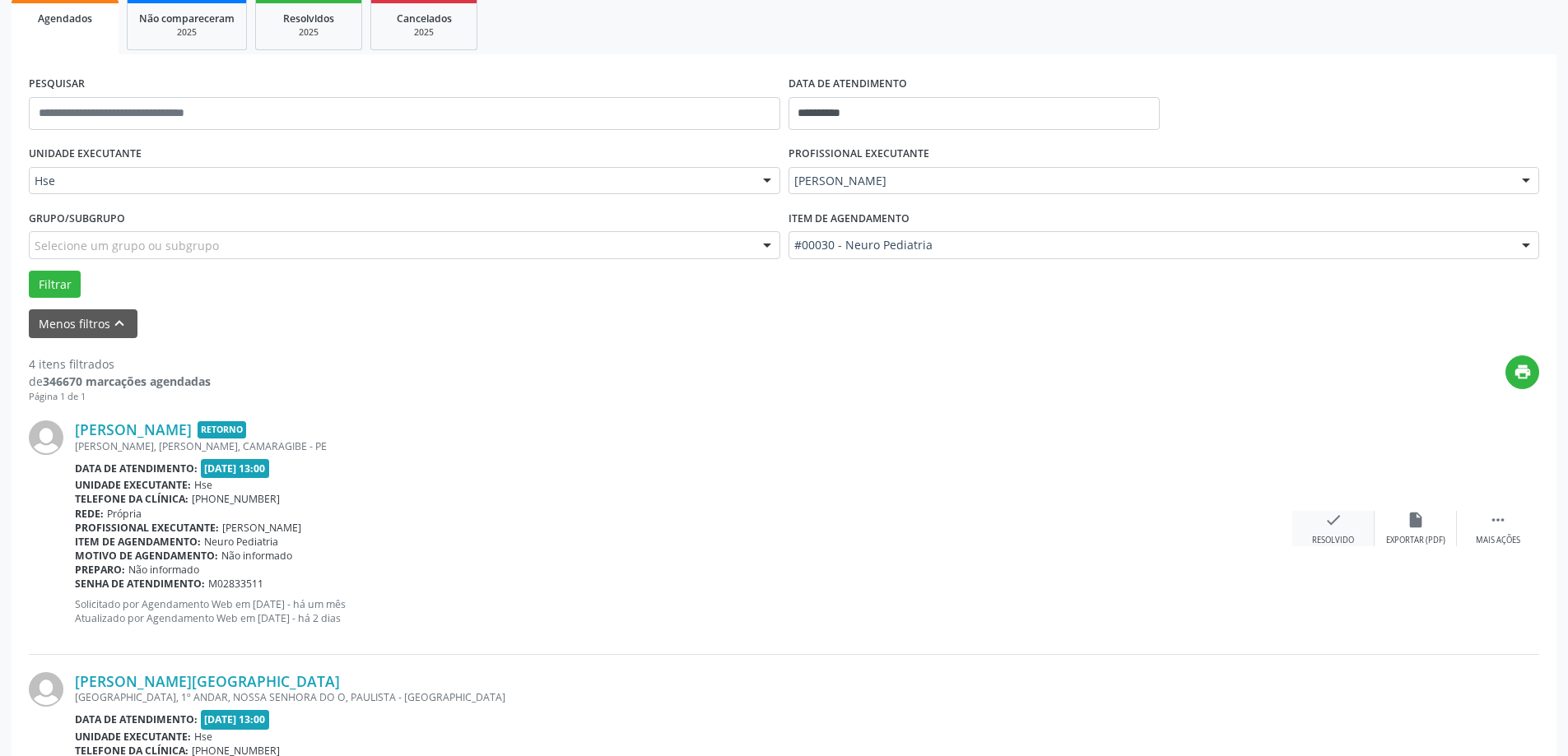
click at [1328, 526] on icon "check" at bounding box center [1333, 520] width 18 height 18
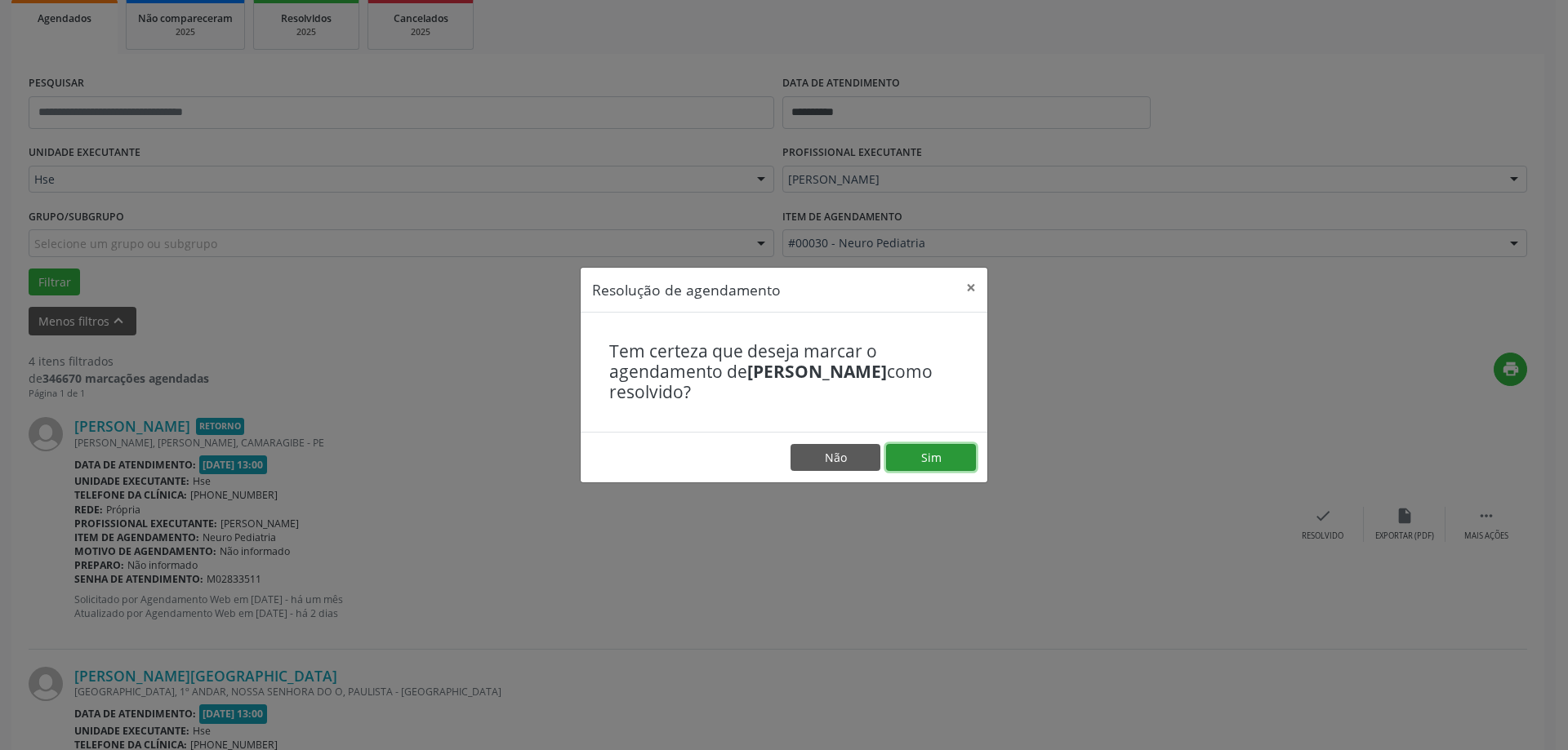
click at [909, 462] on button "Sim" at bounding box center [930, 458] width 89 height 28
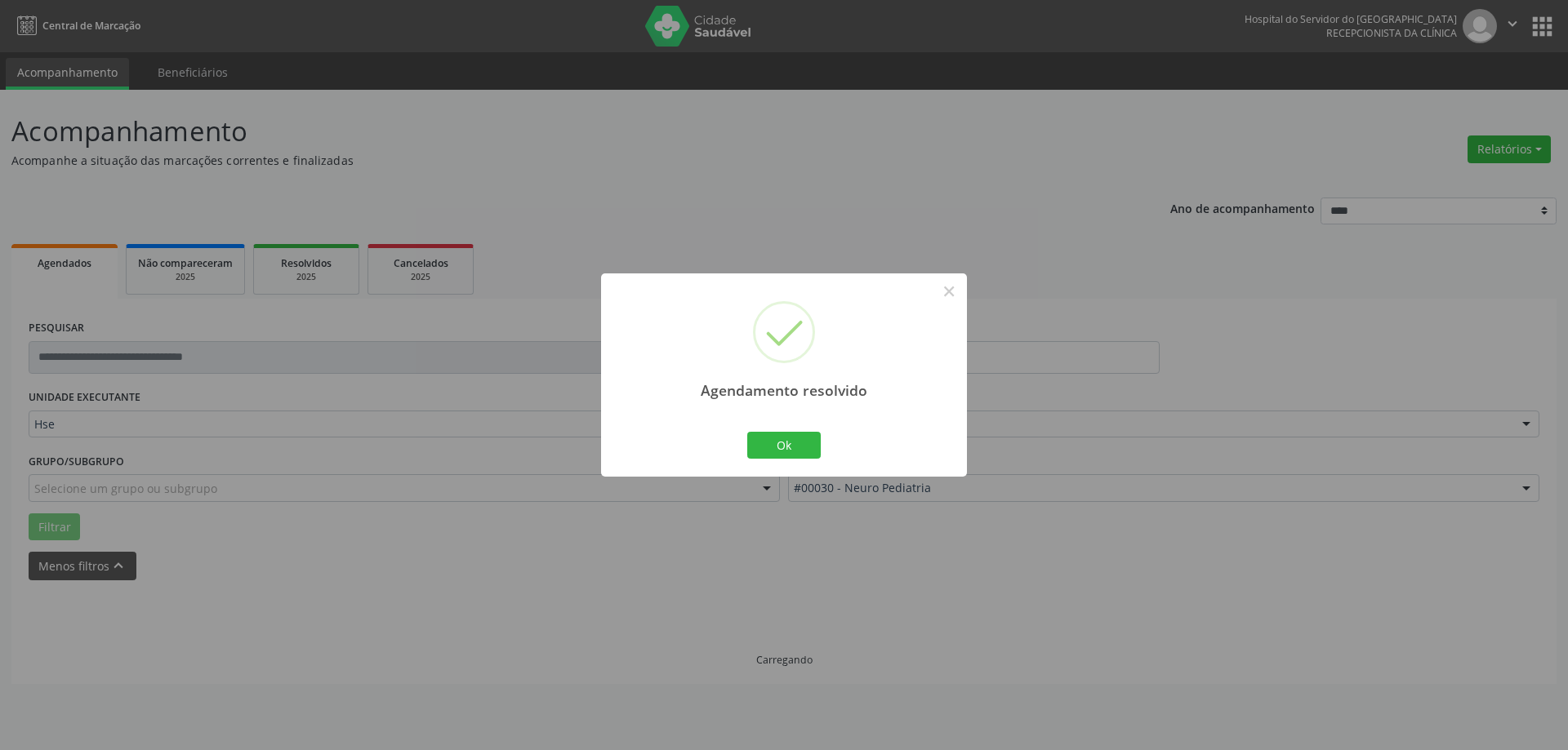
scroll to position [0, 0]
click at [768, 426] on div "Agendamento resolvido × Ok Cancel" at bounding box center [784, 374] width 366 height 203
click at [776, 432] on button "Ok" at bounding box center [784, 445] width 73 height 28
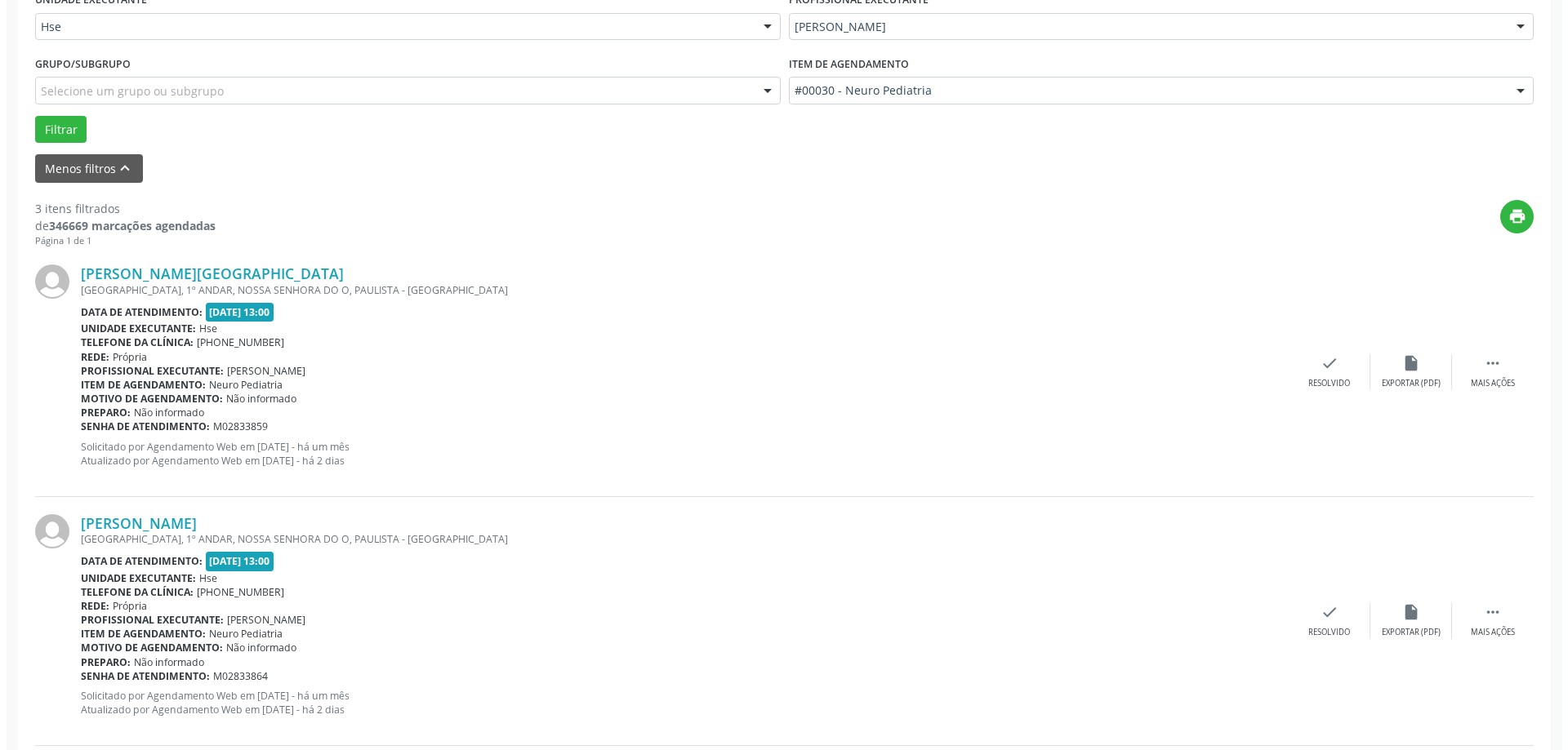
scroll to position [408, 0]
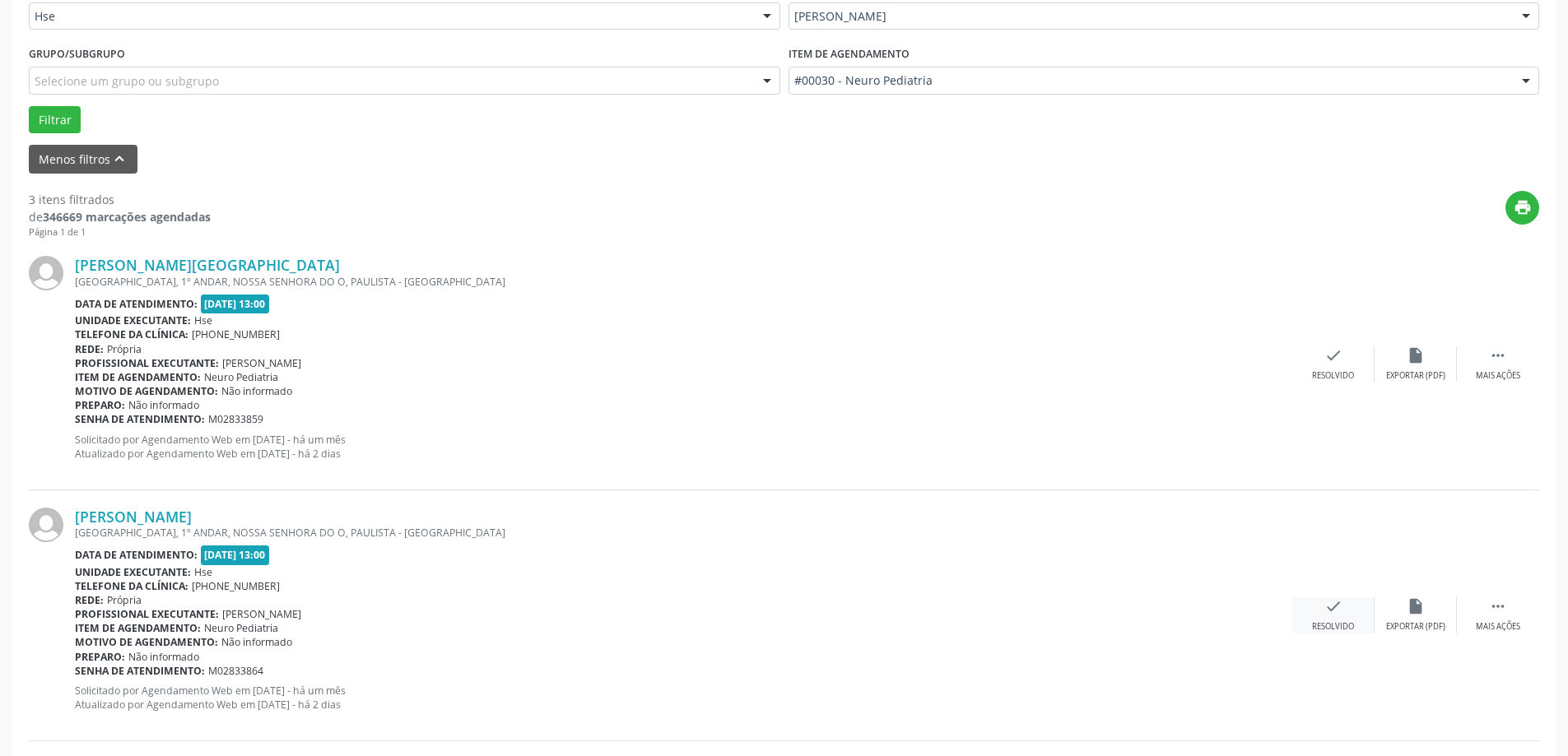
click at [1344, 615] on div "check Resolvido" at bounding box center [1333, 614] width 82 height 36
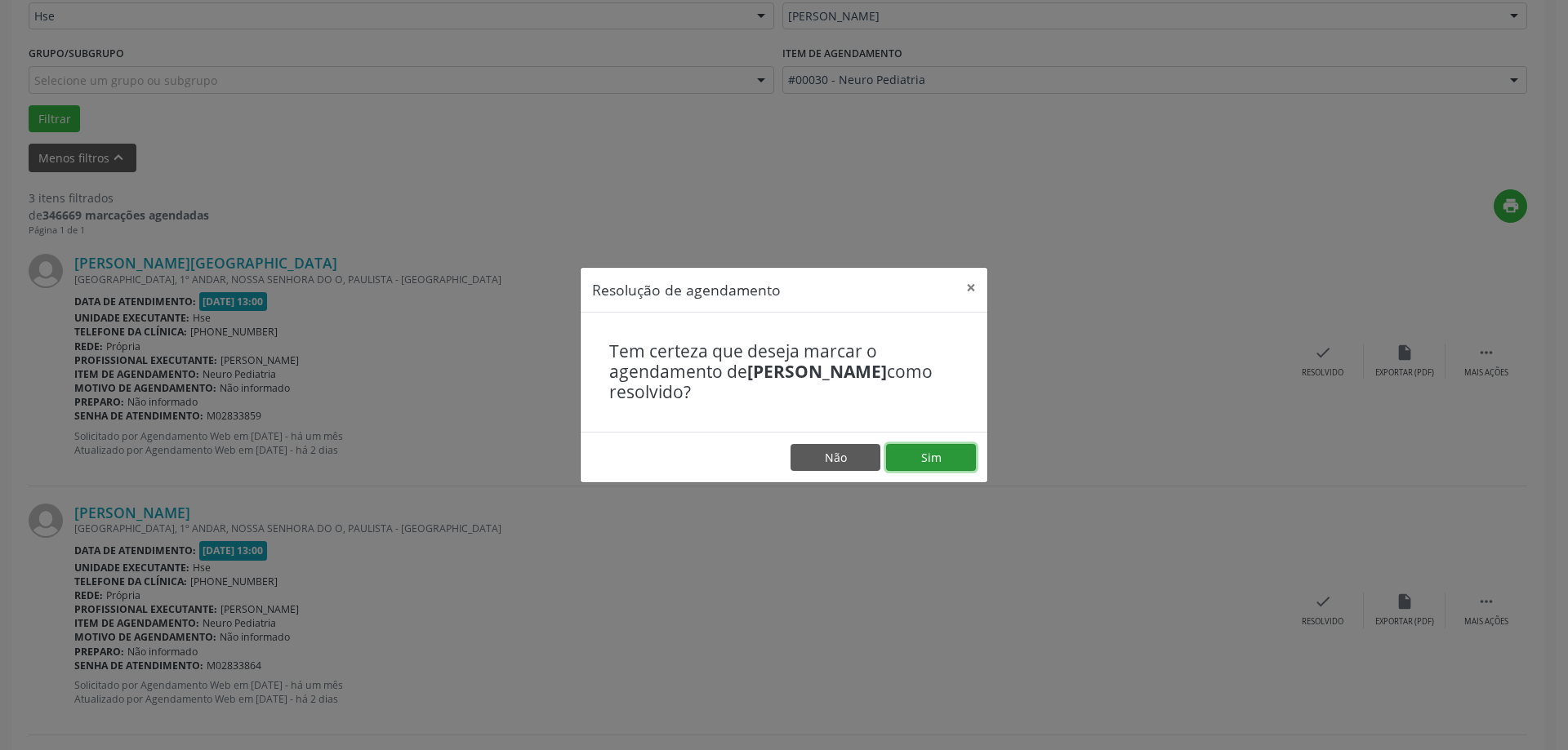
click at [948, 467] on button "Sim" at bounding box center [930, 458] width 89 height 28
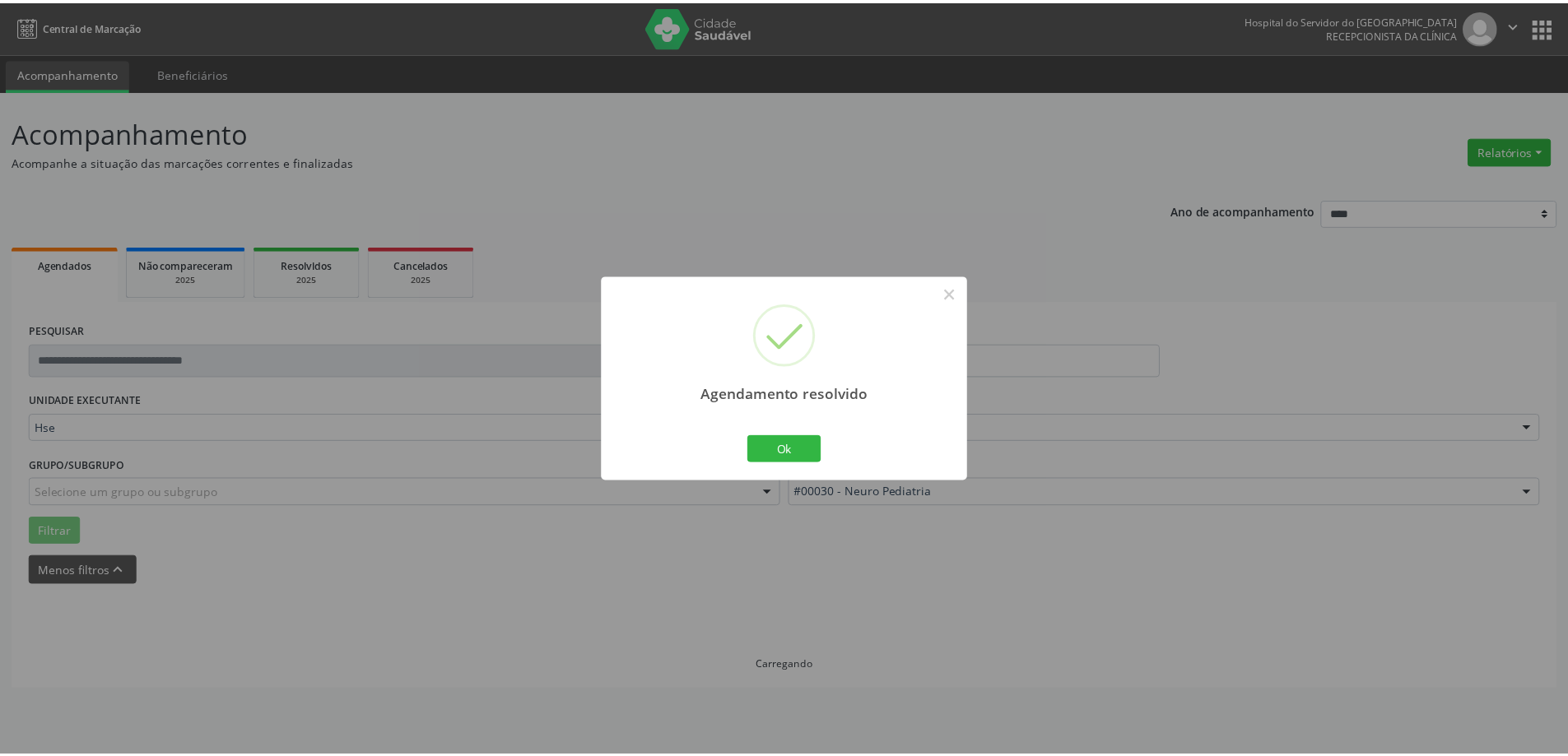
scroll to position [0, 0]
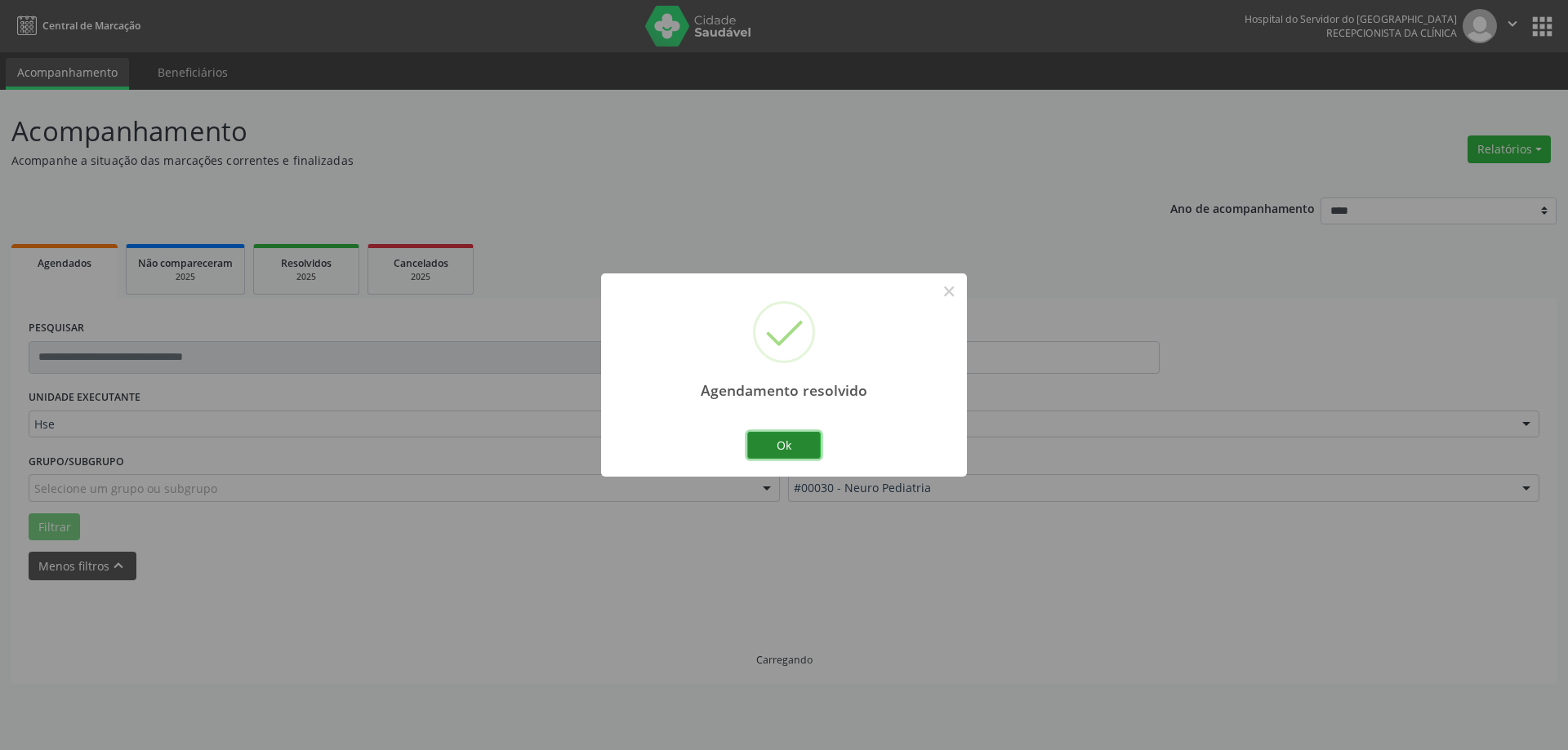
click at [799, 438] on button "Ok" at bounding box center [784, 445] width 73 height 28
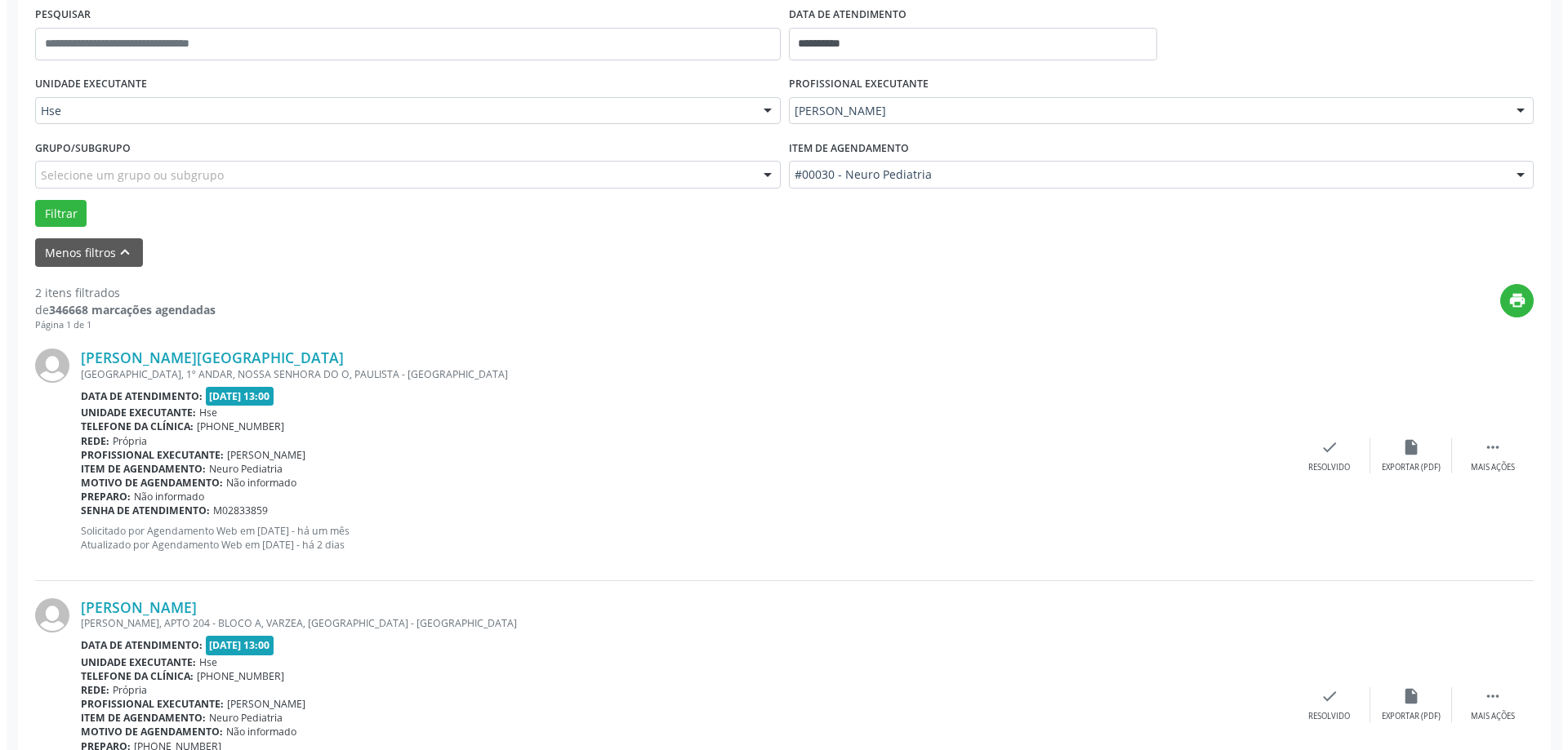
scroll to position [408, 0]
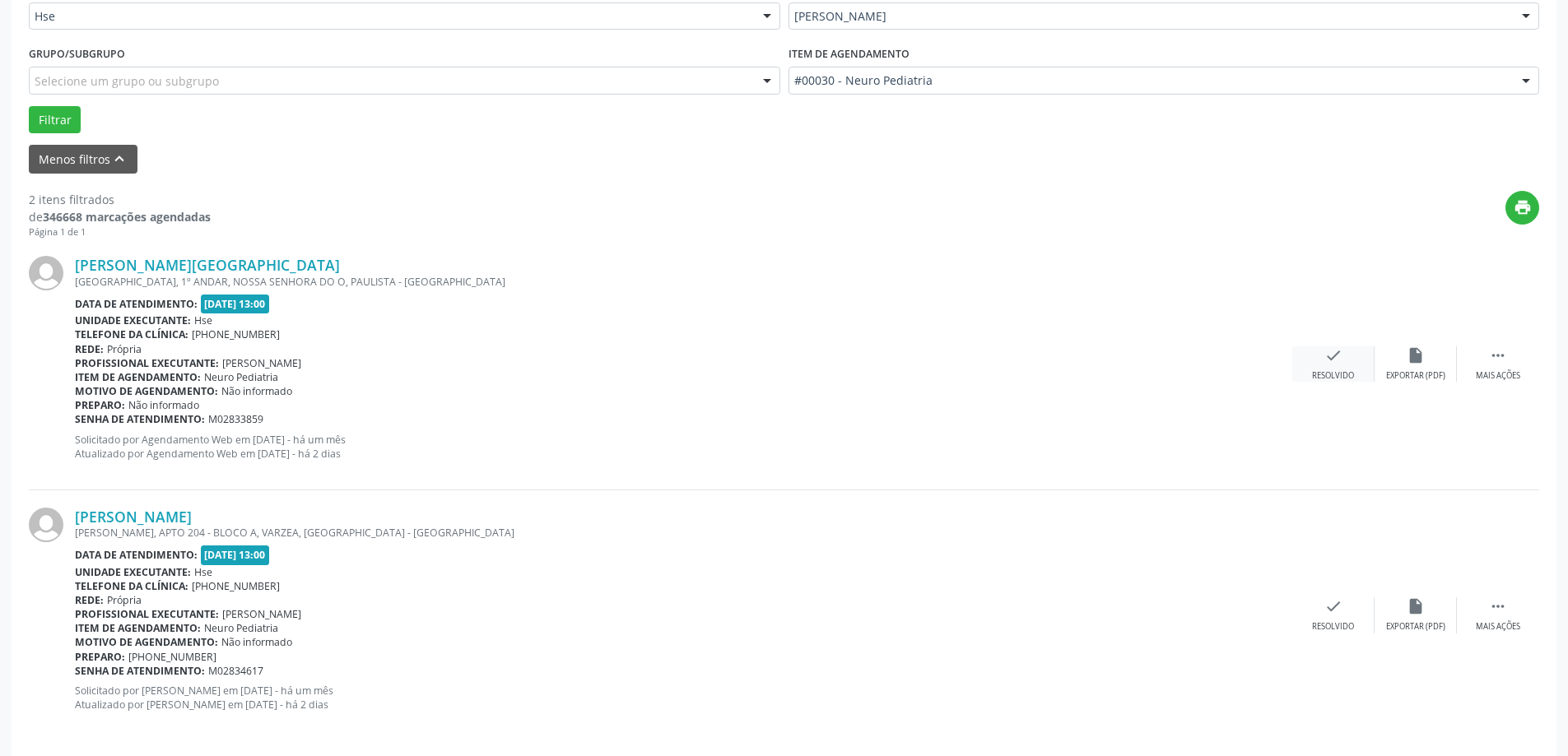
click at [1347, 363] on div "check Resolvido" at bounding box center [1333, 363] width 82 height 36
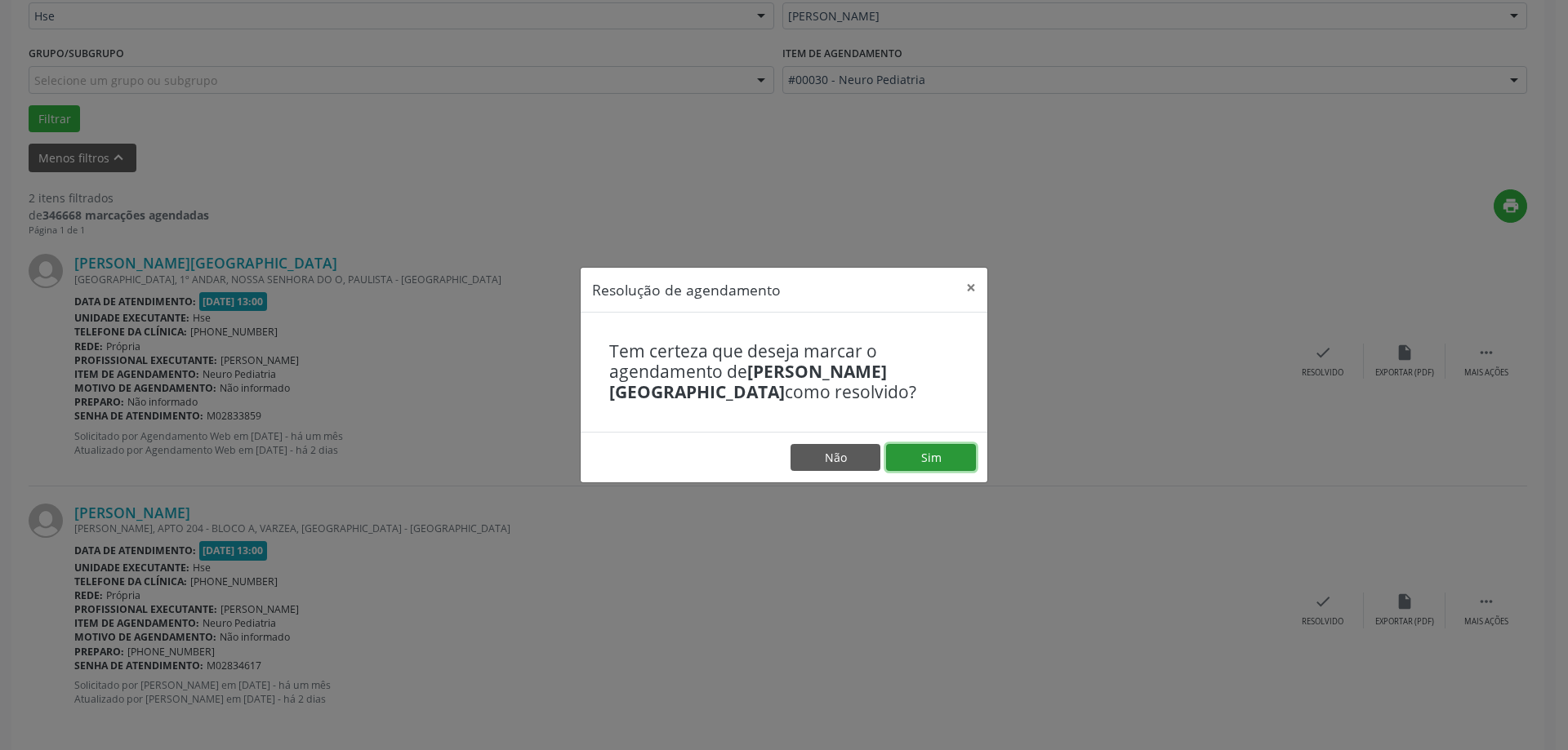
click at [966, 461] on button "Sim" at bounding box center [930, 458] width 89 height 28
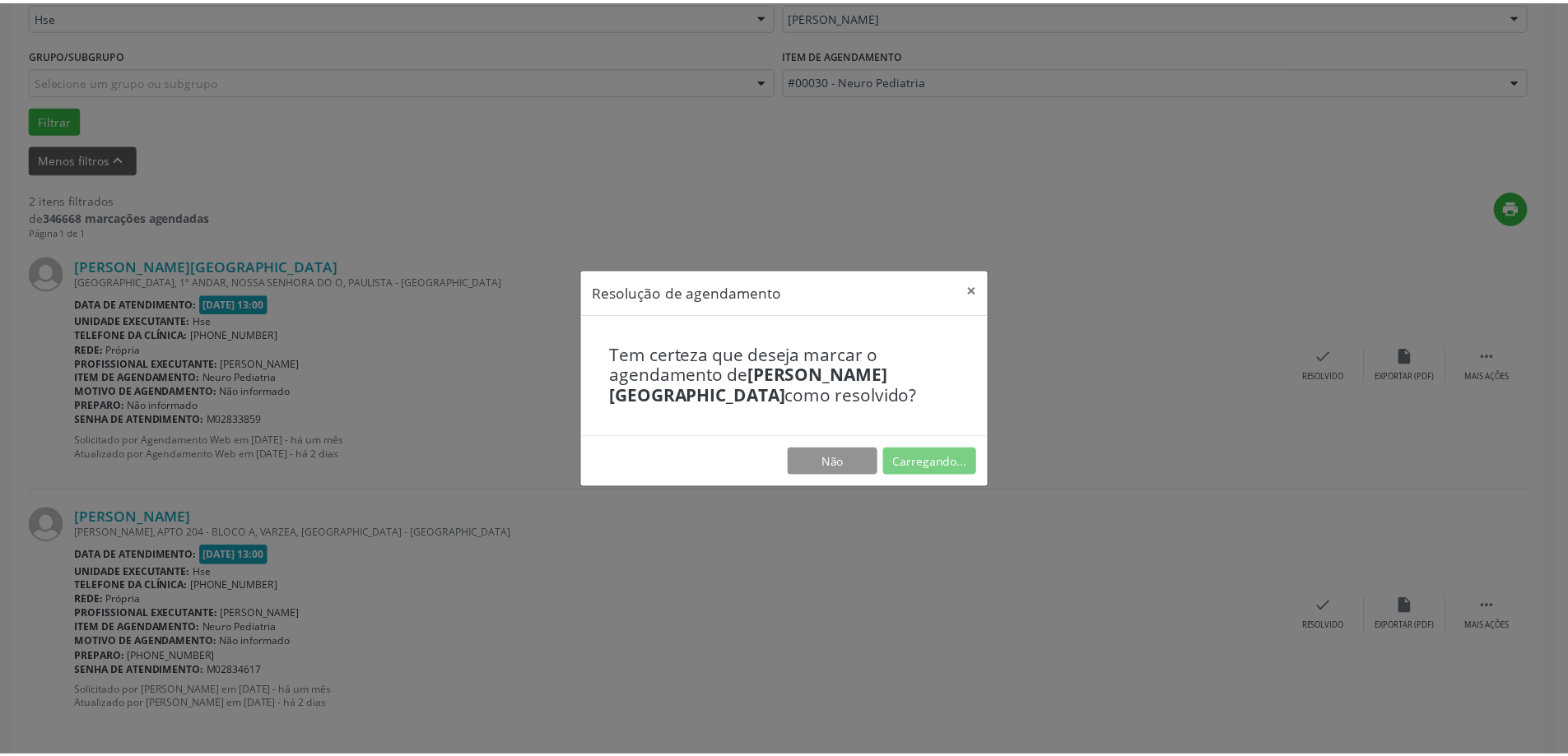
scroll to position [0, 0]
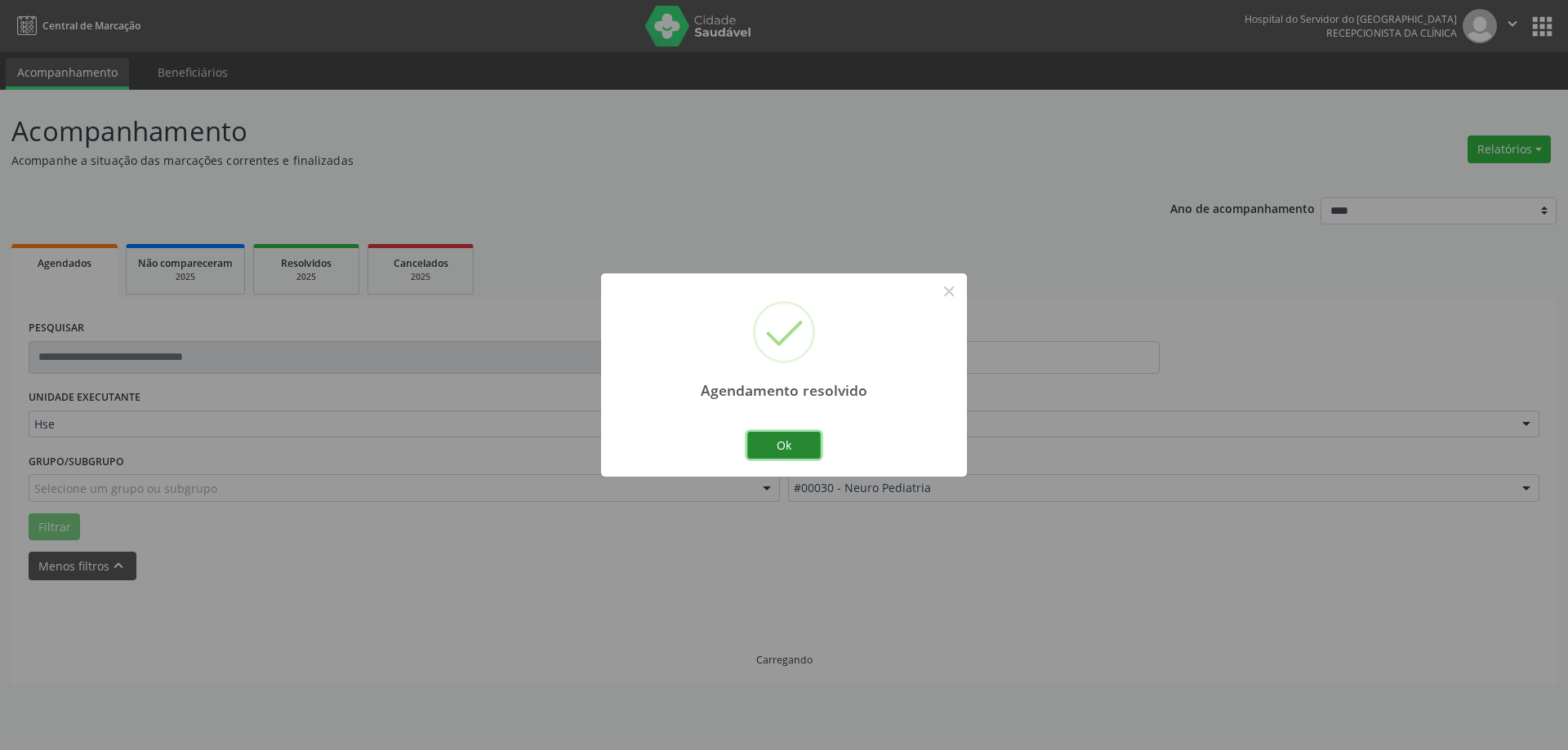
click at [759, 438] on button "Ok" at bounding box center [784, 445] width 73 height 28
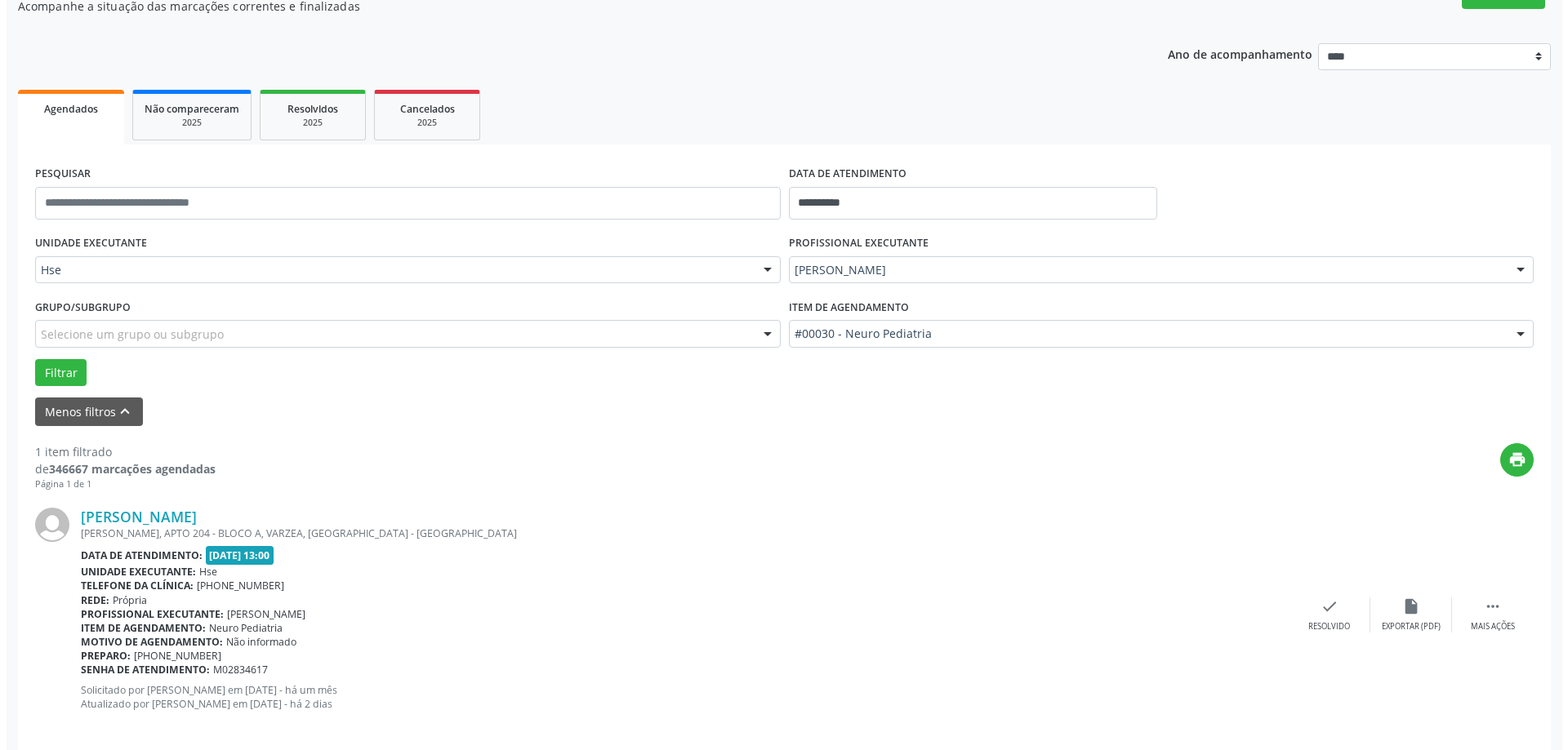
scroll to position [172, 0]
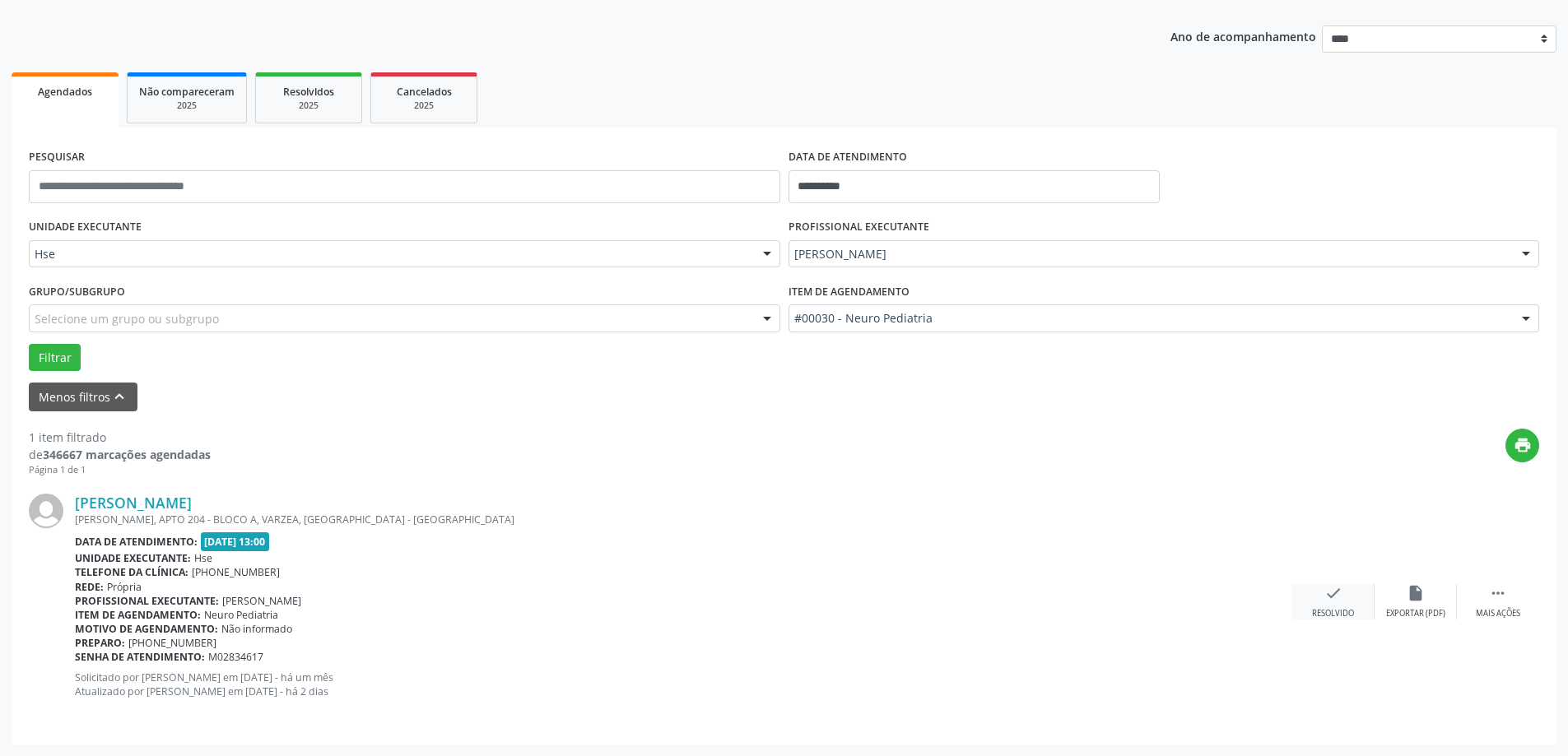
click at [1348, 603] on div "check Resolvido" at bounding box center [1333, 602] width 82 height 36
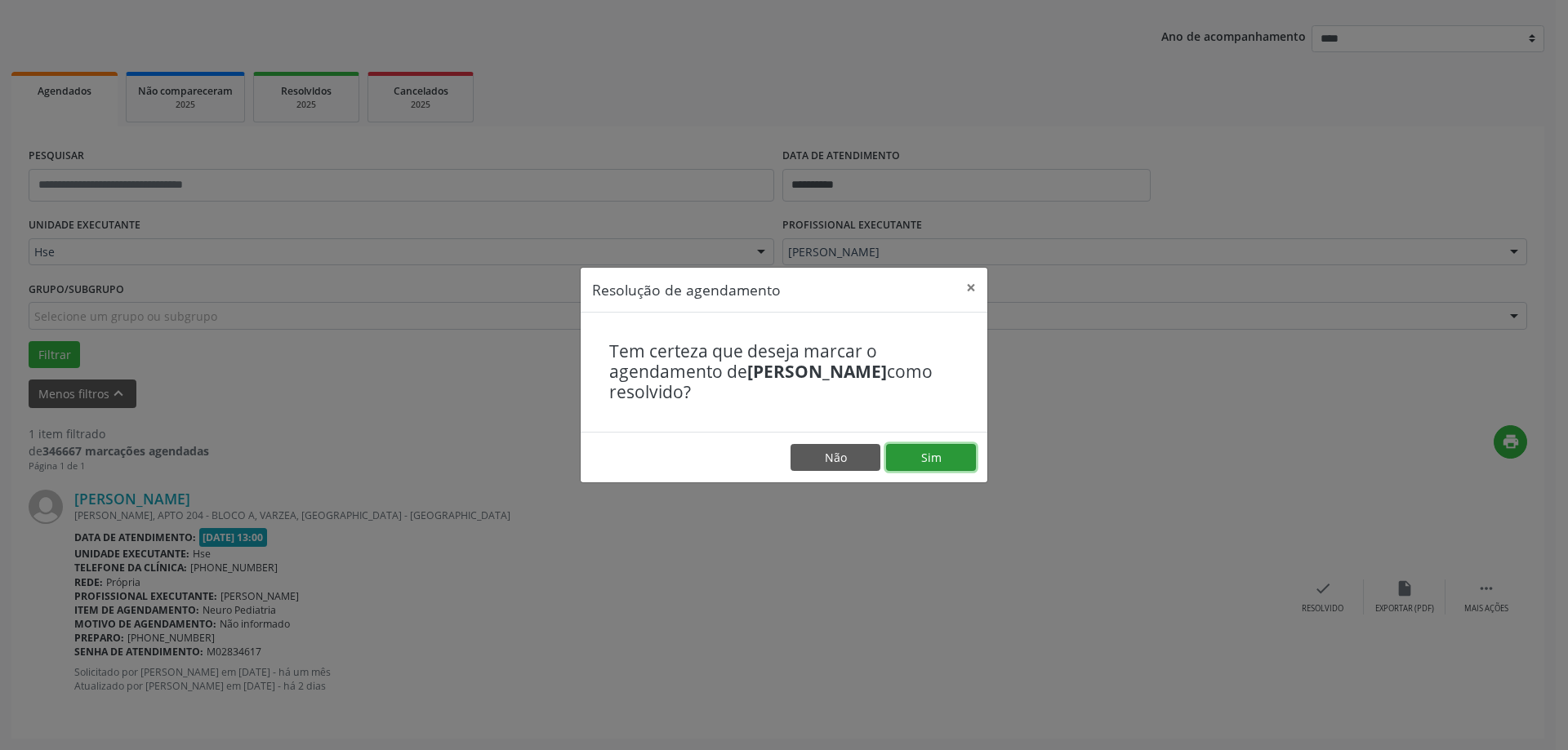
click at [916, 465] on button "Sim" at bounding box center [930, 458] width 89 height 28
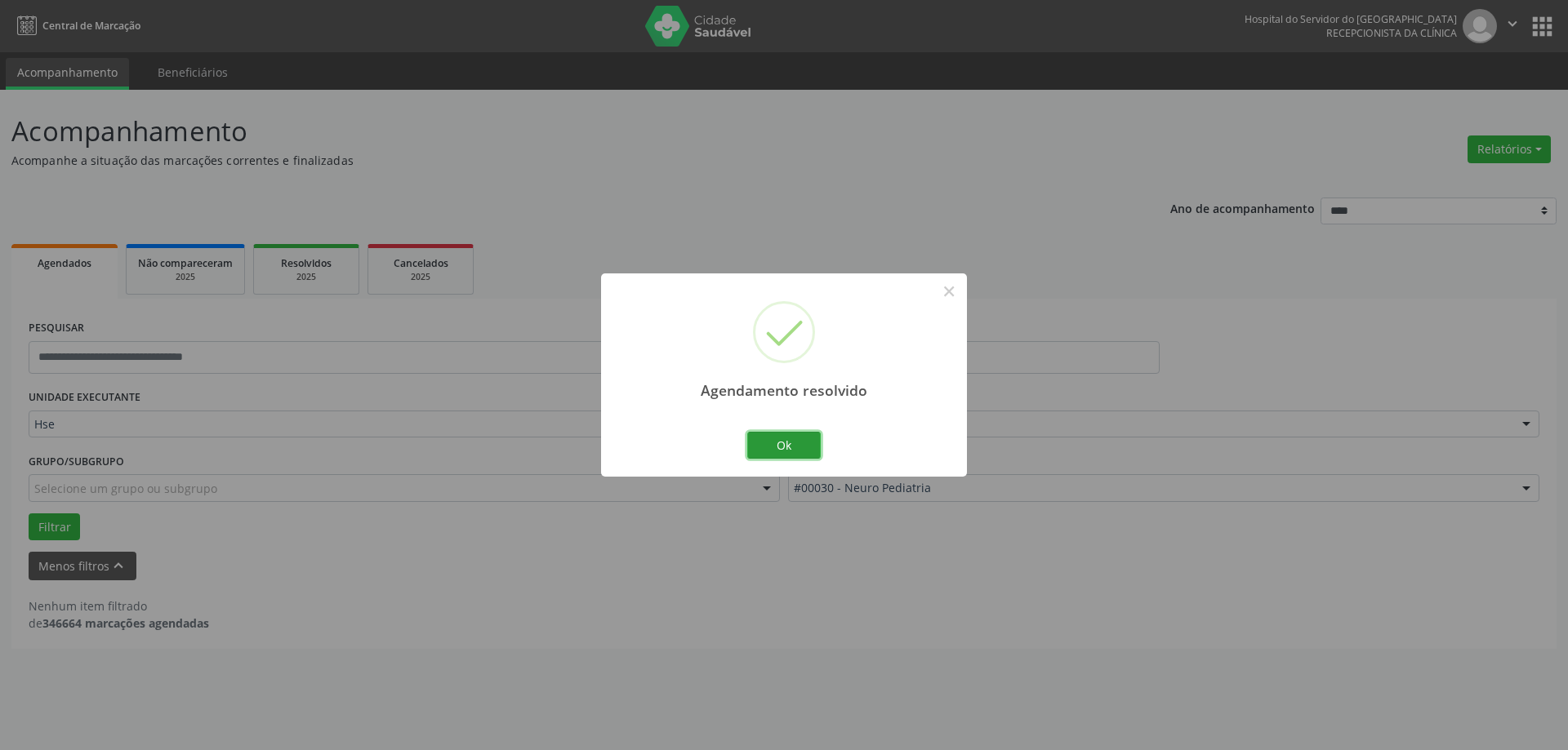
drag, startPoint x: 796, startPoint y: 451, endPoint x: 771, endPoint y: 456, distance: 25.5
click at [785, 452] on button "Ok" at bounding box center [784, 445] width 73 height 28
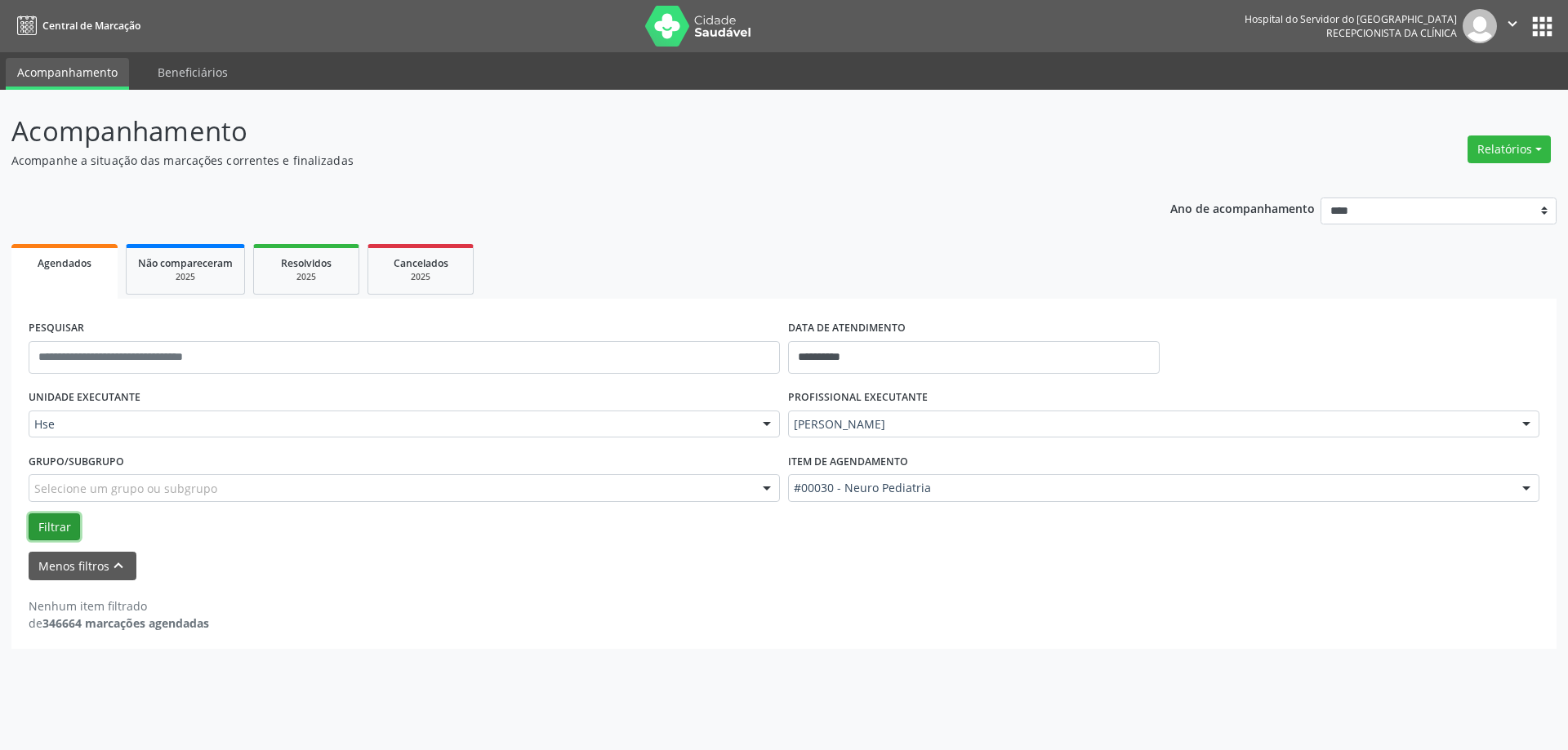
drag, startPoint x: 72, startPoint y: 538, endPoint x: 71, endPoint y: 529, distance: 9.1
click at [71, 535] on button "Filtrar" at bounding box center [54, 527] width 51 height 28
